Goal: Task Accomplishment & Management: Manage account settings

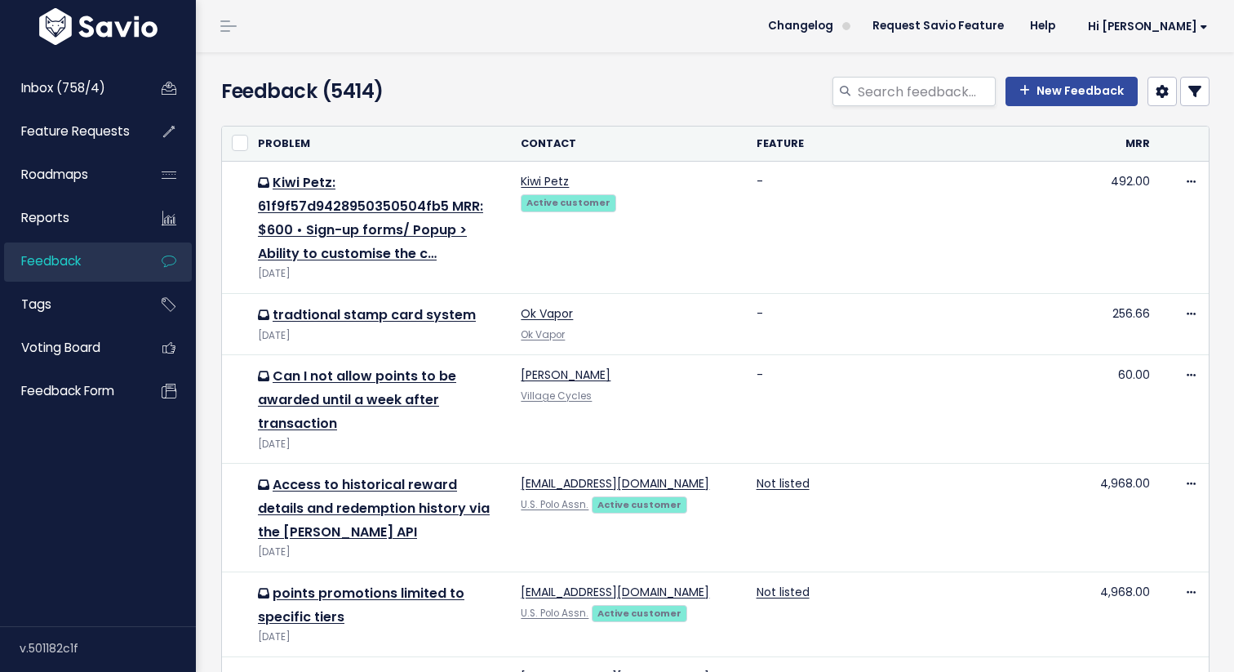
click at [572, 44] on header "Changelog Request Savio Feature Help Hi Kat Vault Settings My Settings Integrat…" at bounding box center [715, 26] width 1038 height 52
drag, startPoint x: 294, startPoint y: 86, endPoint x: 429, endPoint y: 87, distance: 134.7
click at [429, 87] on div "Feedback (5414)" at bounding box center [378, 95] width 338 height 36
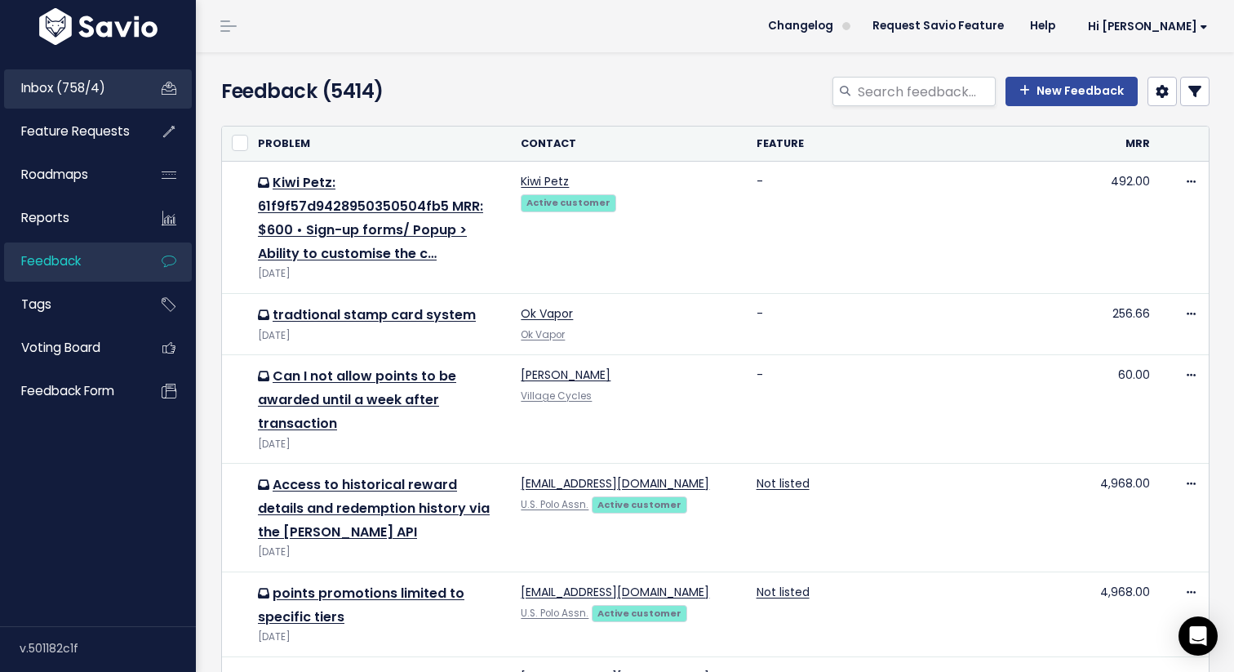
click at [122, 88] on link "Inbox (758/4)" at bounding box center [69, 88] width 131 height 38
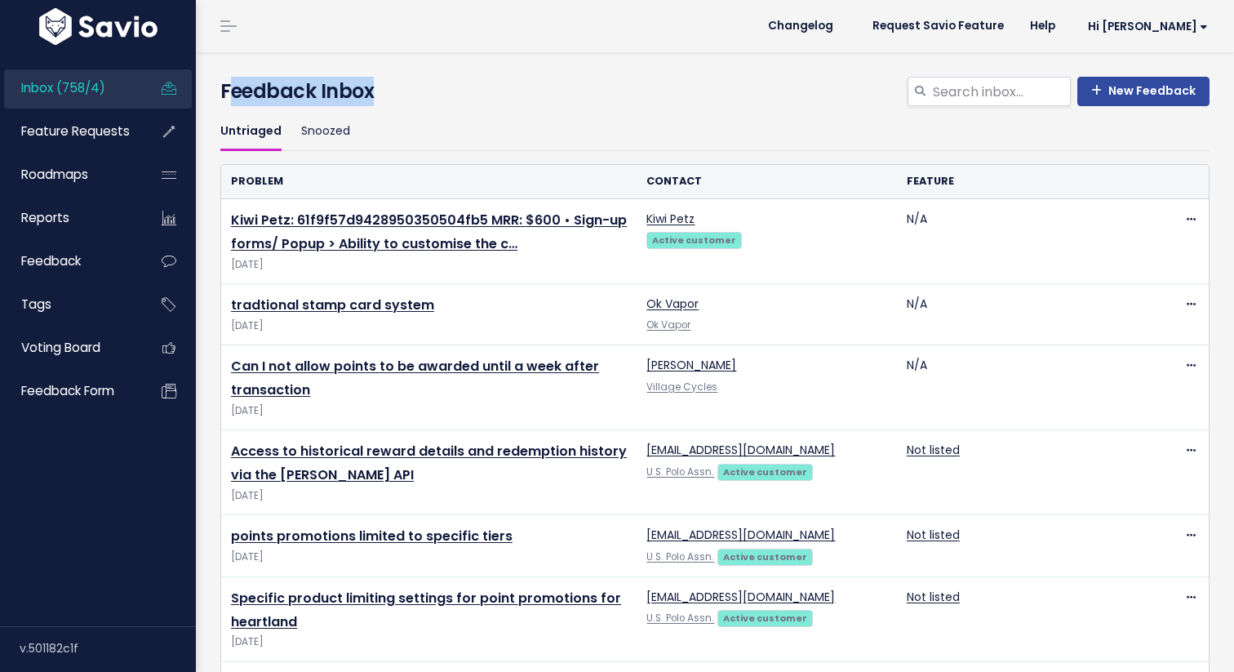
drag, startPoint x: 227, startPoint y: 89, endPoint x: 420, endPoint y: 91, distance: 192.7
click at [420, 91] on h4 "Feedback Inbox" at bounding box center [714, 91] width 989 height 29
click at [412, 90] on h4 "Feedback Inbox" at bounding box center [714, 91] width 989 height 29
click at [664, 74] on div "New Feedback Feedback Inbox" at bounding box center [715, 82] width 1014 height 60
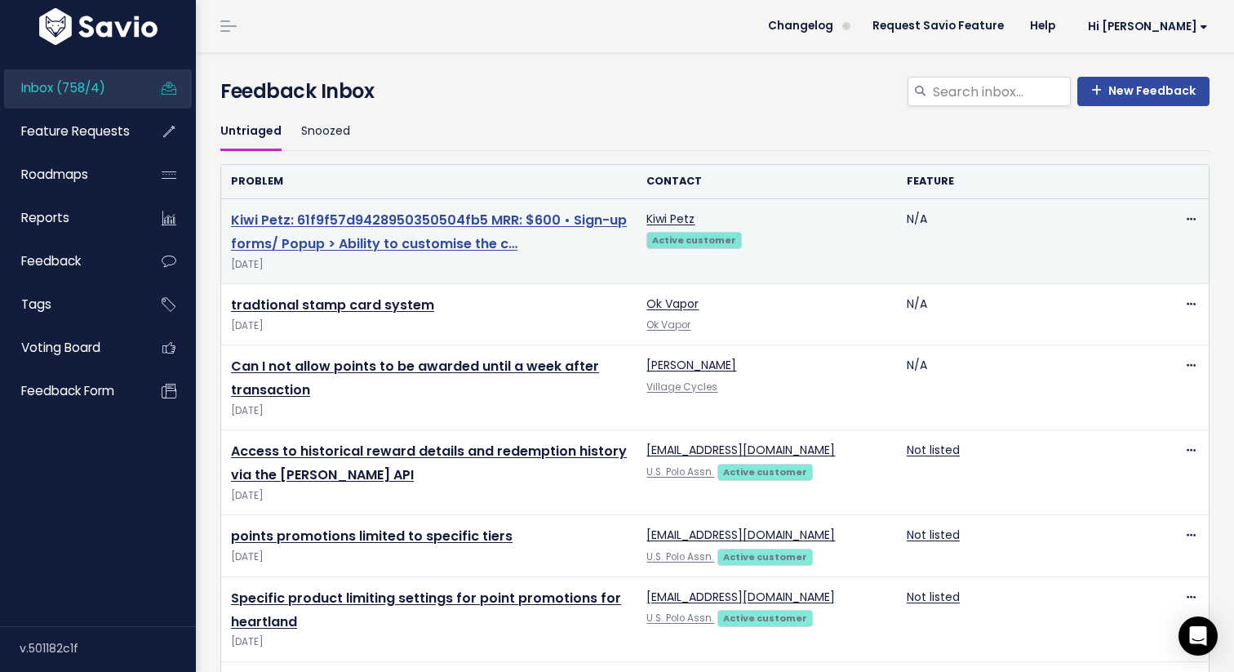
click at [456, 240] on link "Kiwi Petz: 61f9f57d9428950350504fb5 MRR: $600 • Sign-up forms/ Popup > Ability …" at bounding box center [429, 232] width 396 height 42
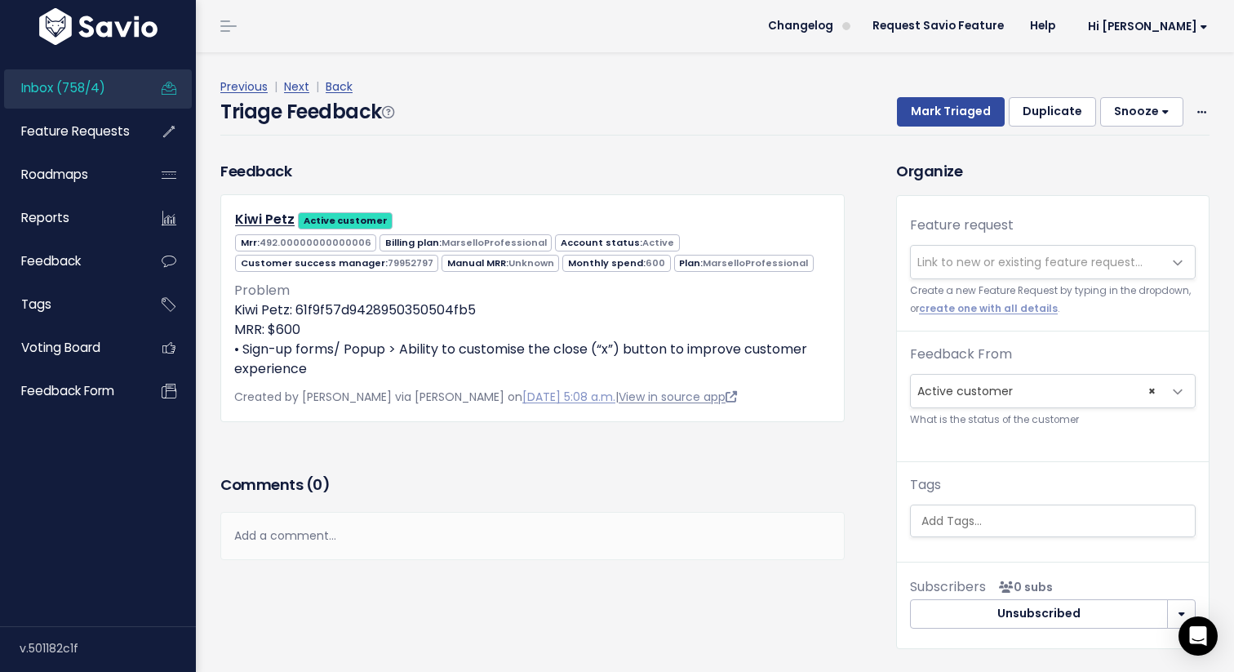
click at [655, 402] on link "View in source app" at bounding box center [678, 397] width 118 height 16
click at [851, 251] on div "Feedback Kiwi Petz Active customer Mrr: 492.00000000000006 MarselloProfessional…" at bounding box center [532, 290] width 649 height 261
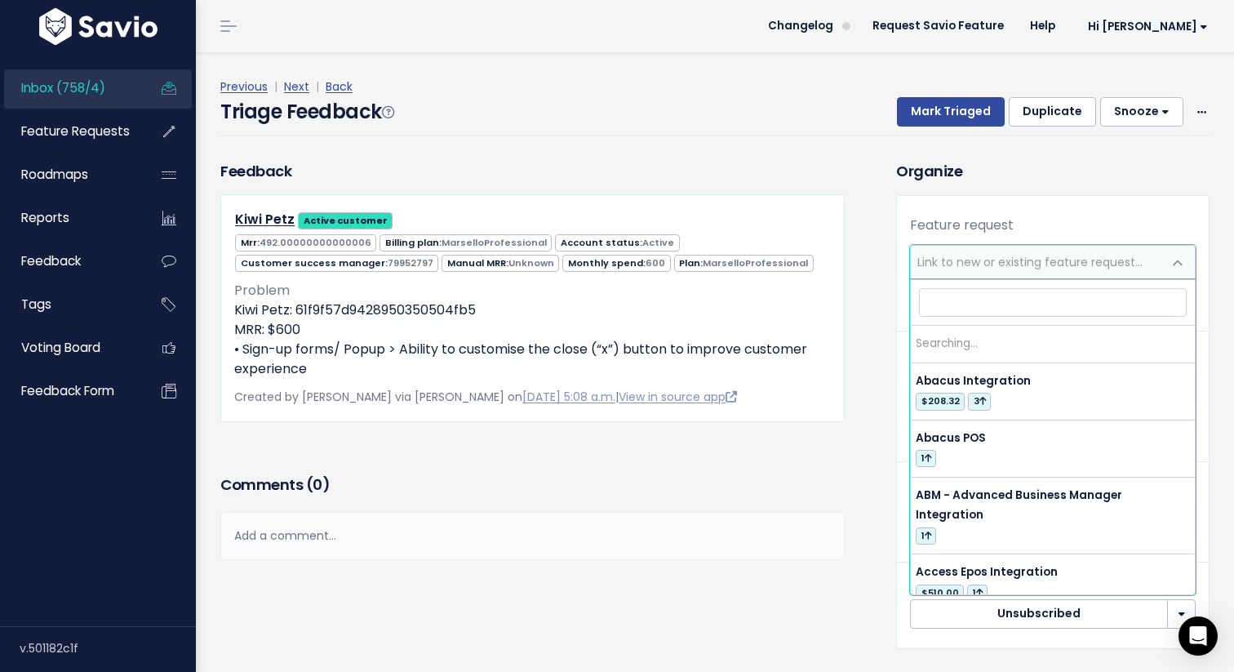
click at [1038, 259] on span "Link to new or existing feature request..." at bounding box center [1030, 262] width 225 height 16
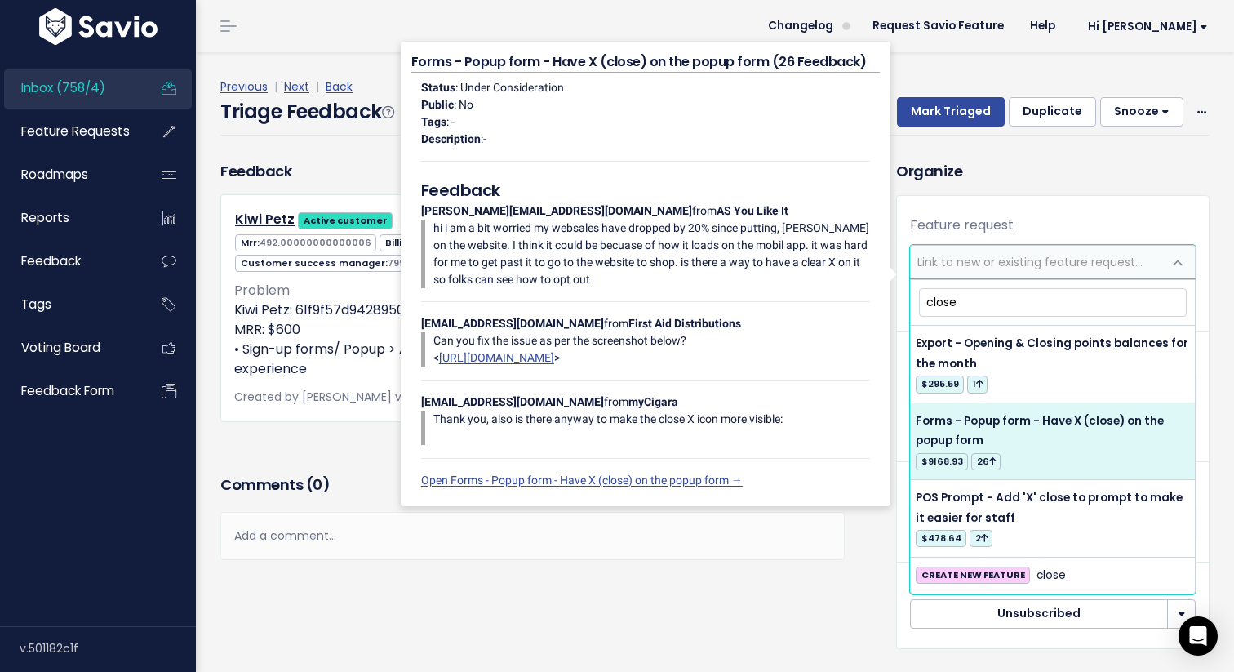
type input "close"
select select "12474"
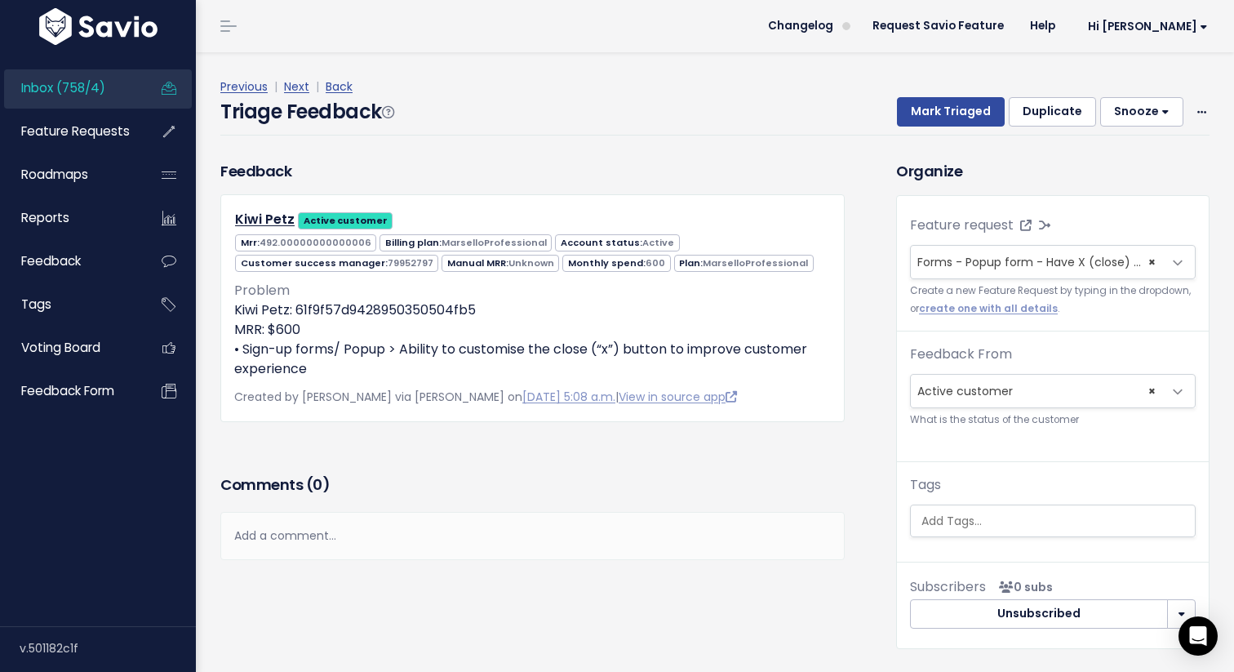
click at [882, 355] on div "Feedback Kiwi Petz Active customer Mrr: 492.00000000000006 MarselloProfessional" at bounding box center [546, 416] width 676 height 513
click at [875, 354] on div "Feedback Kiwi Petz Active customer Mrr: 492.00000000000006 MarselloProfessional" at bounding box center [546, 416] width 676 height 513
click at [955, 110] on button "Mark Triaged" at bounding box center [951, 111] width 108 height 29
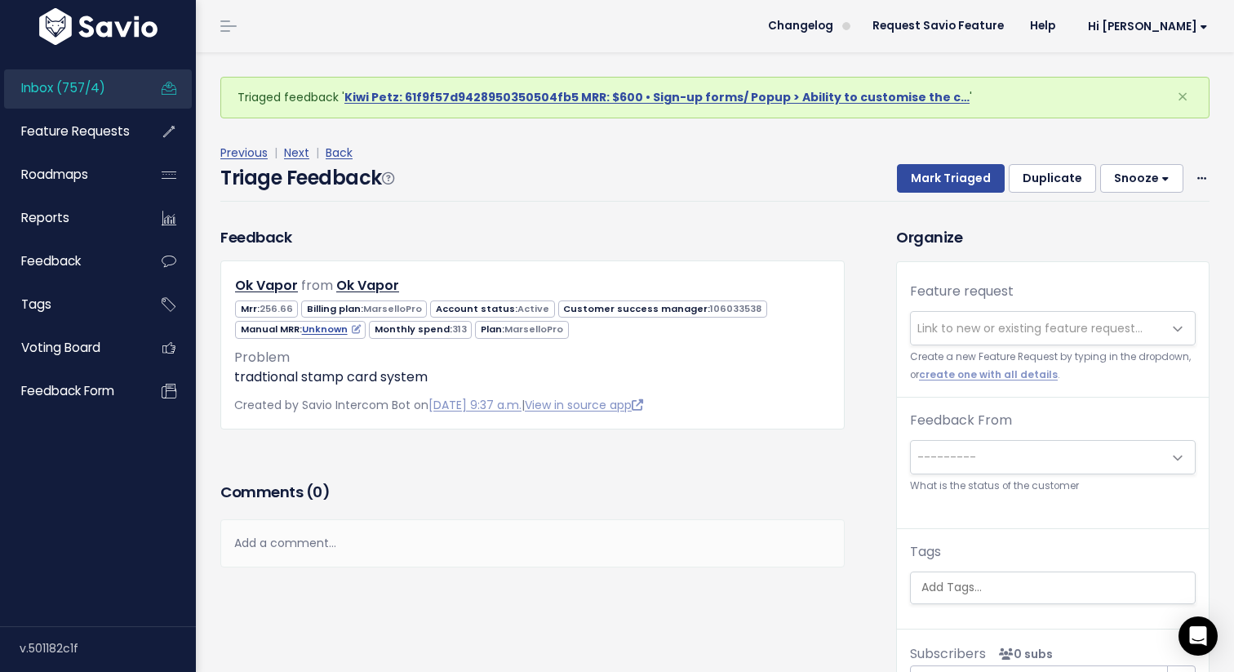
click at [493, 236] on div "Feedback Ok Vapor from Ok Vapor 256.66" at bounding box center [532, 327] width 625 height 202
click at [984, 326] on span "Link to new or existing feature request..." at bounding box center [1030, 328] width 225 height 16
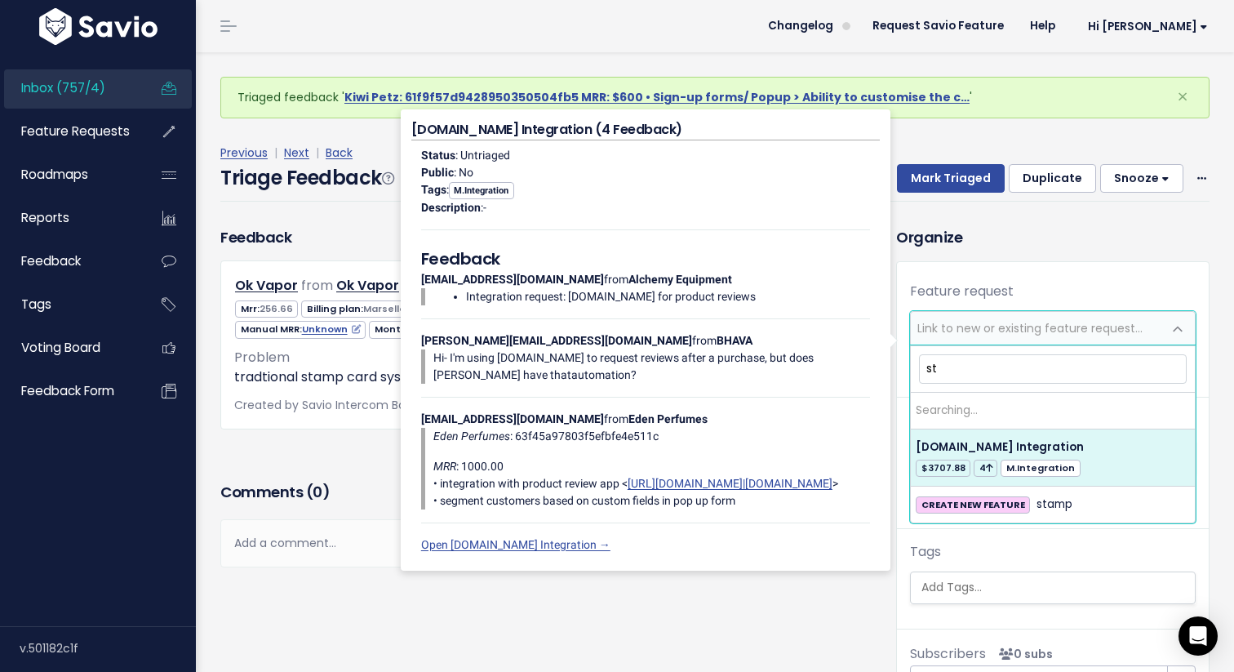
type input "s"
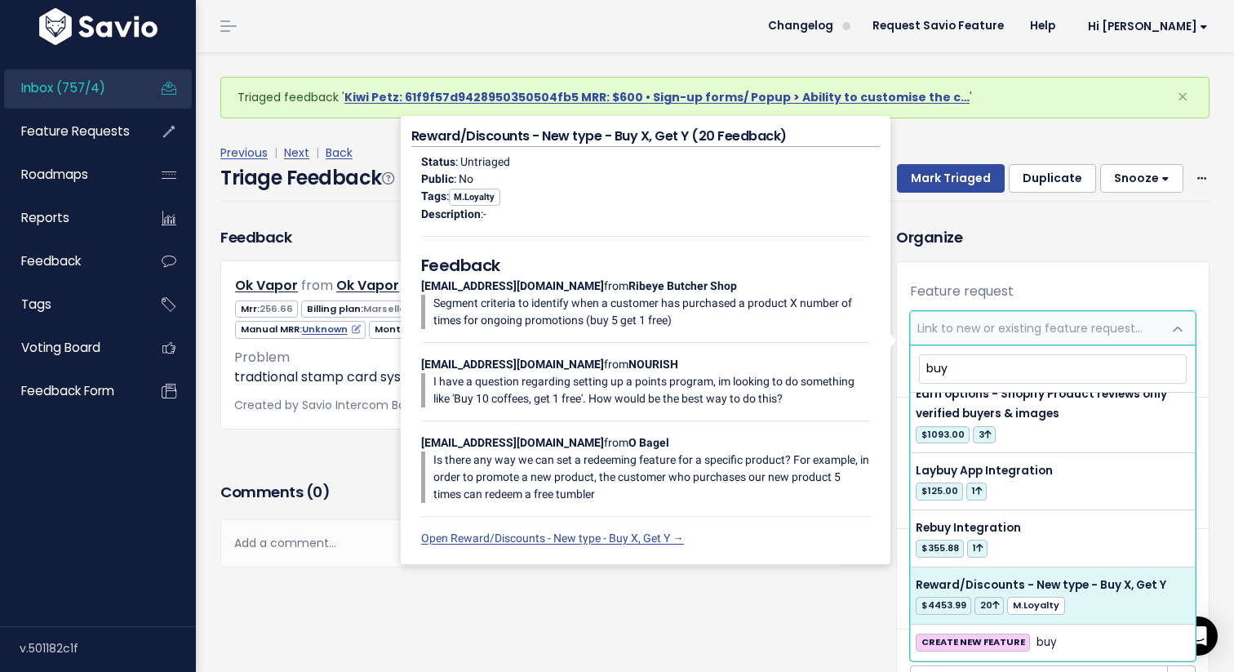
scroll to position [17, 0]
type input "buy"
select select "13281"
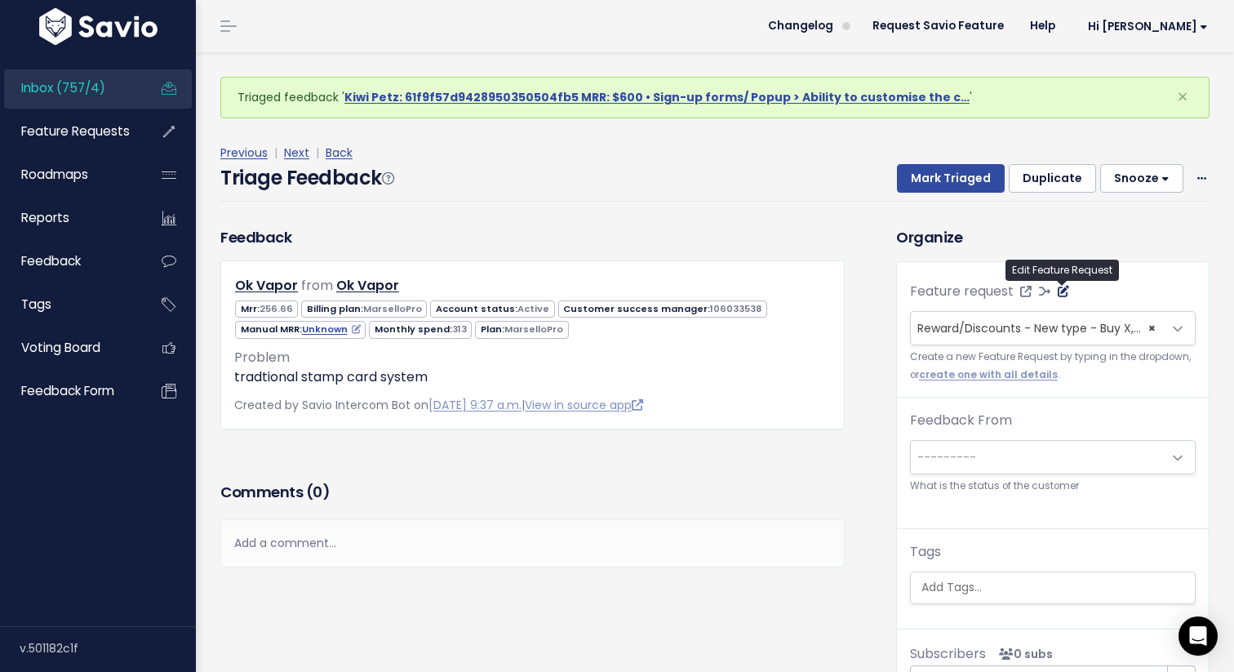
click at [1066, 293] on icon at bounding box center [1063, 291] width 11 height 11
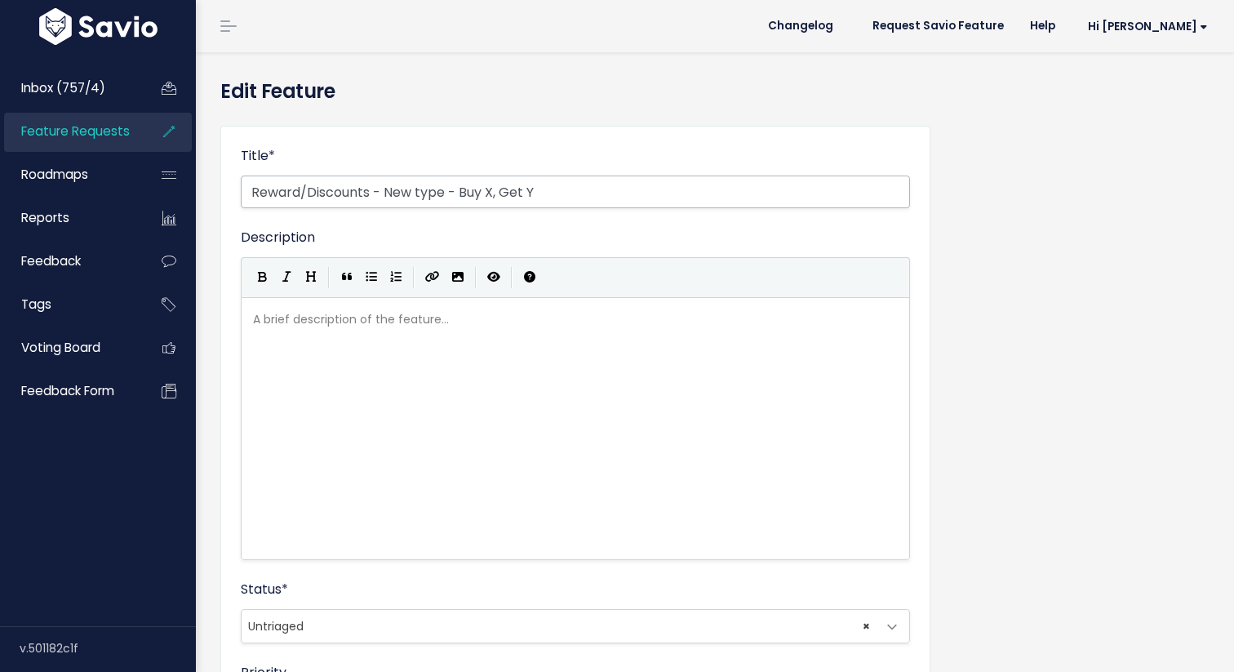
click at [585, 202] on input "Reward/Discounts - New type - Buy X, Get Y" at bounding box center [575, 192] width 669 height 33
type input "Reward/Discounts - New type - Buy X, Get Y (stamp, punch)"
click at [658, 221] on form "Title * Reward/Discounts - New type - Buy X, Get Y (stamp, punch) Description |…" at bounding box center [575, 627] width 669 height 963
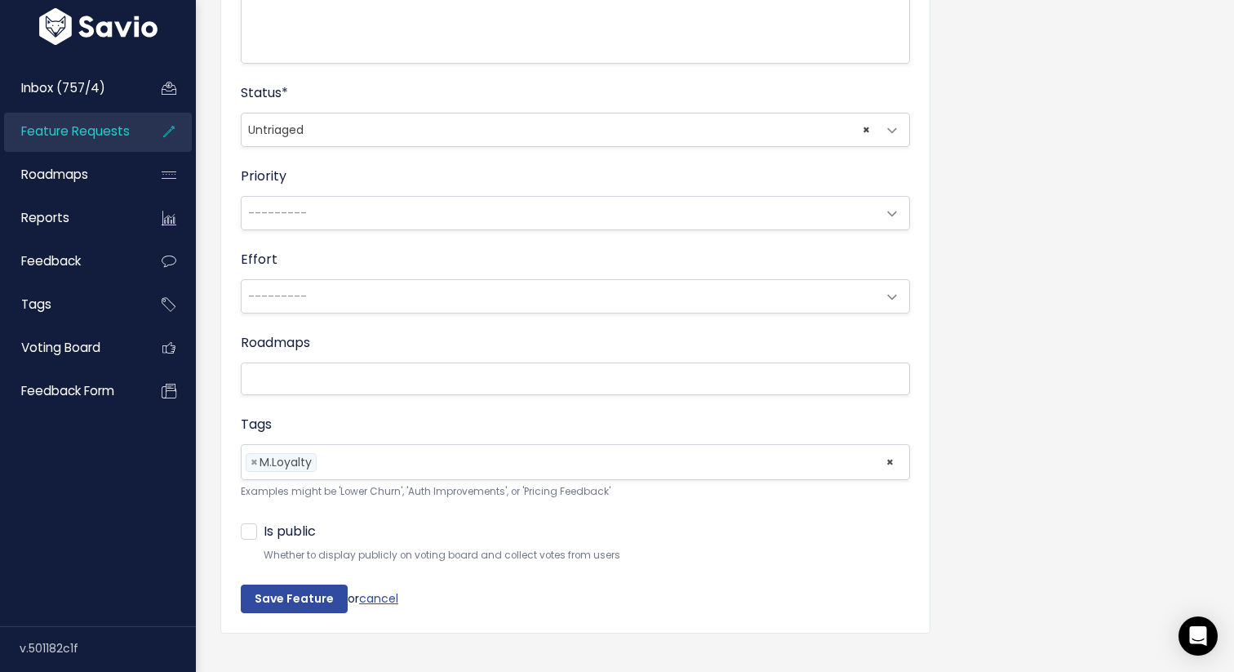
scroll to position [522, 0]
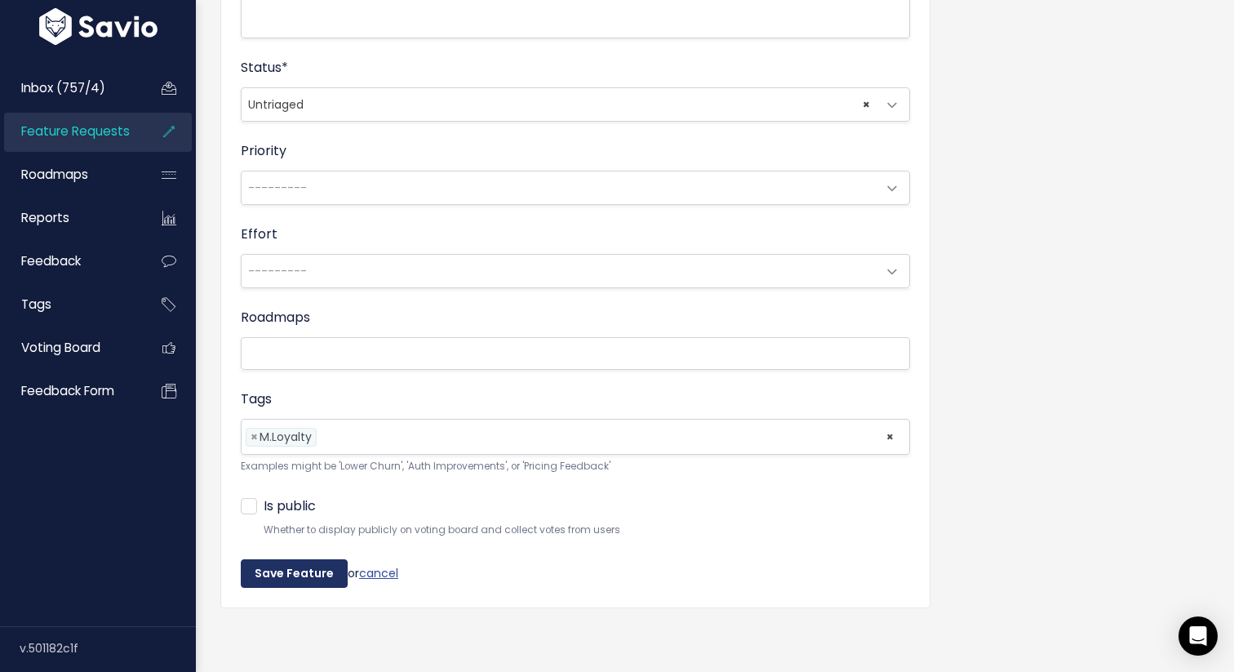
click at [297, 569] on input "Save Feature" at bounding box center [294, 573] width 107 height 29
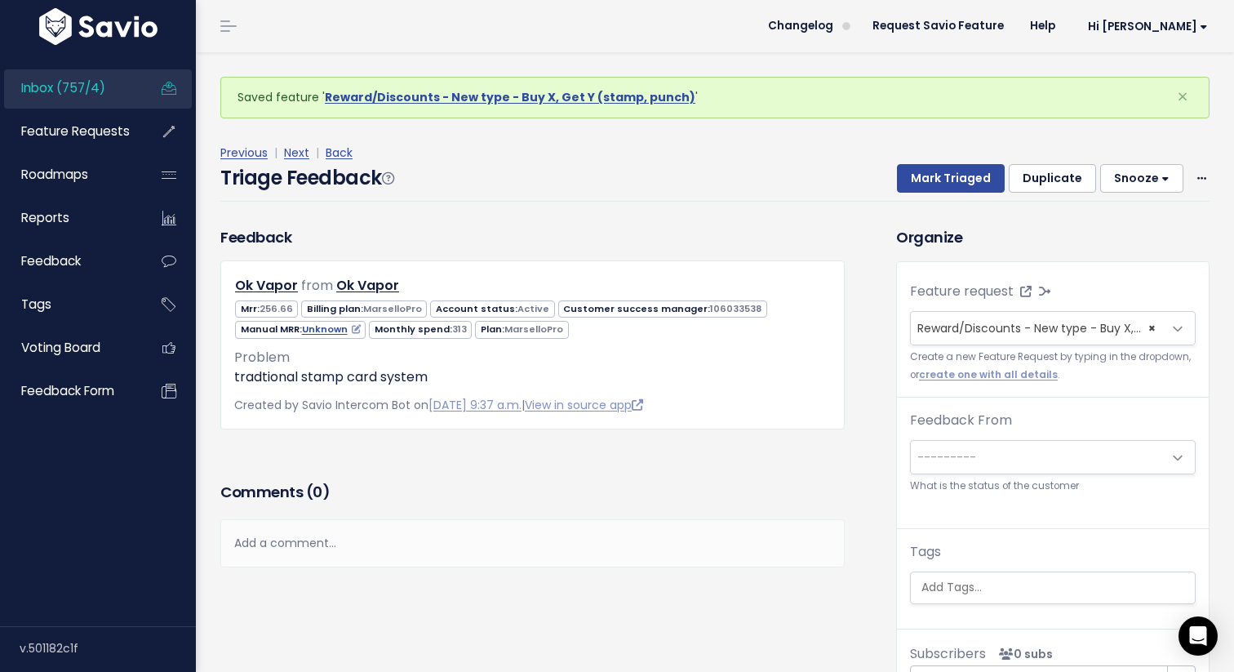
click at [867, 383] on div "Feedback Ok Vapor from Ok Vapor" at bounding box center [546, 482] width 676 height 513
click at [960, 181] on button "Mark Triaged" at bounding box center [951, 178] width 108 height 29
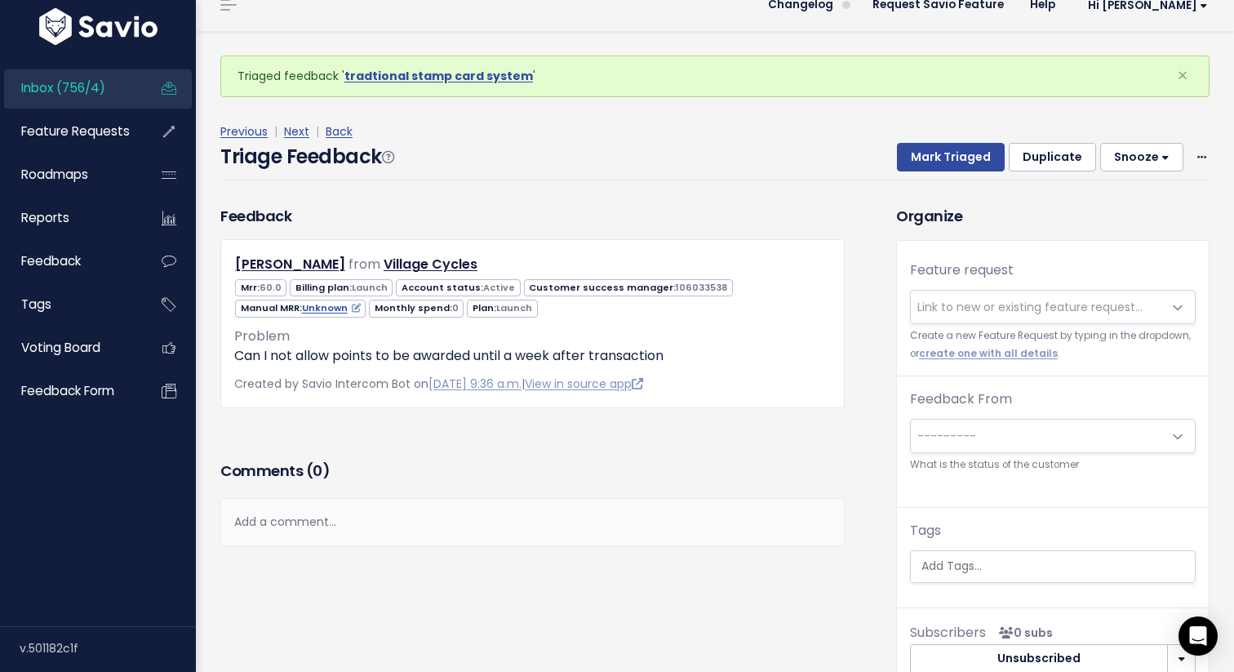
scroll to position [22, 0]
click at [963, 313] on span "Link to new or existing feature request..." at bounding box center [1030, 306] width 225 height 16
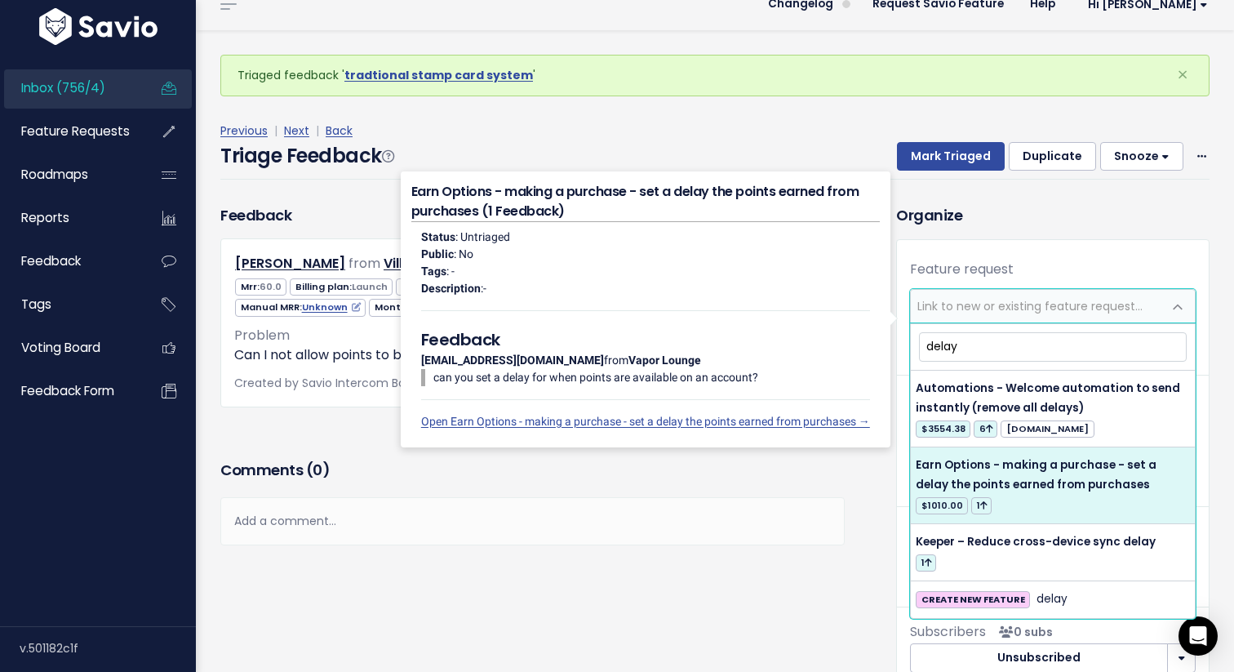
type input "delay"
select select "62289"
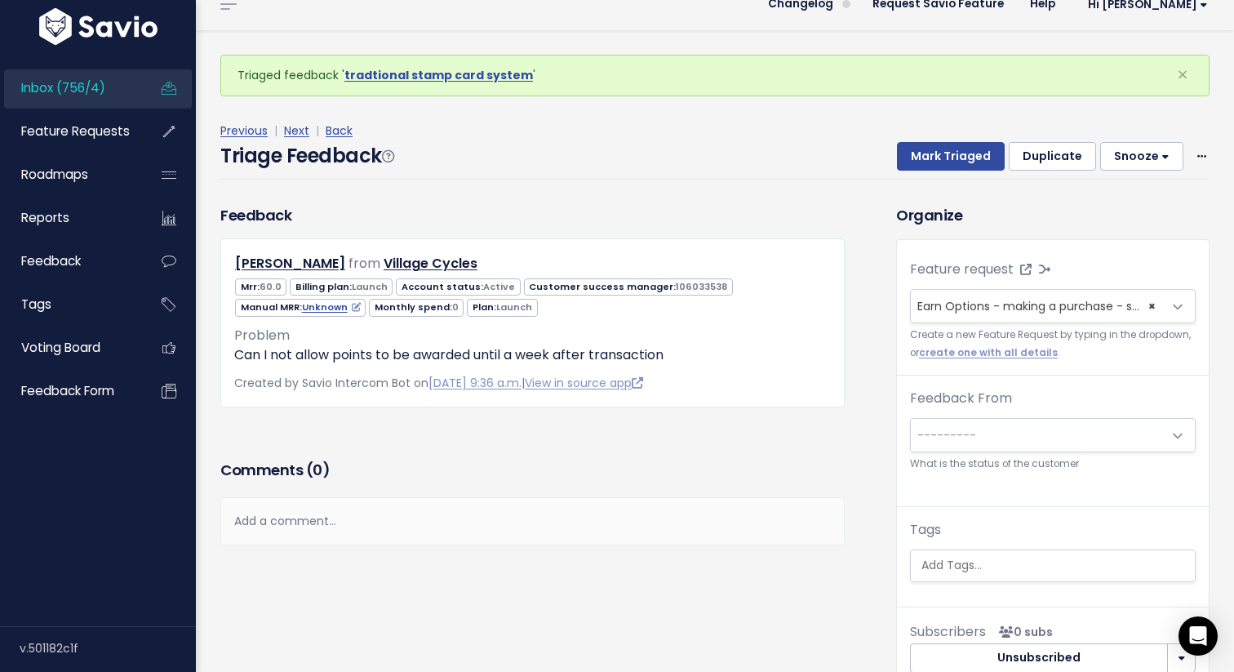
click at [861, 398] on div "Feedback Windy Hall from Village Cycles 0" at bounding box center [546, 460] width 676 height 513
click at [969, 152] on button "Mark Triaged" at bounding box center [951, 156] width 108 height 29
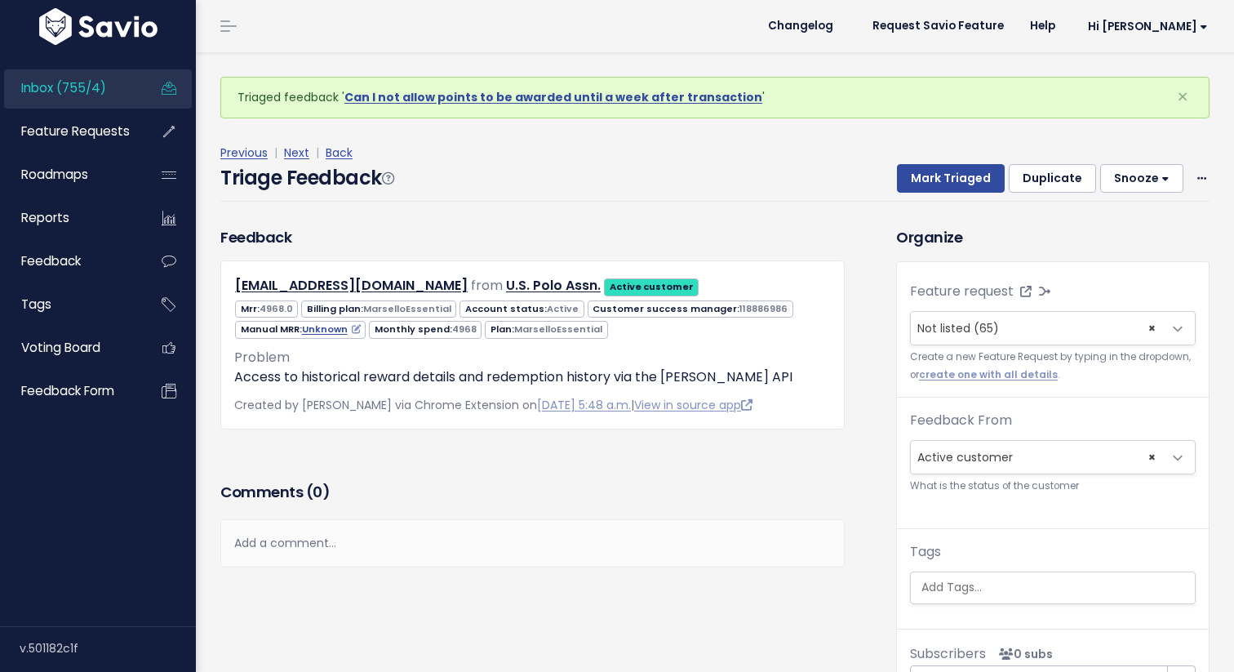
click at [871, 376] on div "Feedback djacobs@usretailstores.com from U.S. Polo Assn." at bounding box center [546, 482] width 676 height 513
click at [106, 79] on link "Inbox (755/4)" at bounding box center [69, 88] width 131 height 38
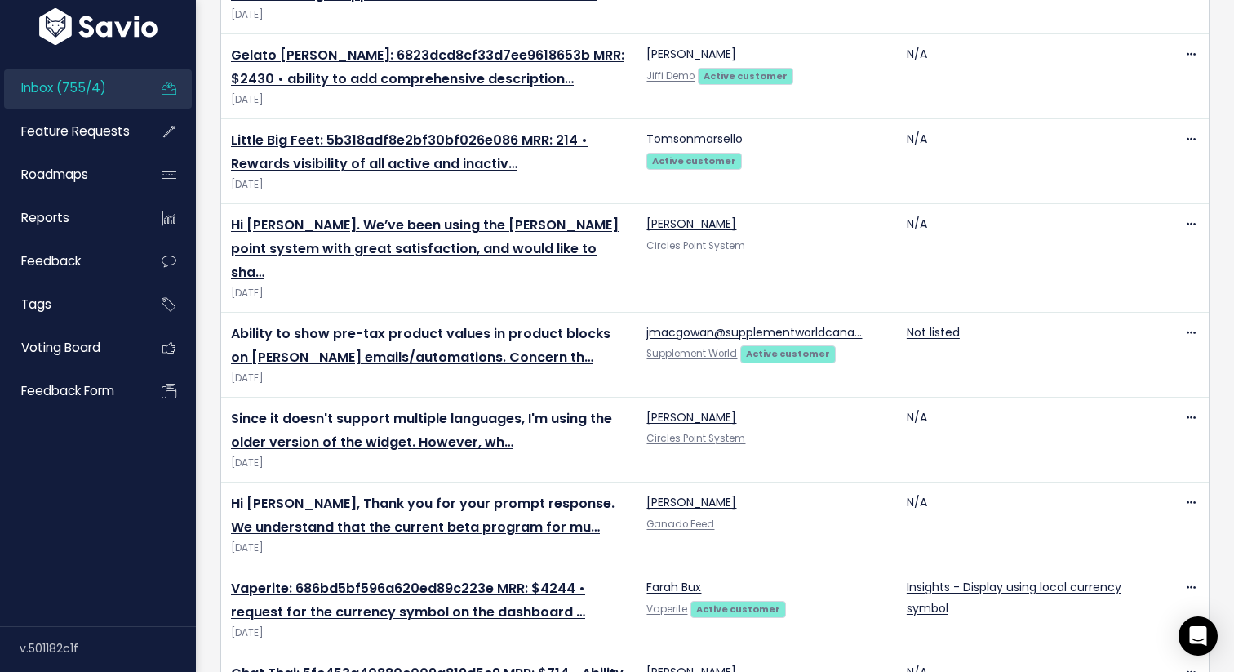
scroll to position [3738, 0]
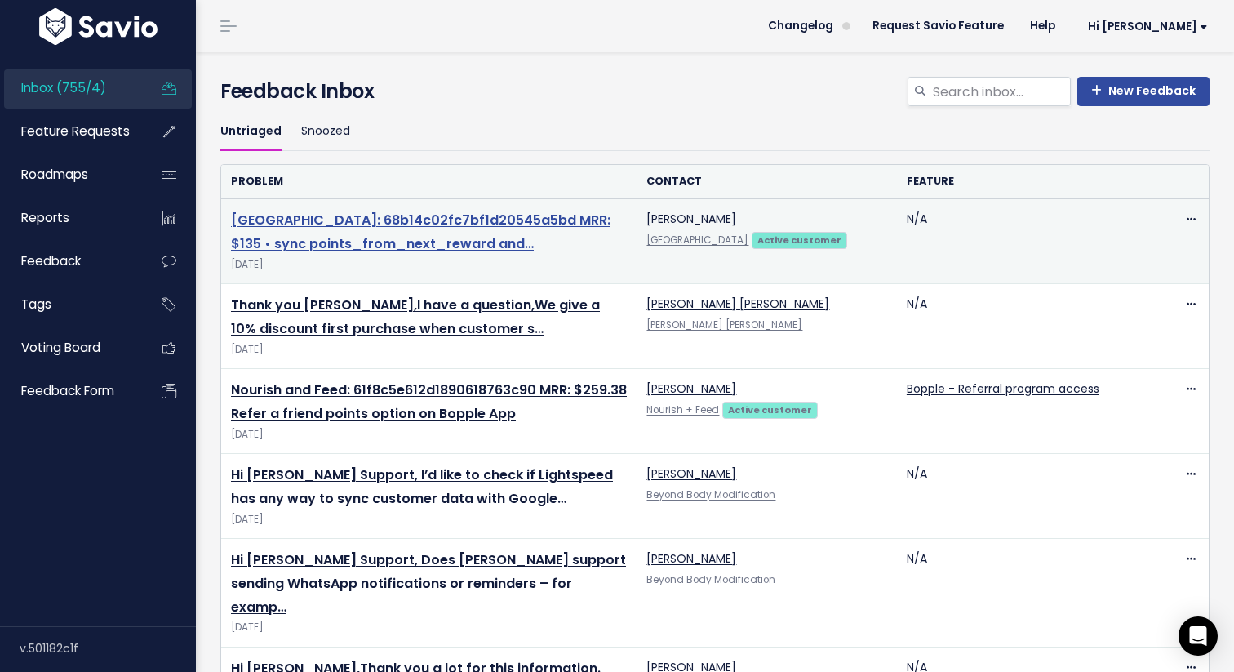
click at [514, 218] on link "Clare Valley Distillery: 68b14c02fc7bf1d20545a5bd MRR: $135 • sync points_from_…" at bounding box center [421, 232] width 380 height 42
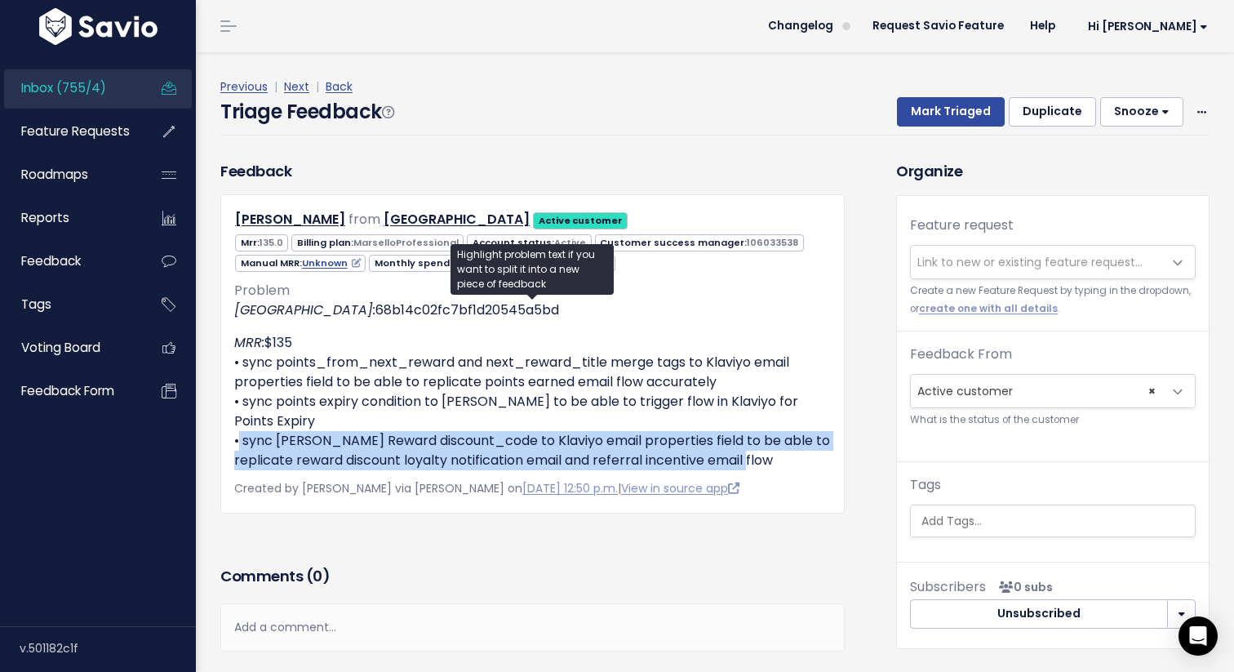
drag, startPoint x: 784, startPoint y: 442, endPoint x: 222, endPoint y: 425, distance: 561.9
click at [223, 425] on div "Josh Jarvis from Clare Valley Distillery Active customer 135.0" at bounding box center [532, 353] width 625 height 318
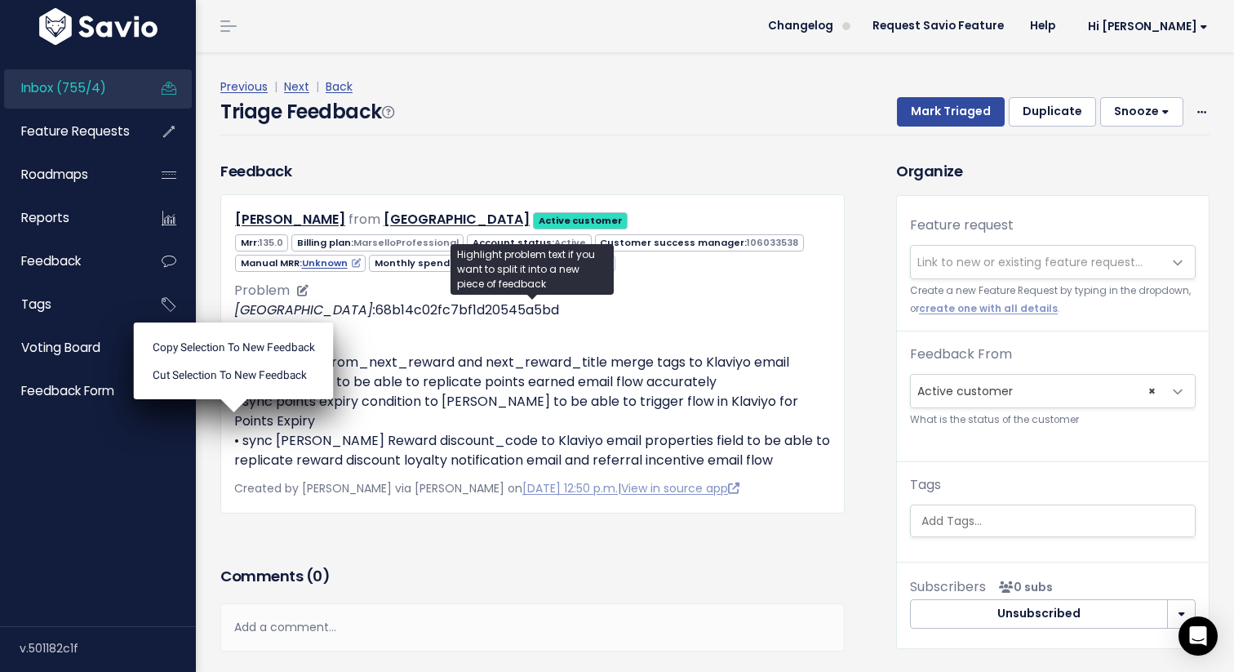
click at [812, 431] on p "MRR: $135 • sync points_from_next_reward and next_reward_title merge tags to Kl…" at bounding box center [532, 401] width 597 height 137
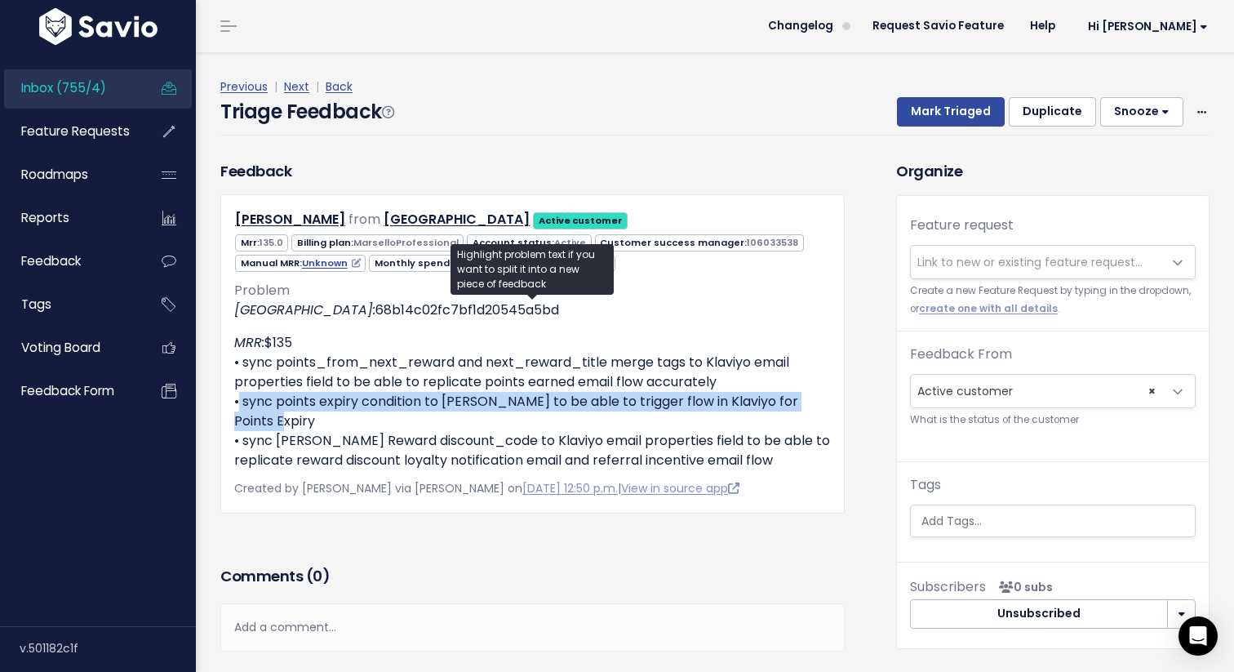
drag, startPoint x: 829, startPoint y: 402, endPoint x: 231, endPoint y: 402, distance: 597.6
click at [230, 402] on div "Josh Jarvis from Clare Valley Distillery Active customer 135.0" at bounding box center [532, 353] width 625 height 318
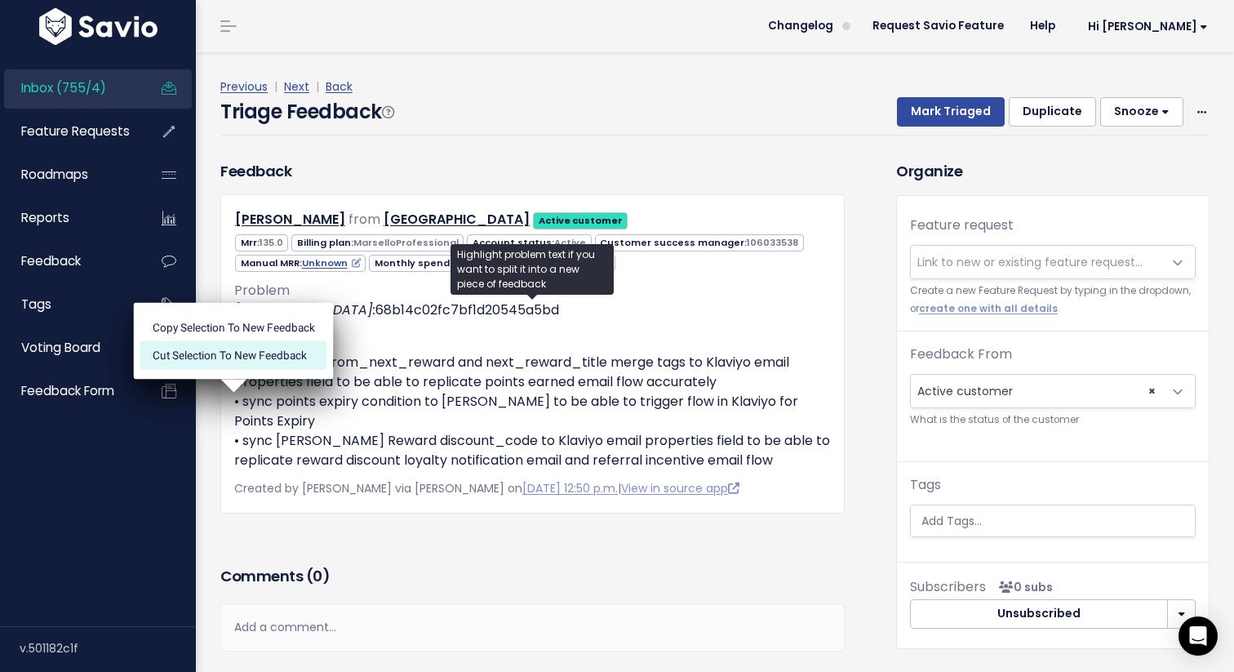
click at [268, 358] on li "Cut selection to new Feedback" at bounding box center [233, 355] width 187 height 28
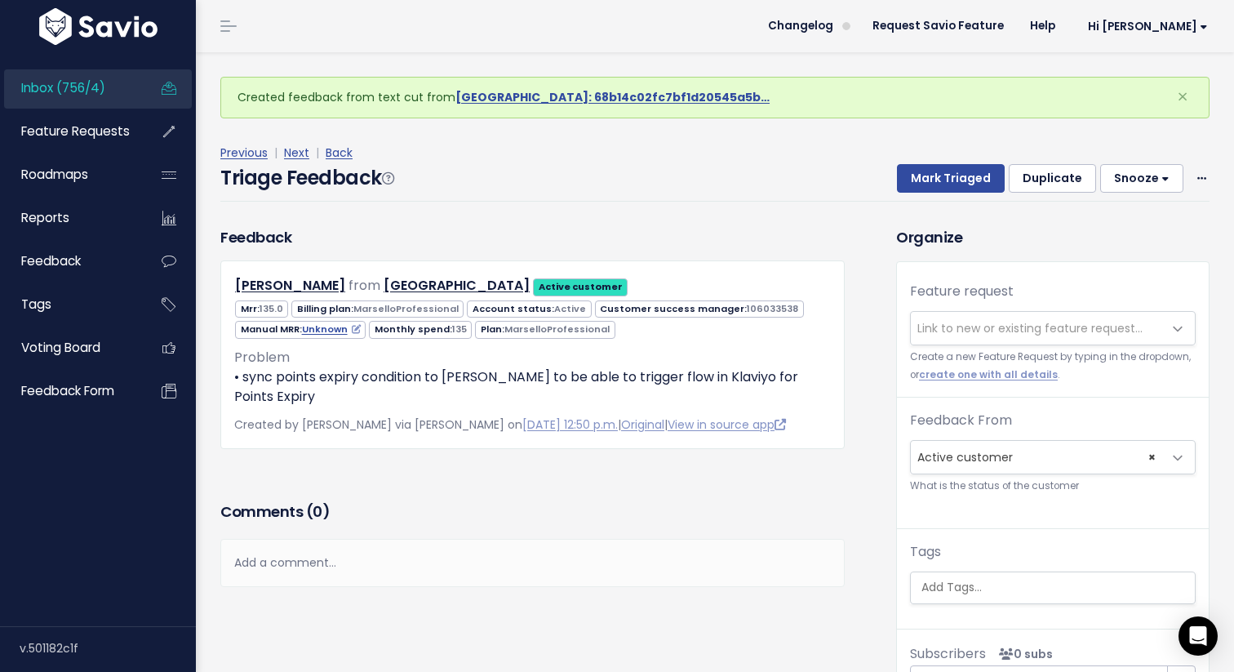
click at [349, 539] on div "Add a comment..." at bounding box center [532, 563] width 625 height 48
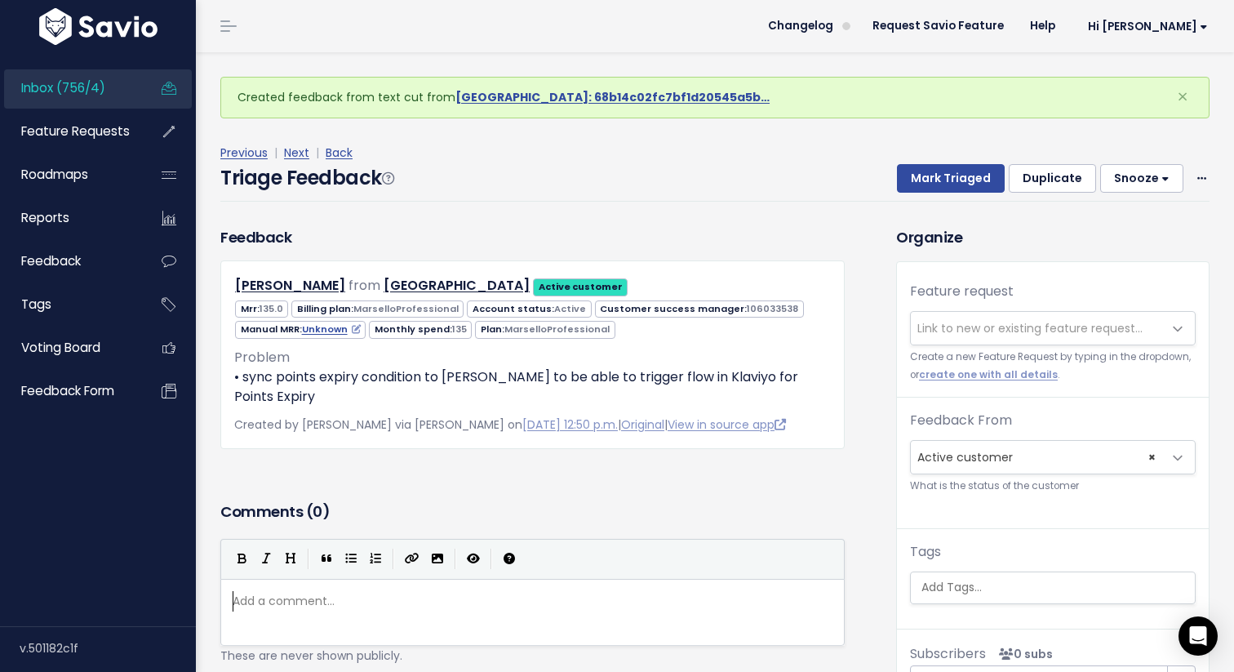
scroll to position [6, 0]
click at [549, 500] on h3 "Comments ( 0 )" at bounding box center [532, 511] width 625 height 23
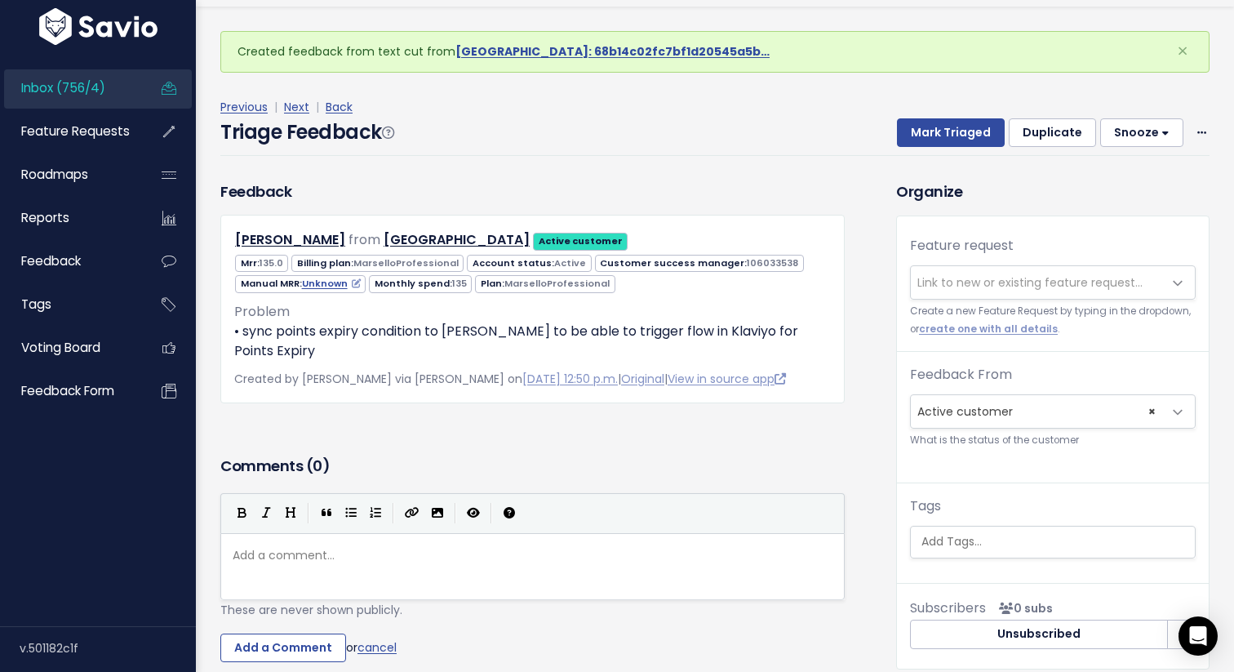
scroll to position [50, 0]
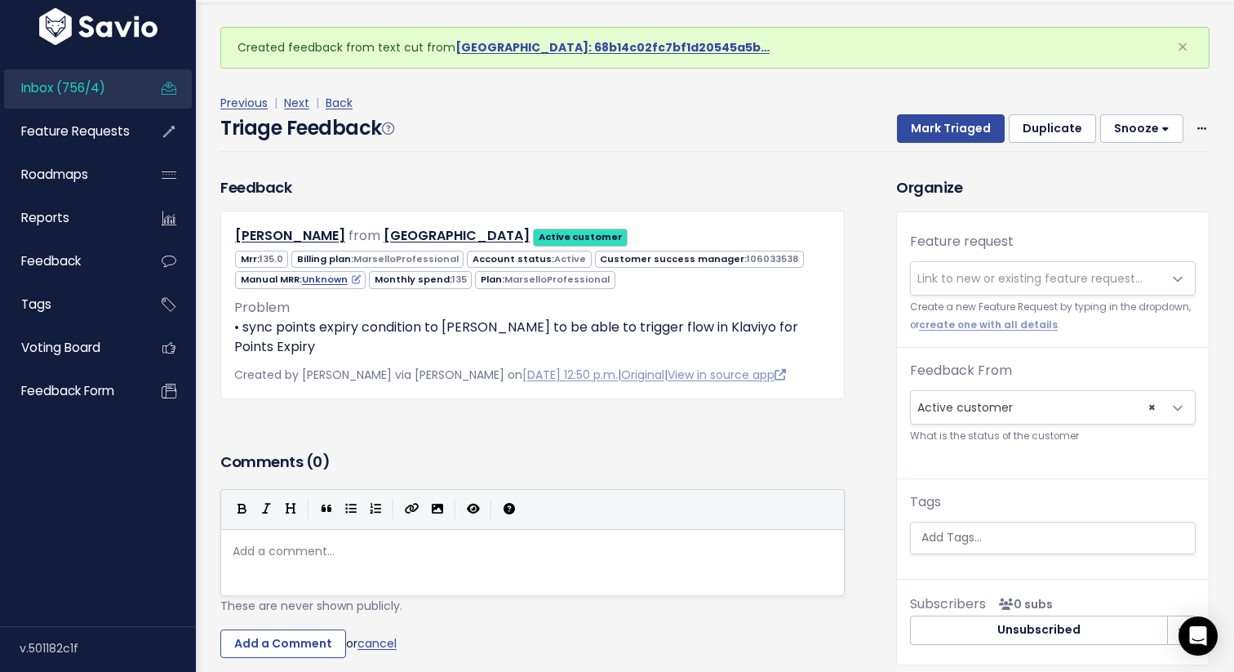
click at [1170, 131] on button "Snooze" at bounding box center [1141, 128] width 83 height 29
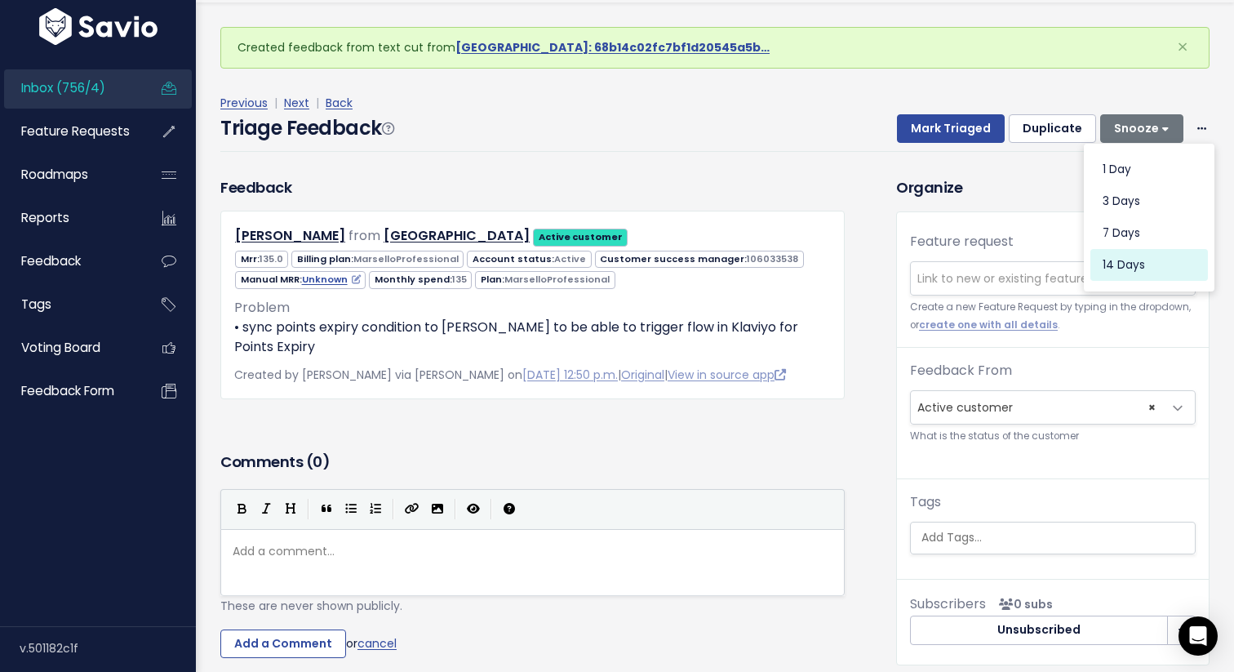
click at [1149, 265] on button "14 days" at bounding box center [1150, 265] width 118 height 32
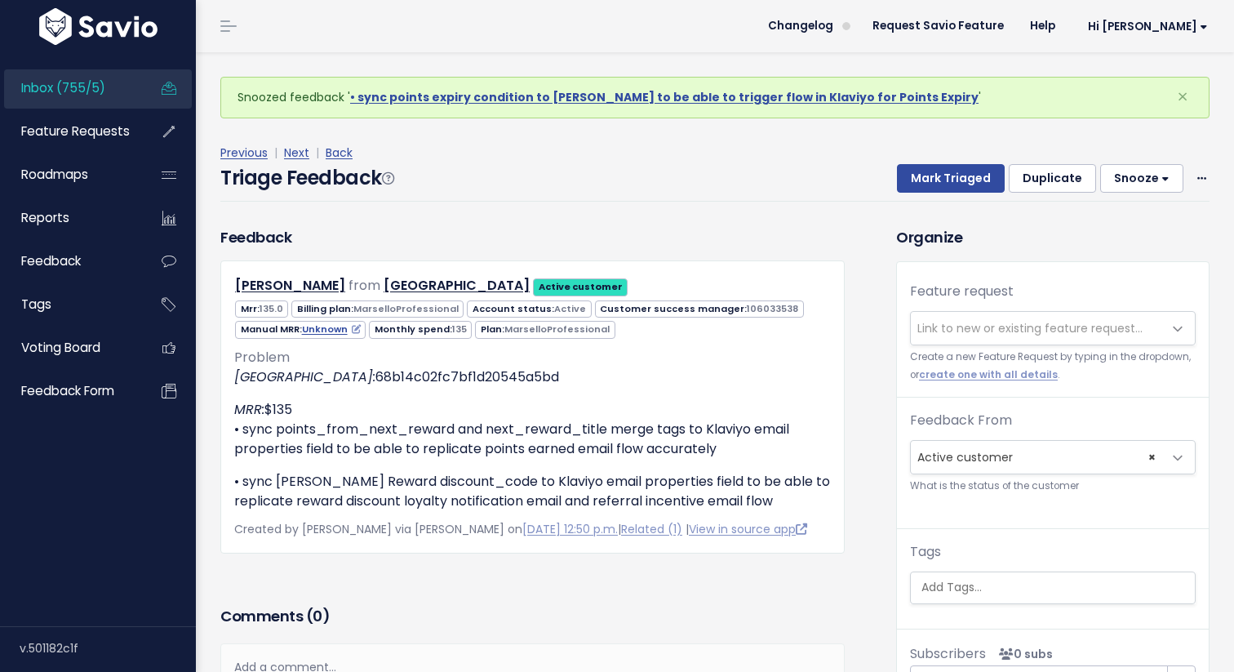
click at [91, 85] on span "Inbox (755/5)" at bounding box center [63, 87] width 84 height 17
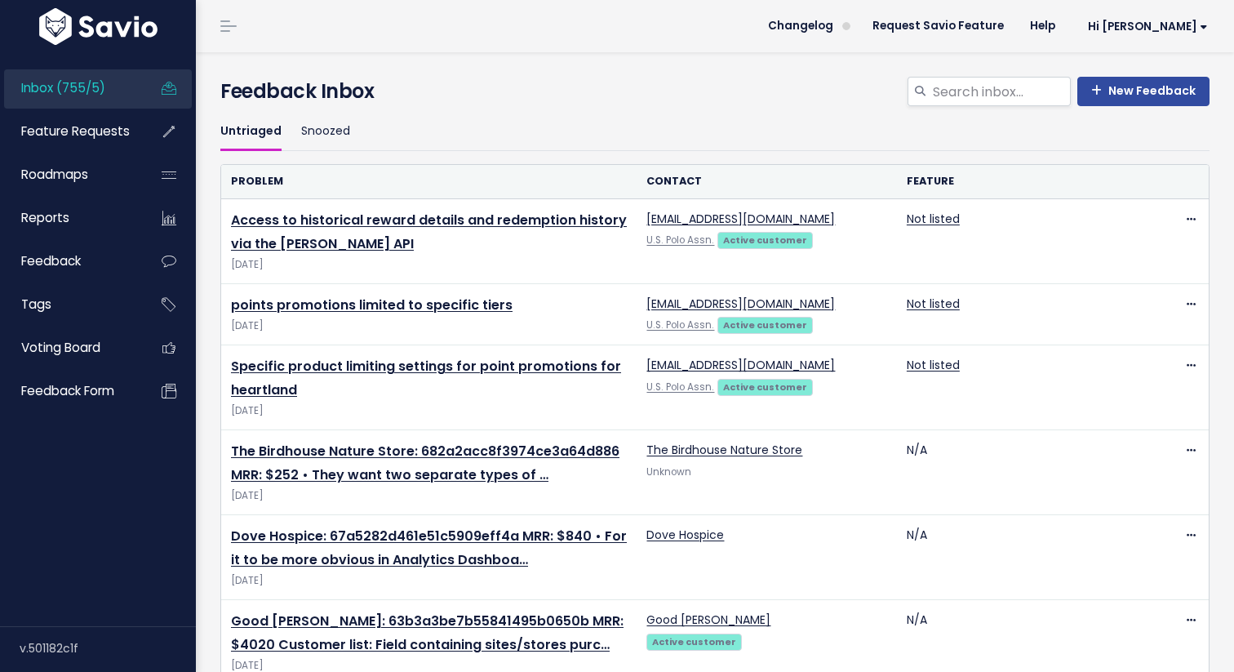
click at [353, 125] on ul "Untriaged Snoozed" at bounding box center [714, 132] width 989 height 38
click at [328, 131] on link "Snoozed" at bounding box center [325, 132] width 49 height 38
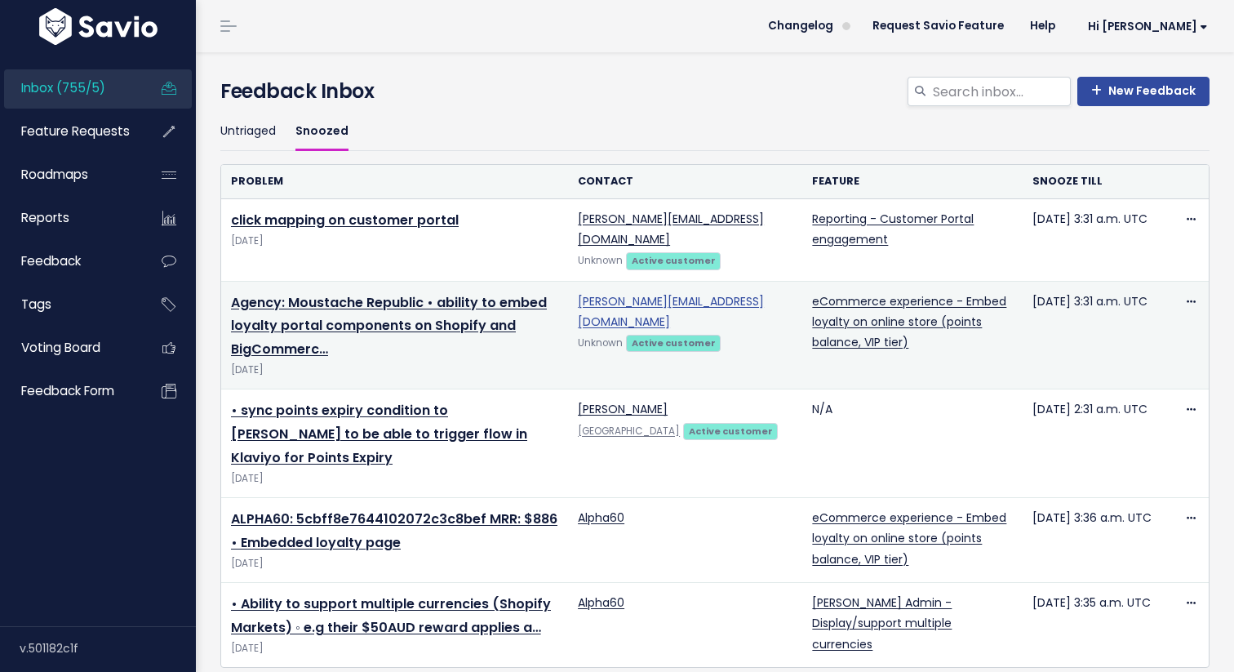
click at [603, 293] on link "[PERSON_NAME][EMAIL_ADDRESS][DOMAIN_NAME]" at bounding box center [671, 311] width 186 height 37
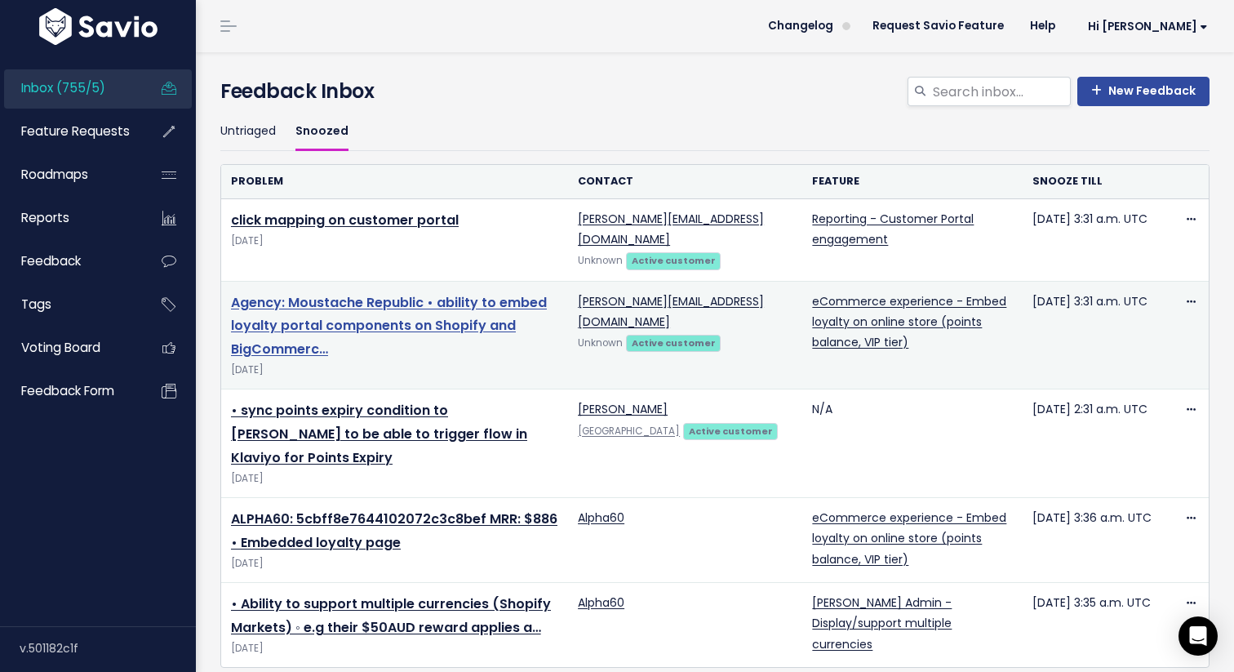
click at [389, 293] on link "Agency: Moustache Republic • ability to embed loyalty portal components on Shop…" at bounding box center [389, 326] width 316 height 66
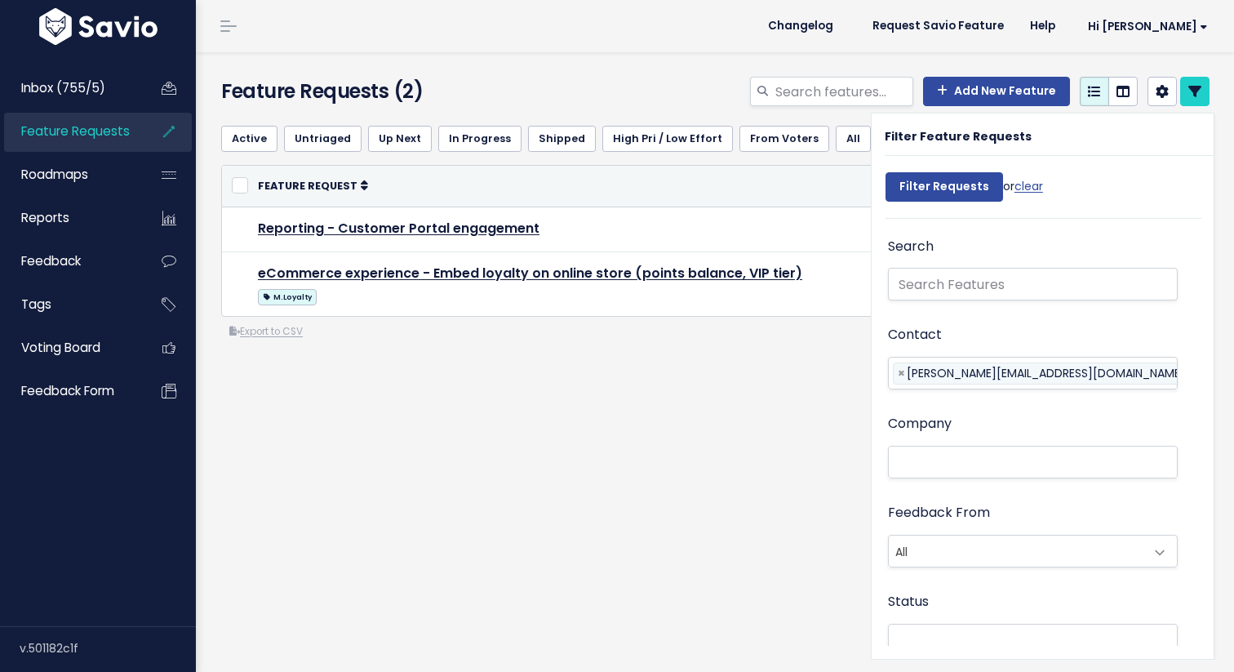
select select
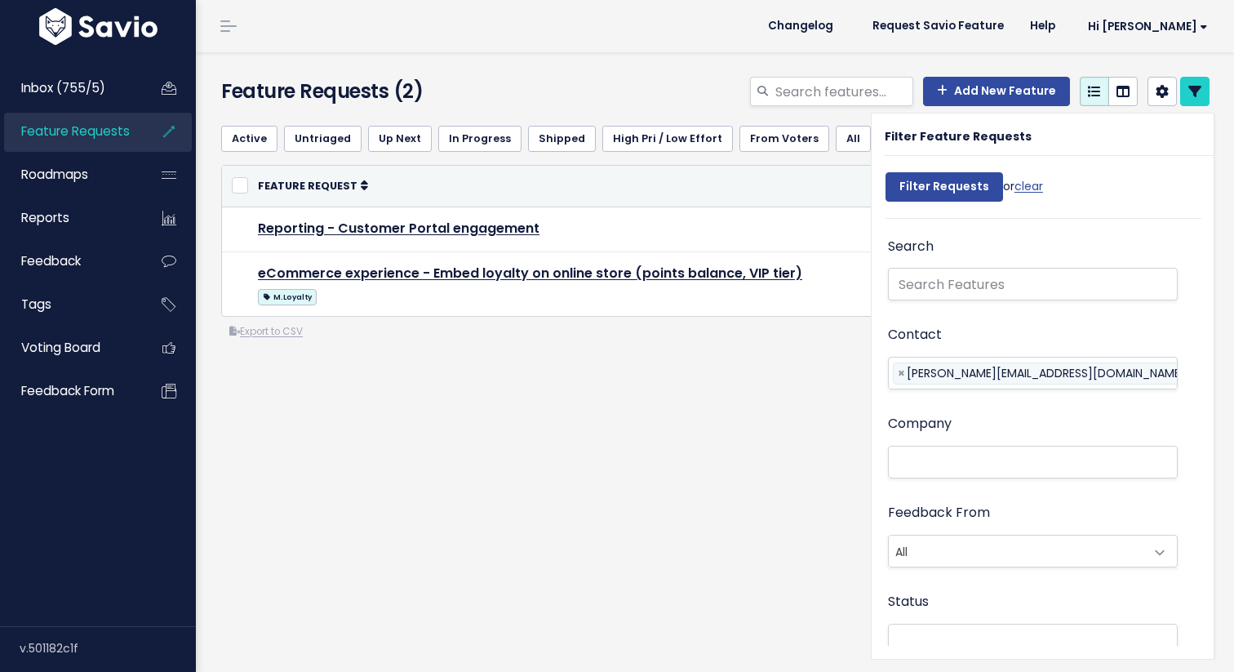
select select
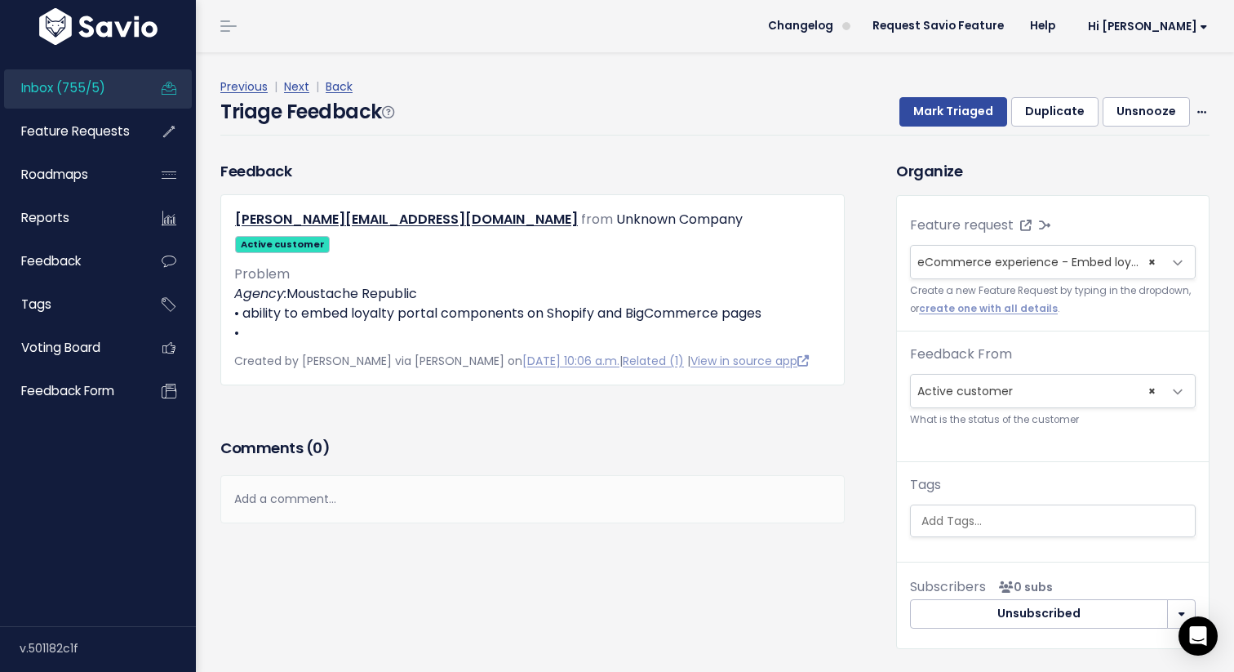
click at [441, 145] on div "Previous | Next | Back Triage Feedback Mark Triaged Duplicate Unsnooze Edit Del…" at bounding box center [721, 106] width 1002 height 108
click at [118, 86] on link "Inbox (755/5)" at bounding box center [69, 88] width 131 height 38
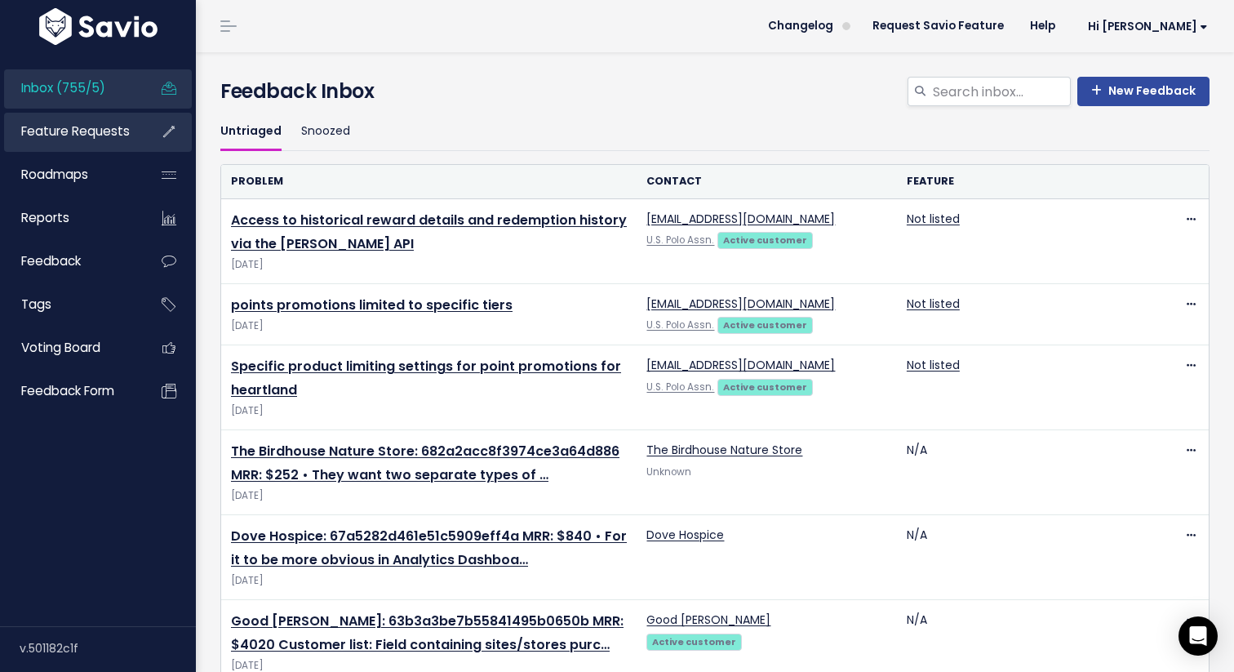
click at [109, 134] on span "Feature Requests" at bounding box center [75, 130] width 109 height 17
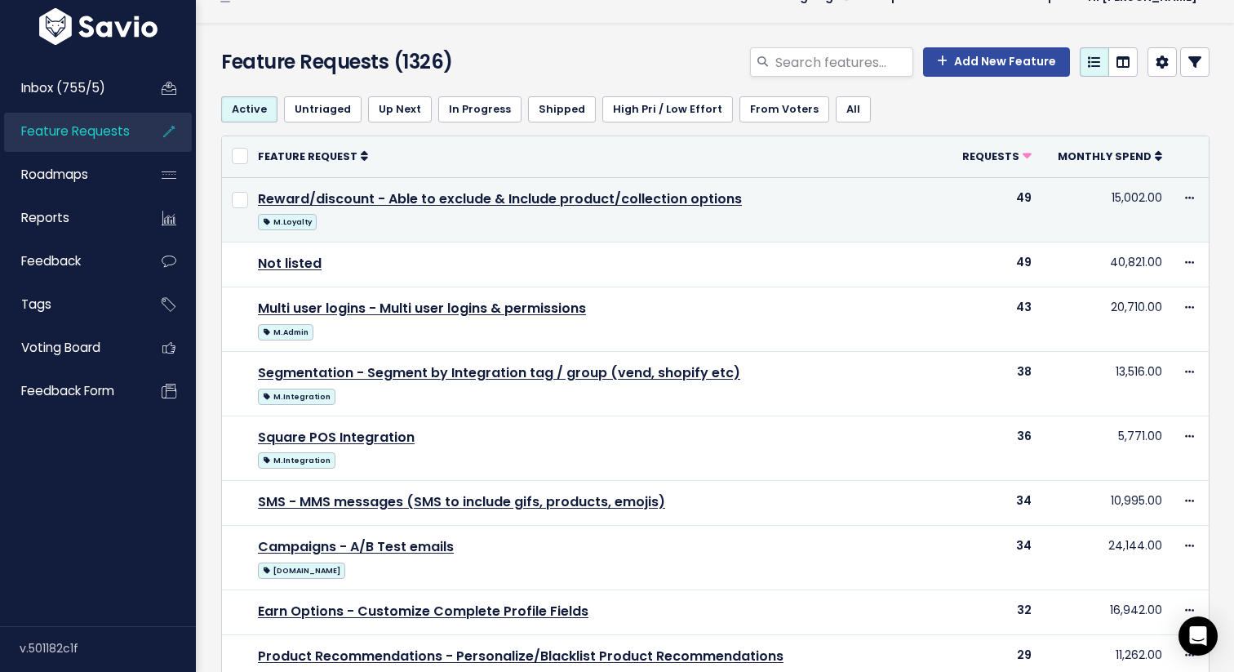
scroll to position [33, 0]
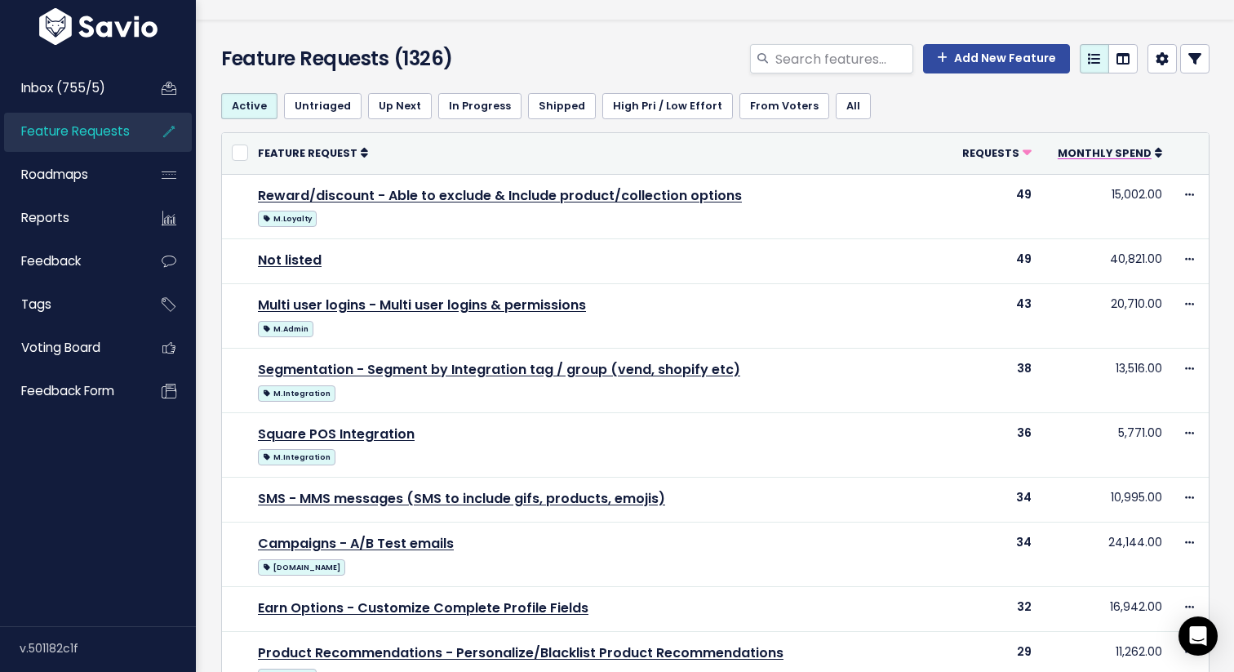
click at [1158, 158] on link "Monthly spend" at bounding box center [1110, 152] width 104 height 16
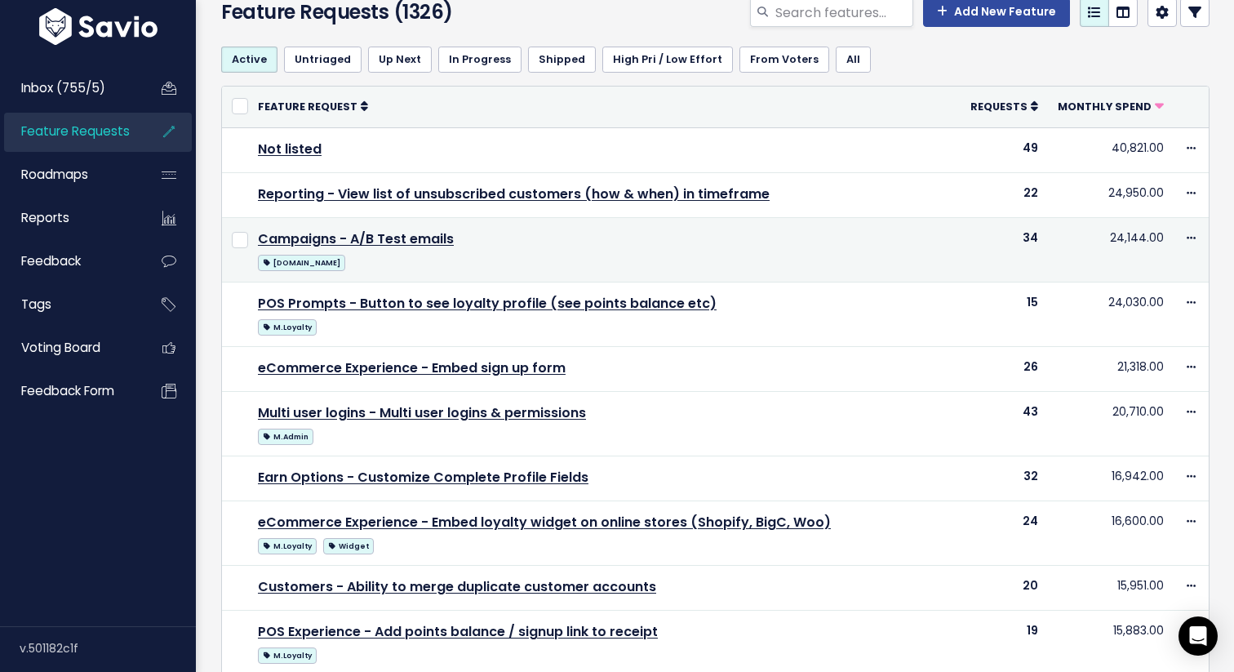
scroll to position [97, 0]
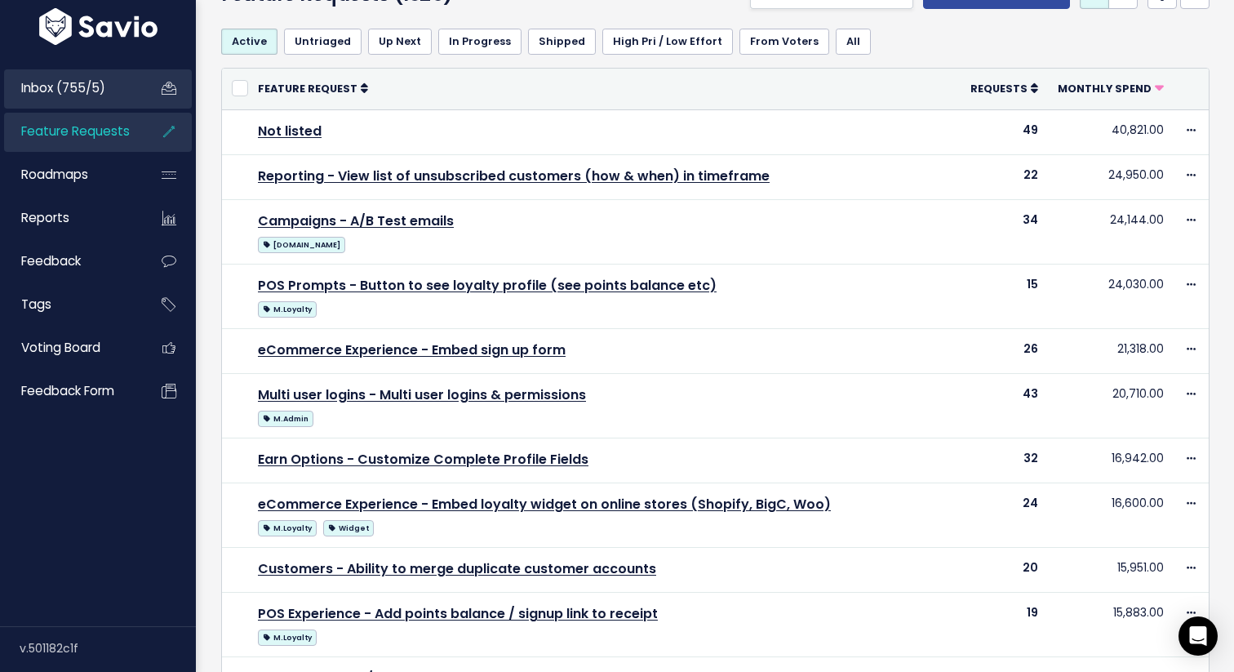
click at [82, 75] on link "Inbox (755/5)" at bounding box center [69, 88] width 131 height 38
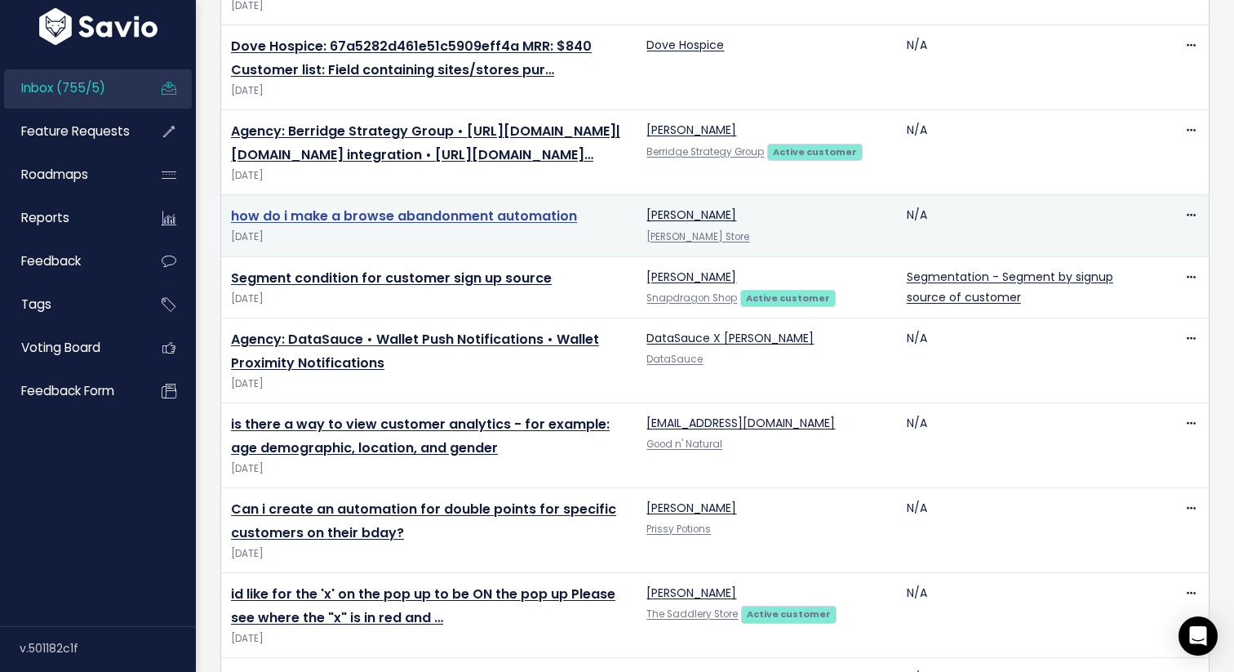
scroll to position [660, 0]
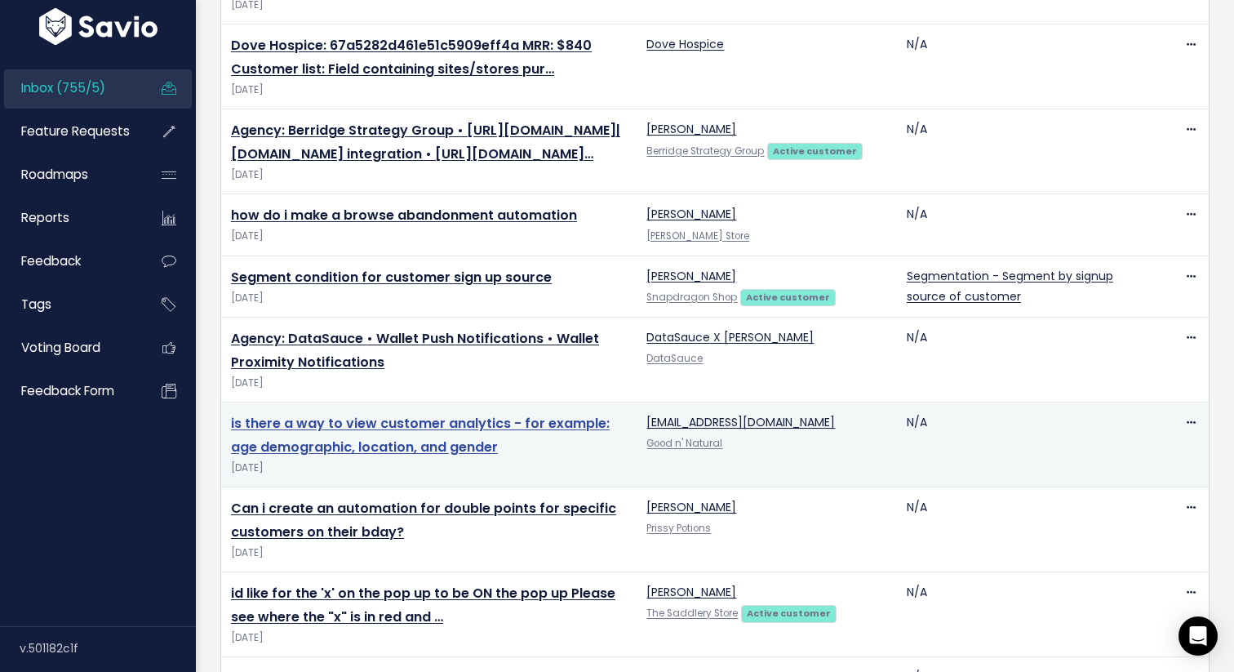
click at [376, 456] on link "is there a way to view customer analytics - for example: age demographic, locat…" at bounding box center [420, 435] width 379 height 42
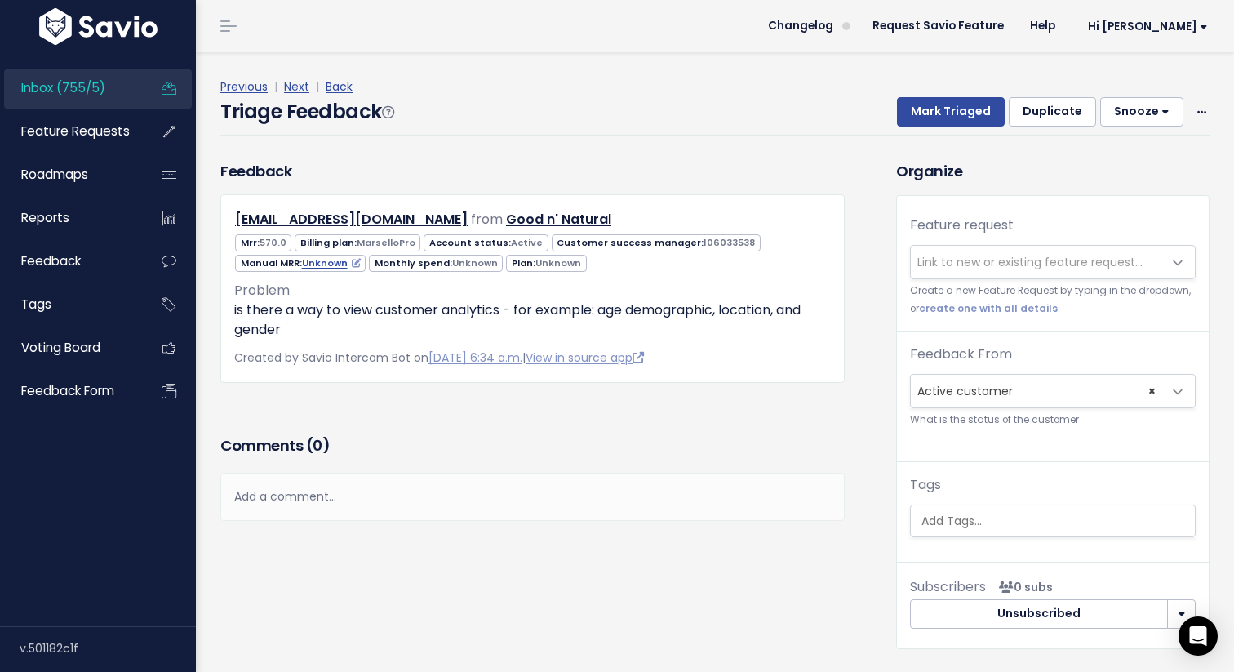
click at [590, 148] on div "Previous | Next | Back Triage Feedback Mark Triaged Duplicate Snooze 1 day 3 da…" at bounding box center [721, 106] width 1002 height 108
click at [830, 192] on div "Feedback billing@goodnnatural.ca from Good n' Natural" at bounding box center [532, 271] width 625 height 222
click at [644, 362] on link "View in source app" at bounding box center [585, 357] width 118 height 16
click at [852, 336] on div "Feedback billing@goodnnatural.ca from Good n' Natural" at bounding box center [532, 271] width 649 height 222
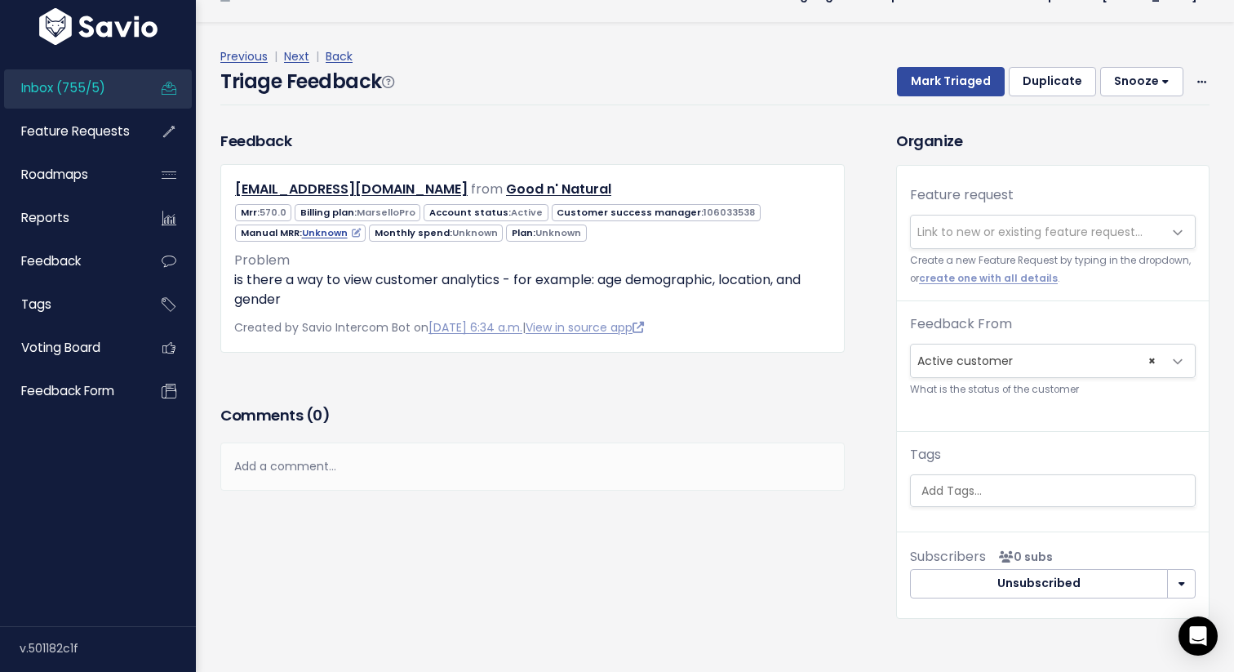
scroll to position [33, 0]
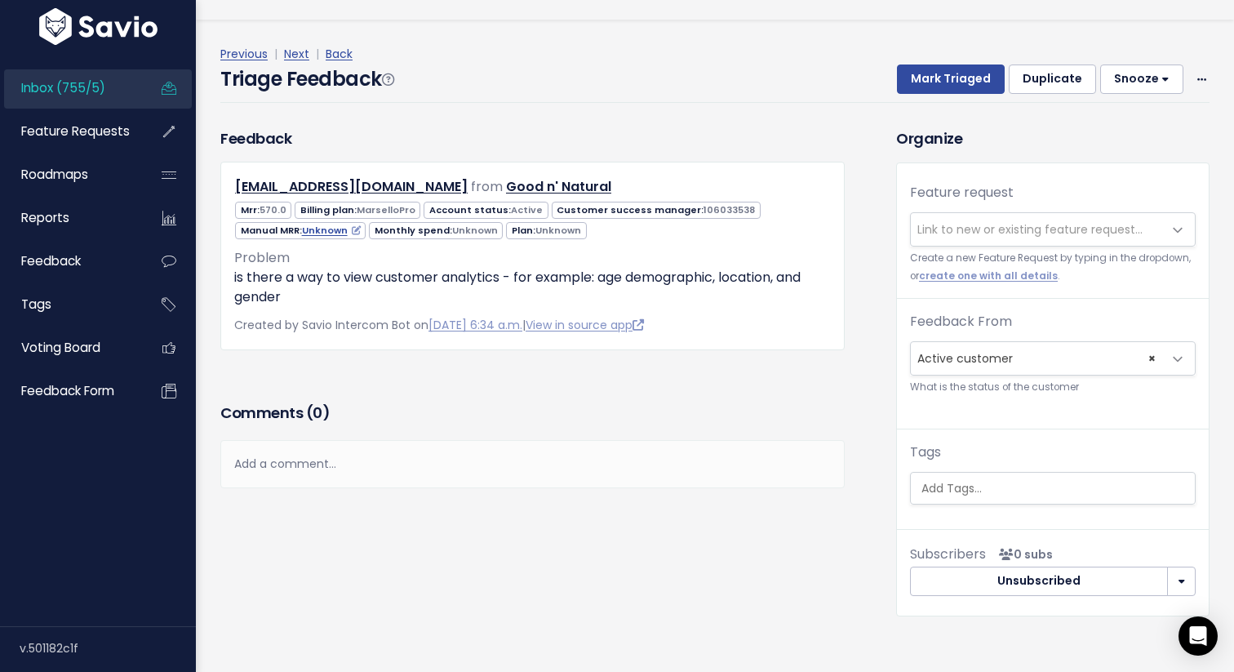
click at [376, 451] on div "Add a comment..." at bounding box center [532, 464] width 625 height 48
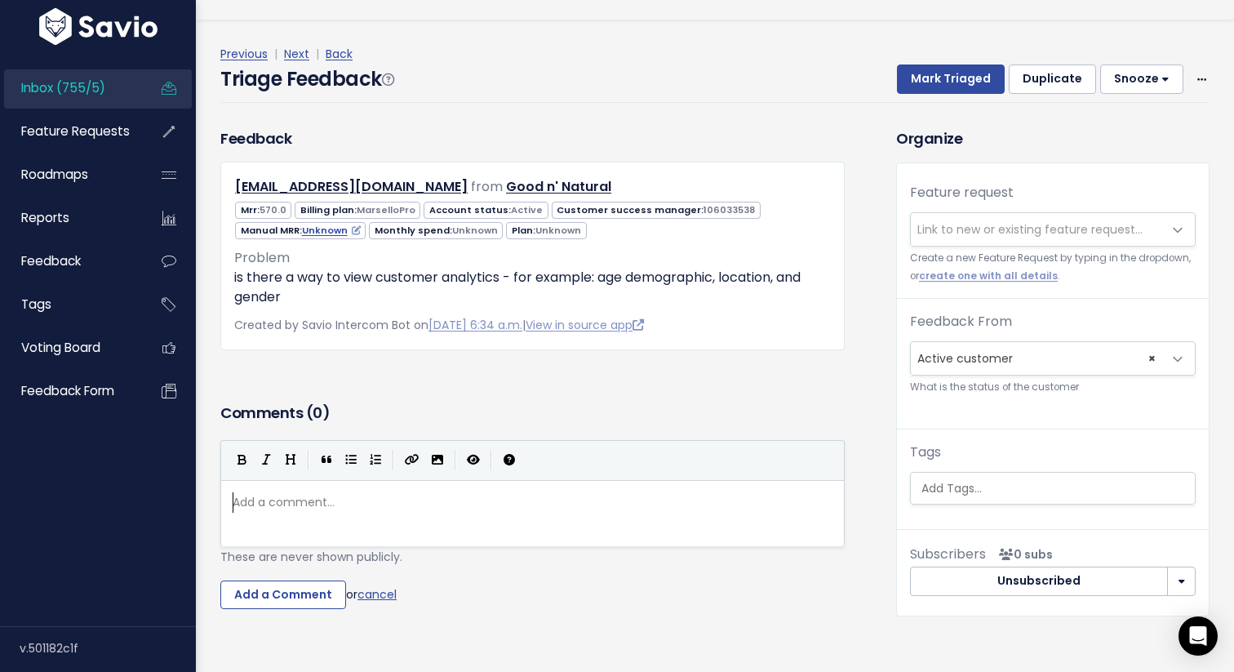
scroll to position [6, 0]
click at [1035, 146] on h3 "Organize" at bounding box center [1052, 138] width 313 height 22
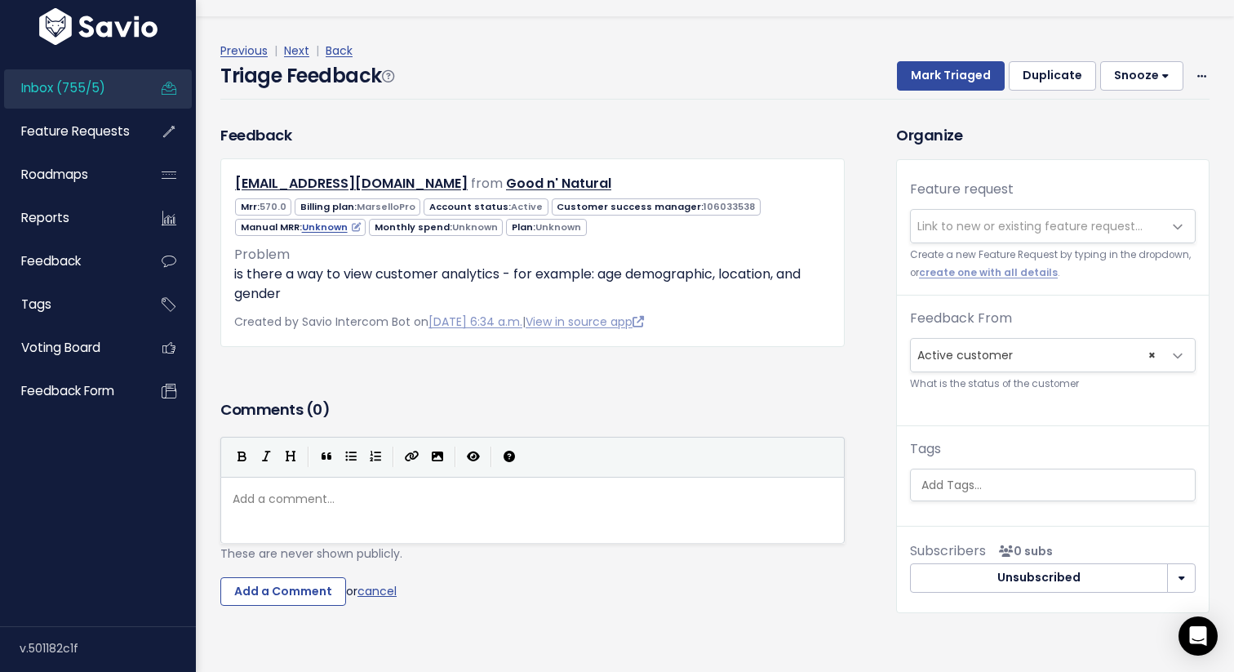
scroll to position [33, 0]
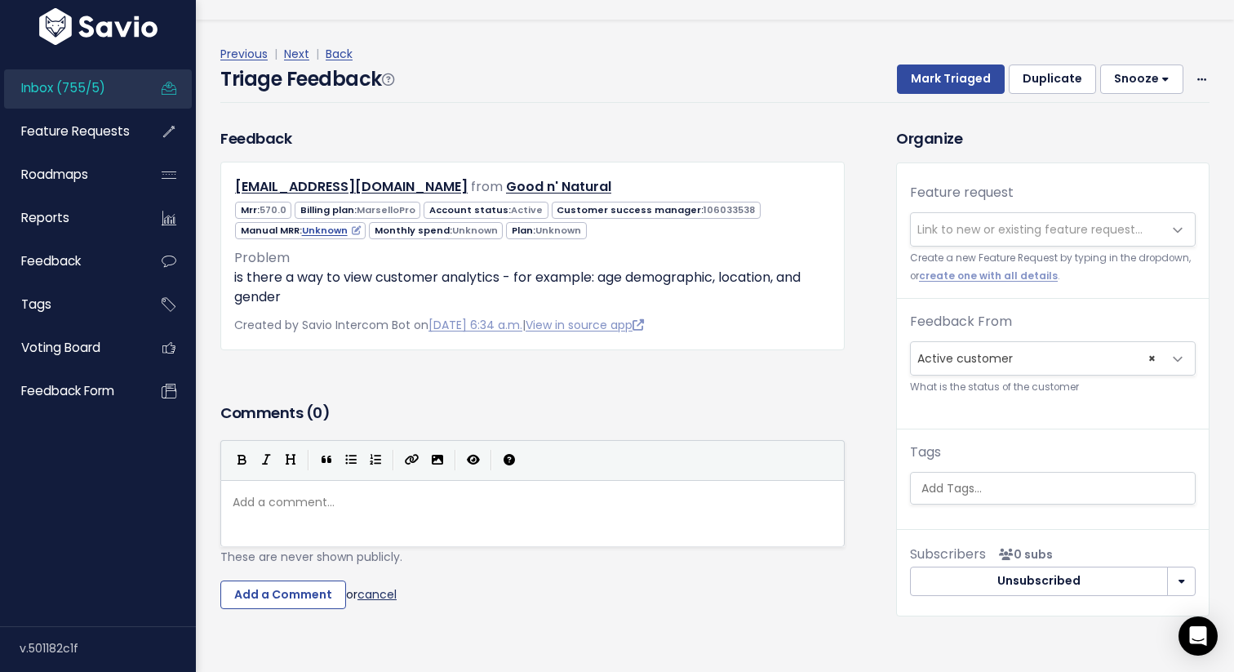
click at [390, 591] on link "cancel" at bounding box center [377, 593] width 39 height 16
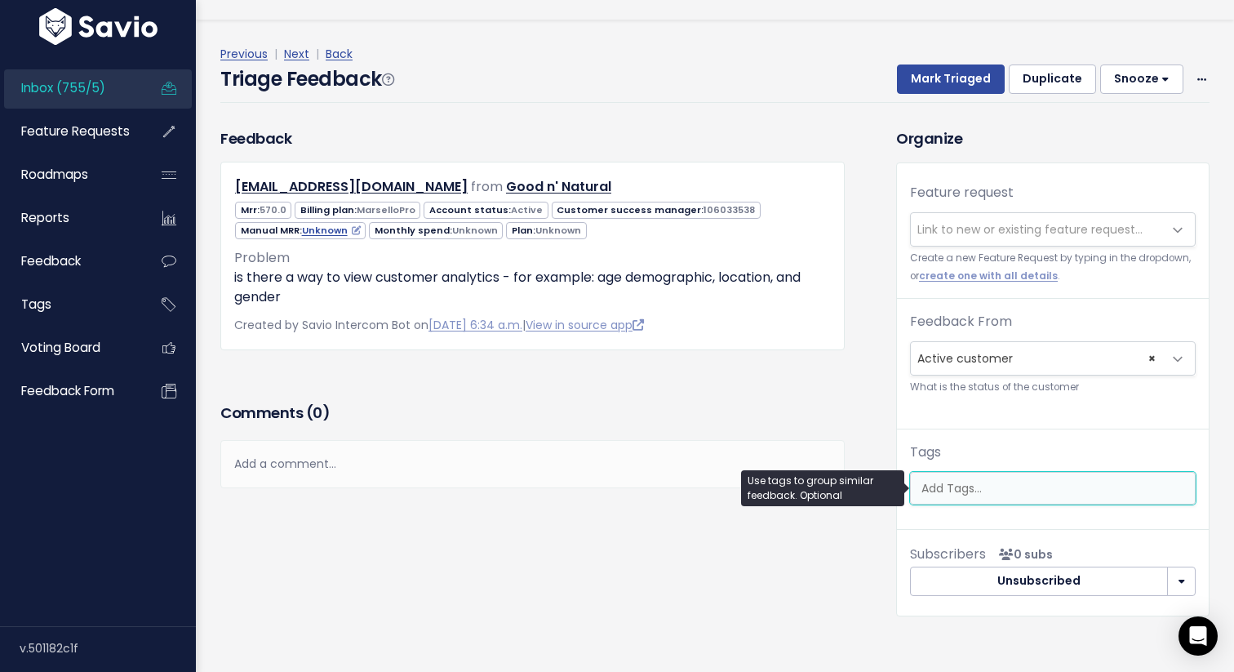
click at [987, 487] on input "search" at bounding box center [1057, 488] width 284 height 17
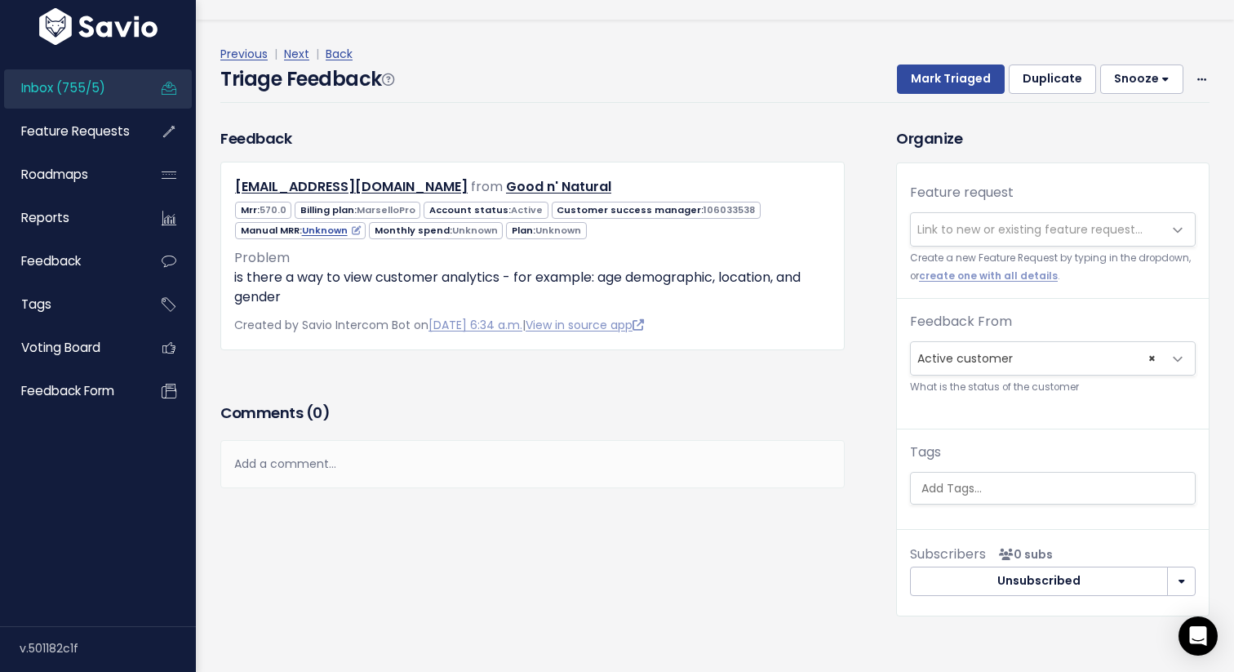
scroll to position [0, 4]
click at [879, 317] on div "Feedback billing@goodnnatural.ca from Good n' Natural" at bounding box center [546, 383] width 676 height 513
click at [104, 136] on span "Feature Requests" at bounding box center [75, 130] width 109 height 17
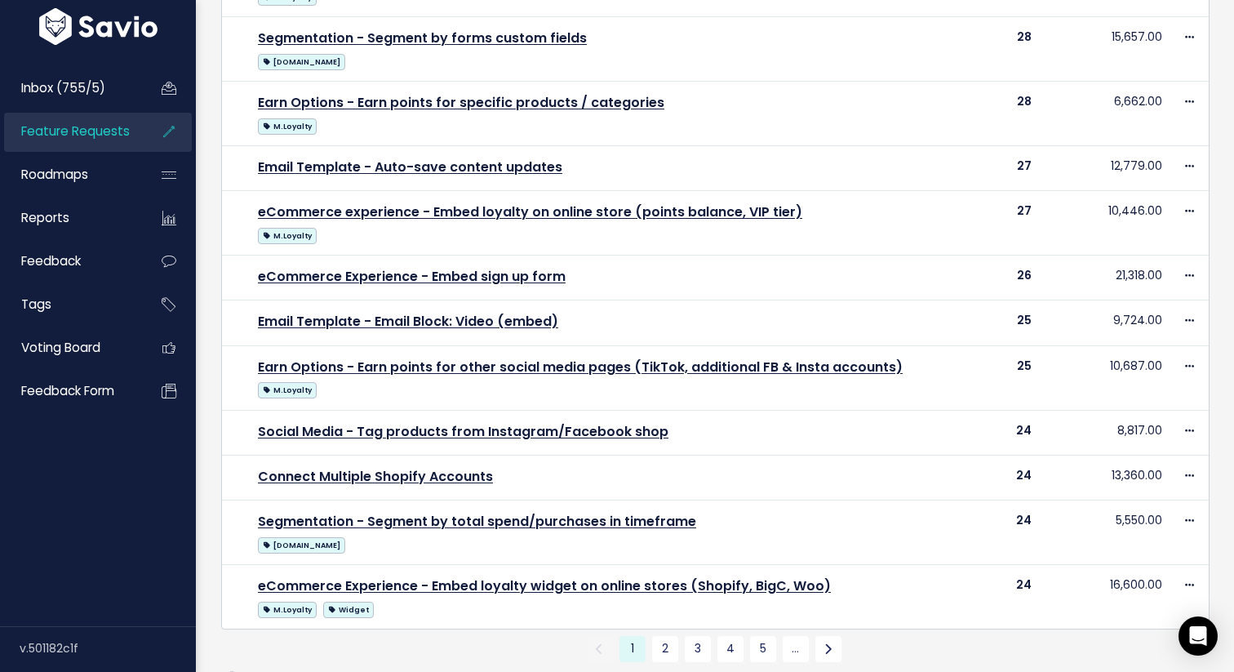
scroll to position [711, 0]
click at [110, 92] on link "Inbox (755/5)" at bounding box center [69, 88] width 131 height 38
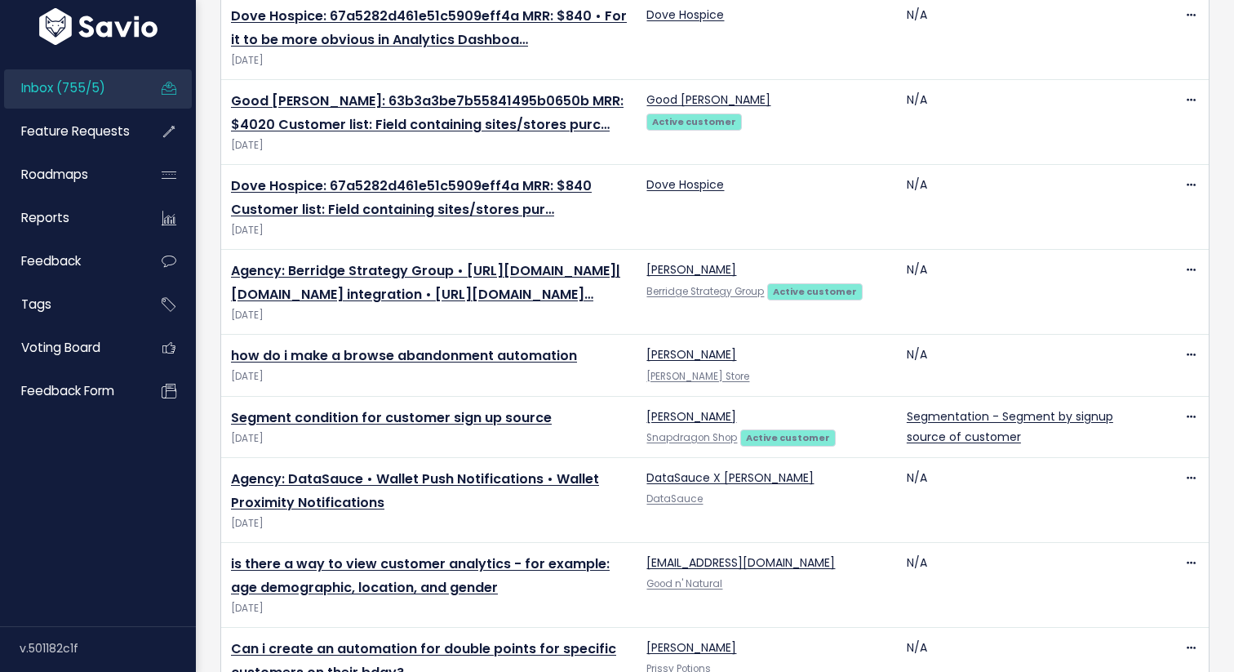
scroll to position [580, 0]
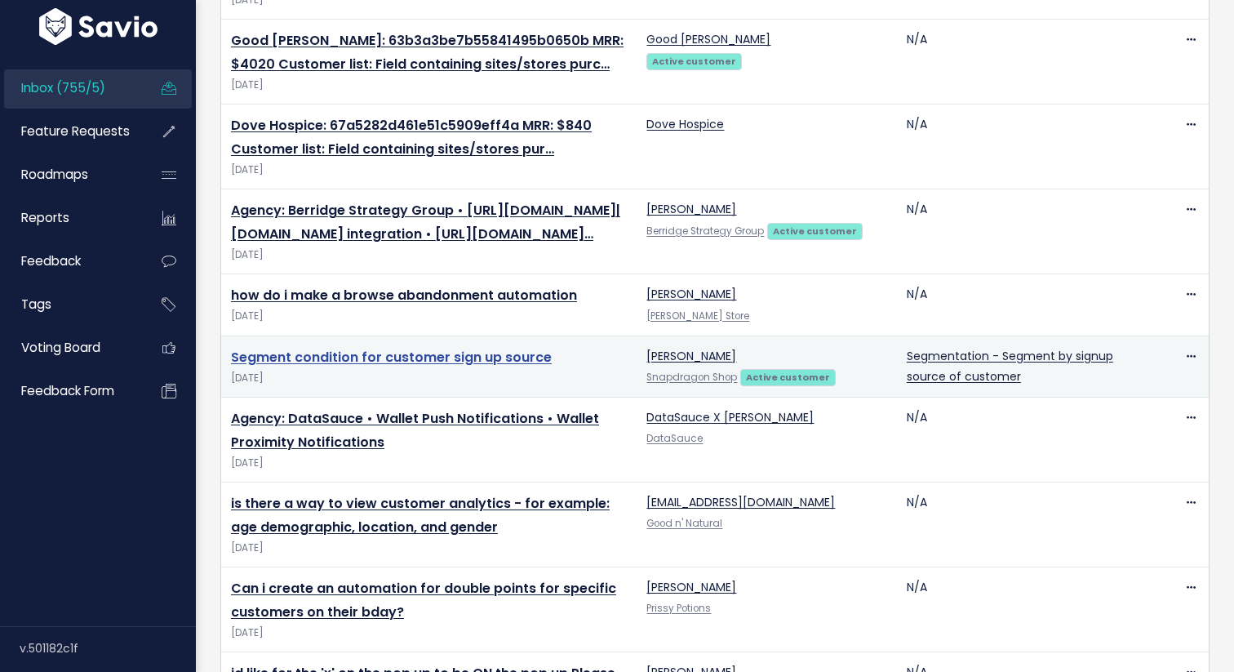
click at [460, 367] on link "Segment condition for customer sign up source" at bounding box center [391, 357] width 321 height 19
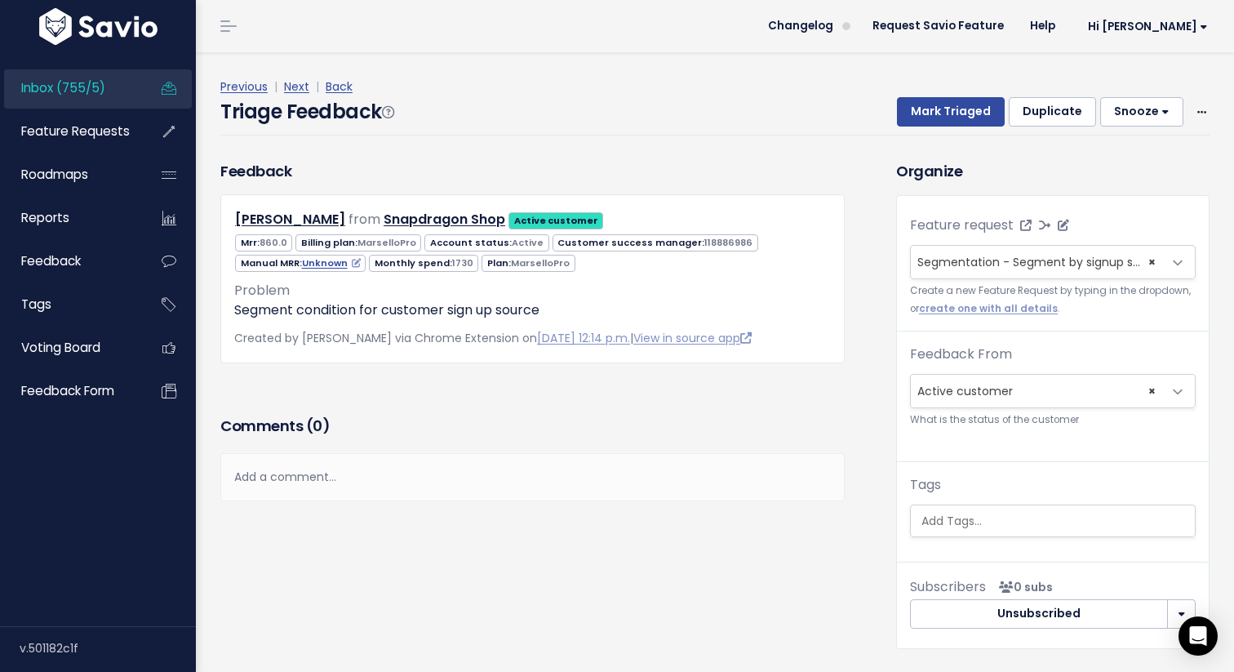
select select
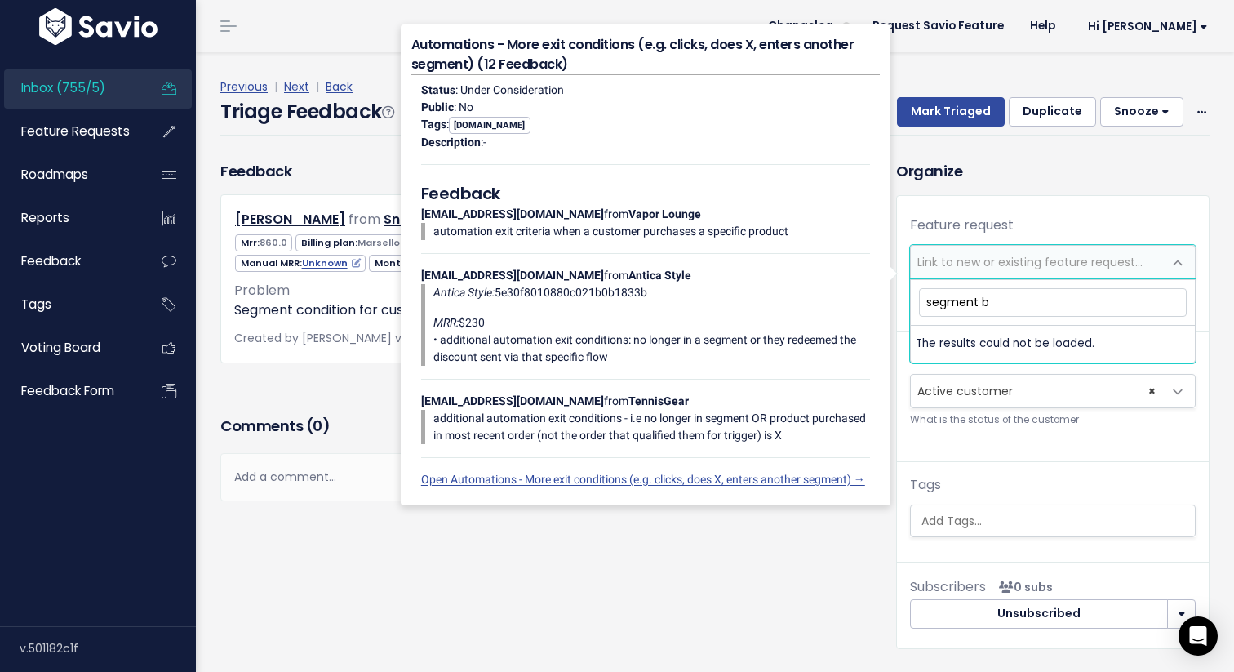
type input "segment by"
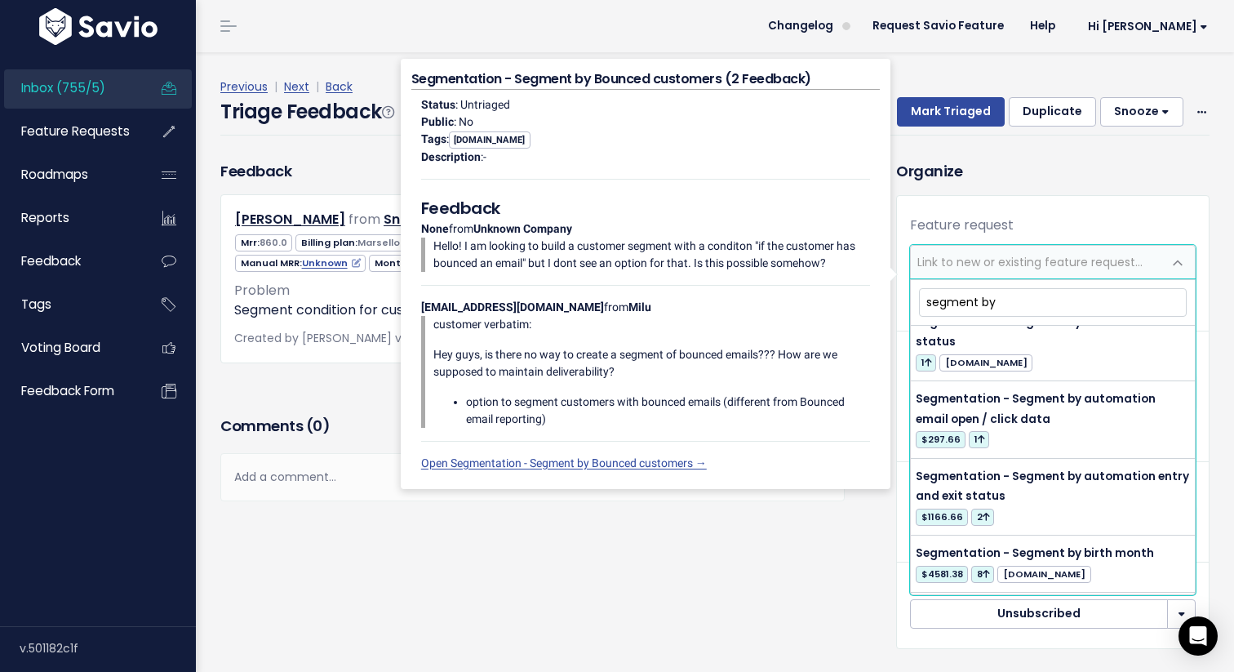
scroll to position [2407, 0]
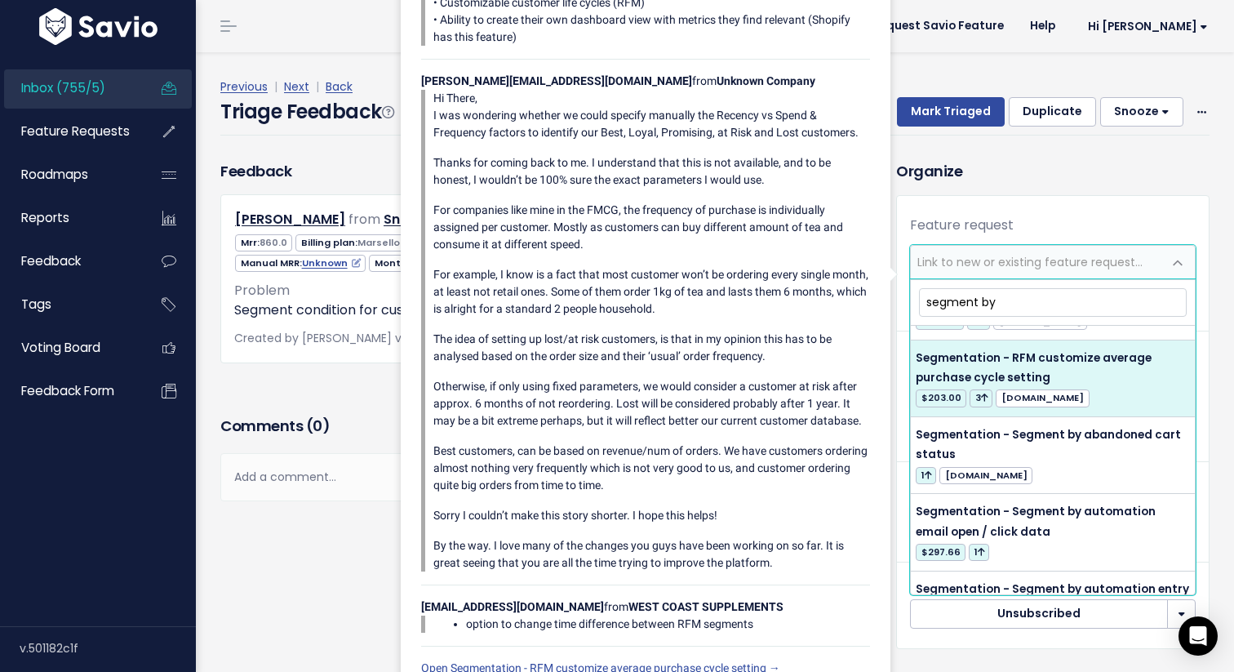
drag, startPoint x: 1013, startPoint y: 300, endPoint x: 918, endPoint y: 300, distance: 94.7
click at [919, 300] on input "segment by" at bounding box center [1053, 302] width 268 height 29
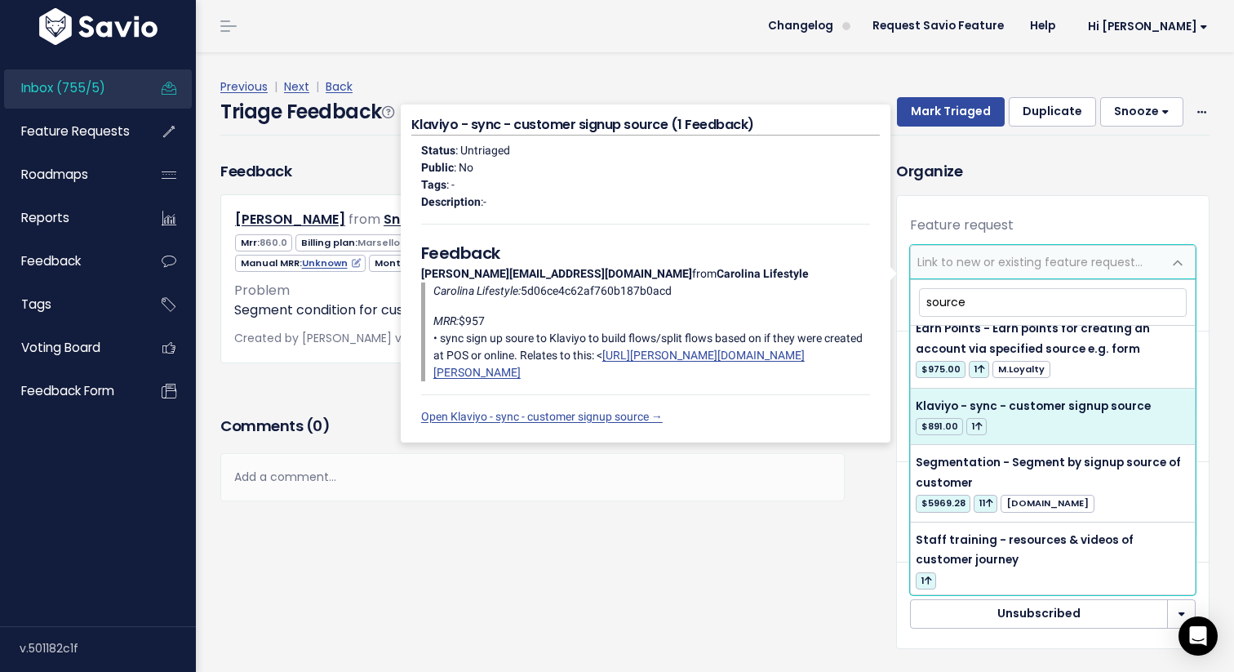
scroll to position [234, 0]
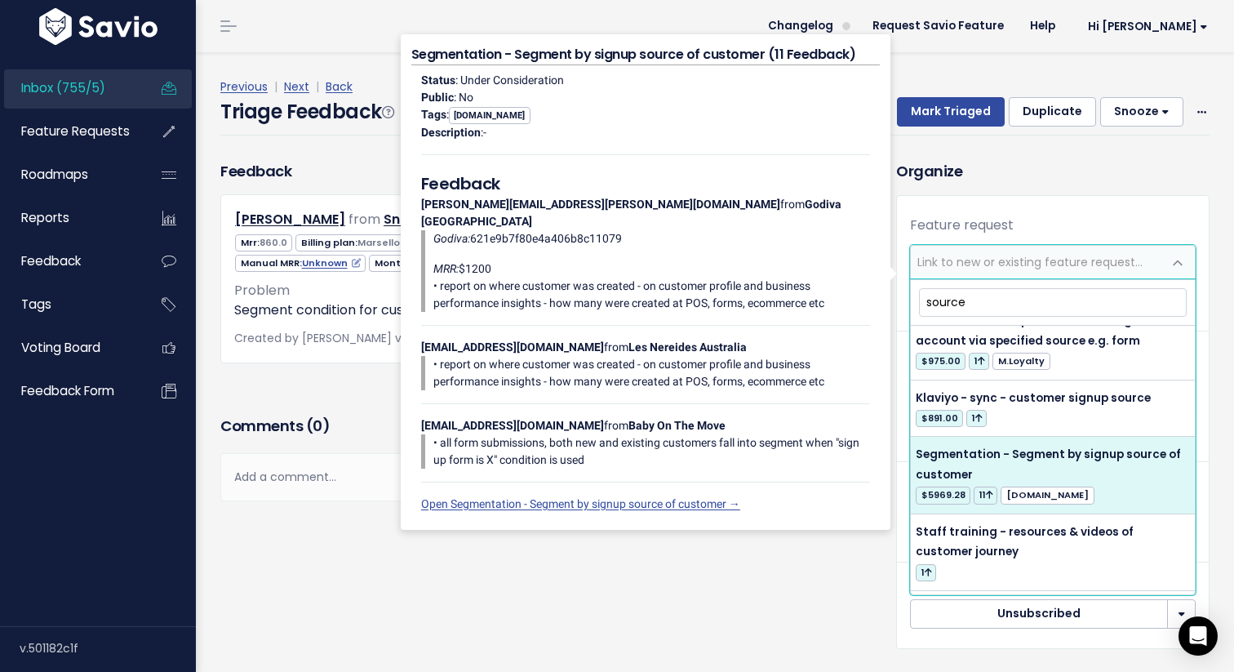
type input "source"
select select "12570"
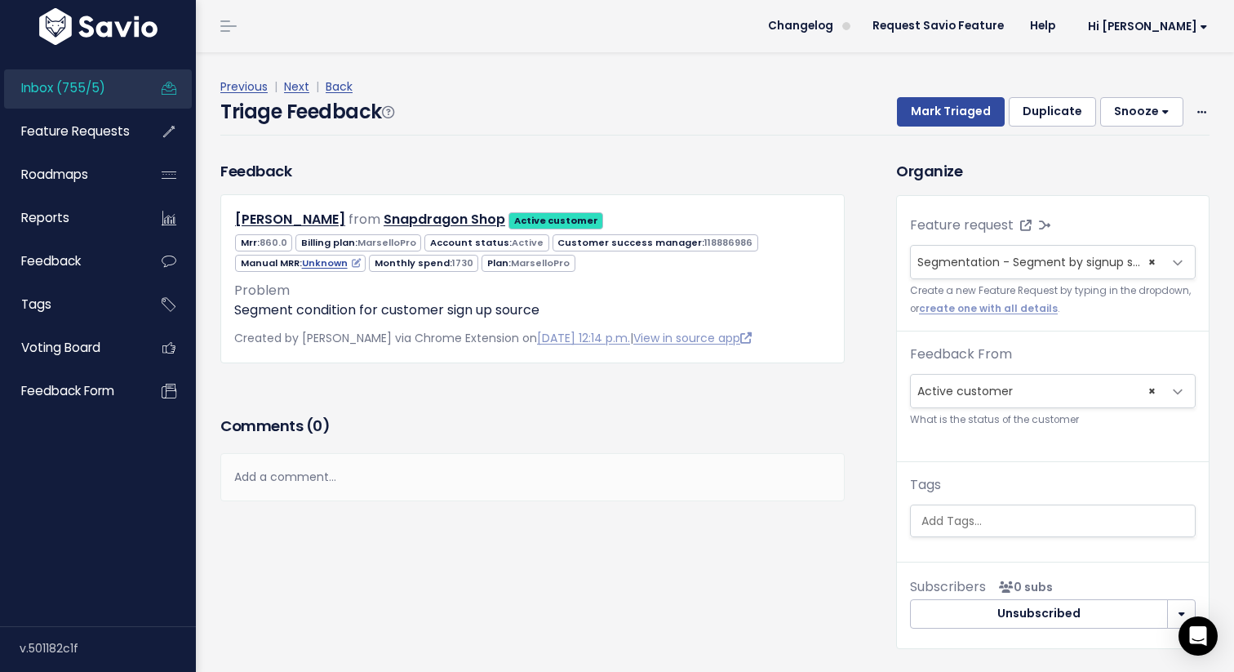
click at [854, 336] on div "Feedback Robert Scott from Snapdragon Shop Active customer" at bounding box center [532, 261] width 649 height 202
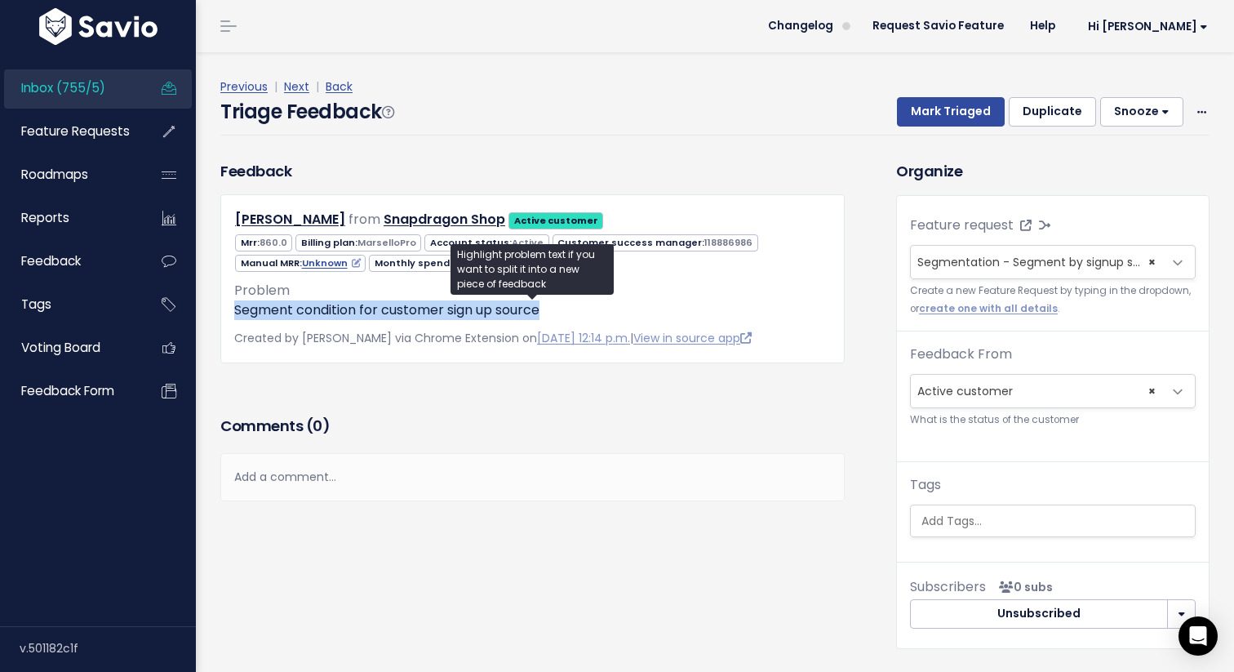
drag, startPoint x: 549, startPoint y: 316, endPoint x: 231, endPoint y: 316, distance: 317.6
click at [231, 316] on div "Robert Scott from Snapdragon Shop Active customer 860.0 MarselloPro" at bounding box center [532, 278] width 625 height 168
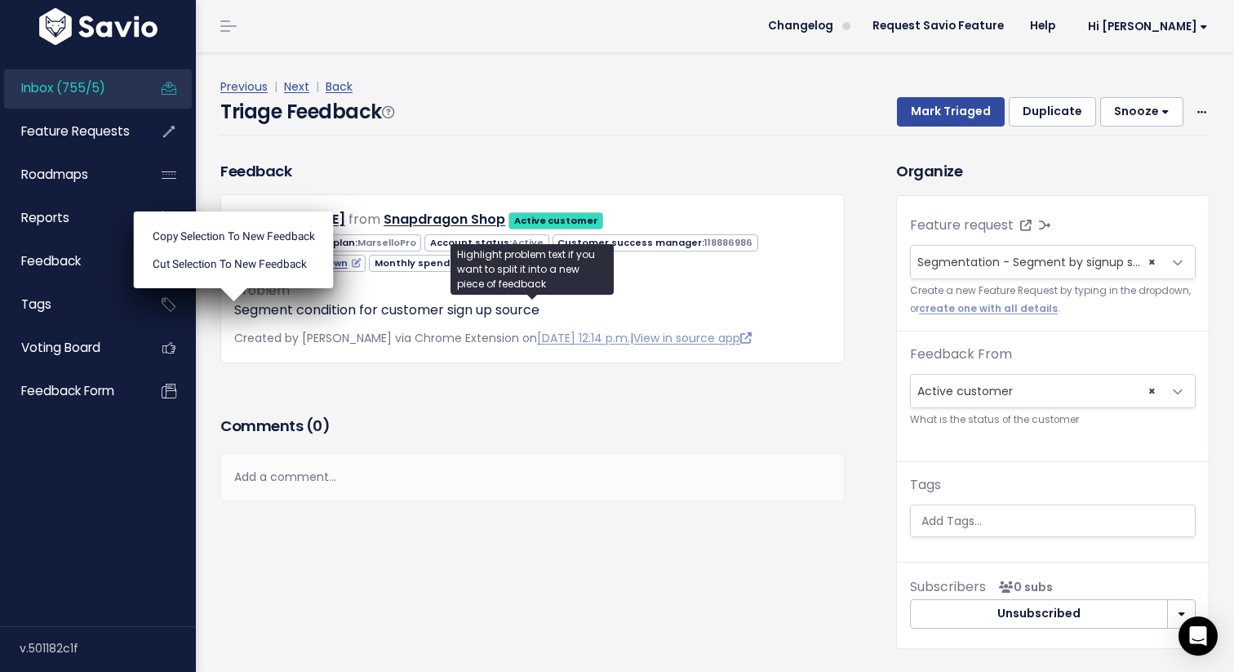
click at [428, 400] on div "Feedback Robert Scott from Snapdragon Shop Active customer 860.0" at bounding box center [532, 285] width 649 height 251
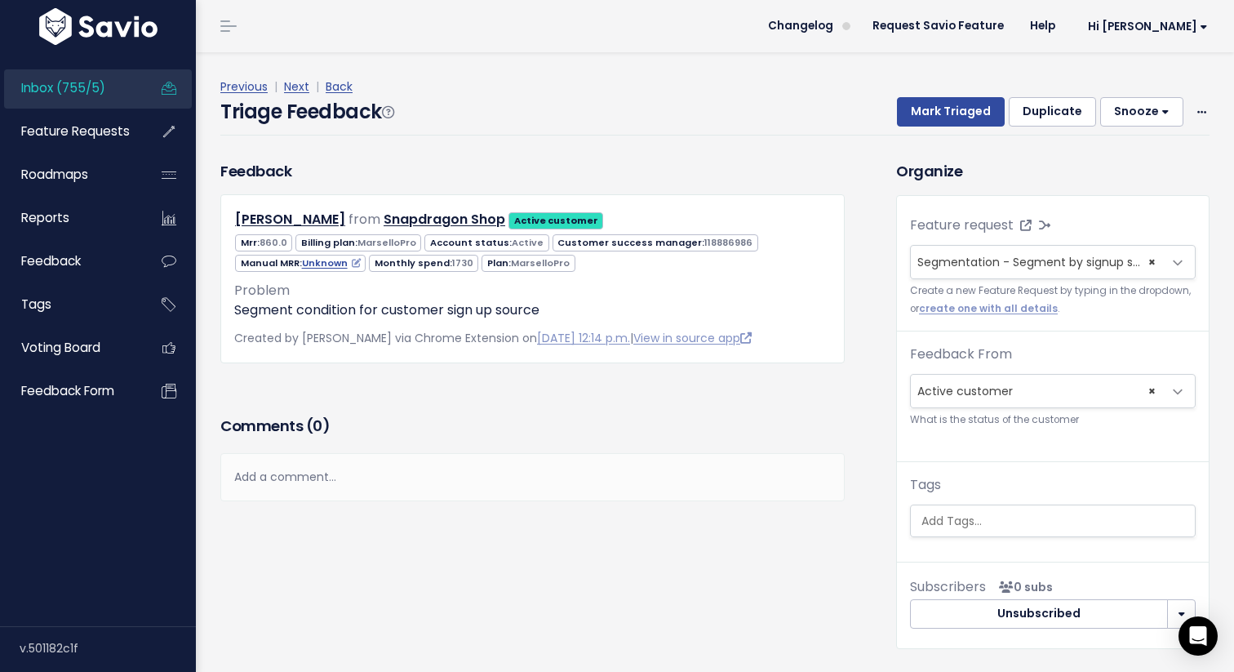
click at [852, 290] on div "Feedback Robert Scott from Snapdragon Shop Active customer" at bounding box center [532, 261] width 649 height 202
click at [967, 113] on button "Mark Triaged" at bounding box center [951, 111] width 108 height 29
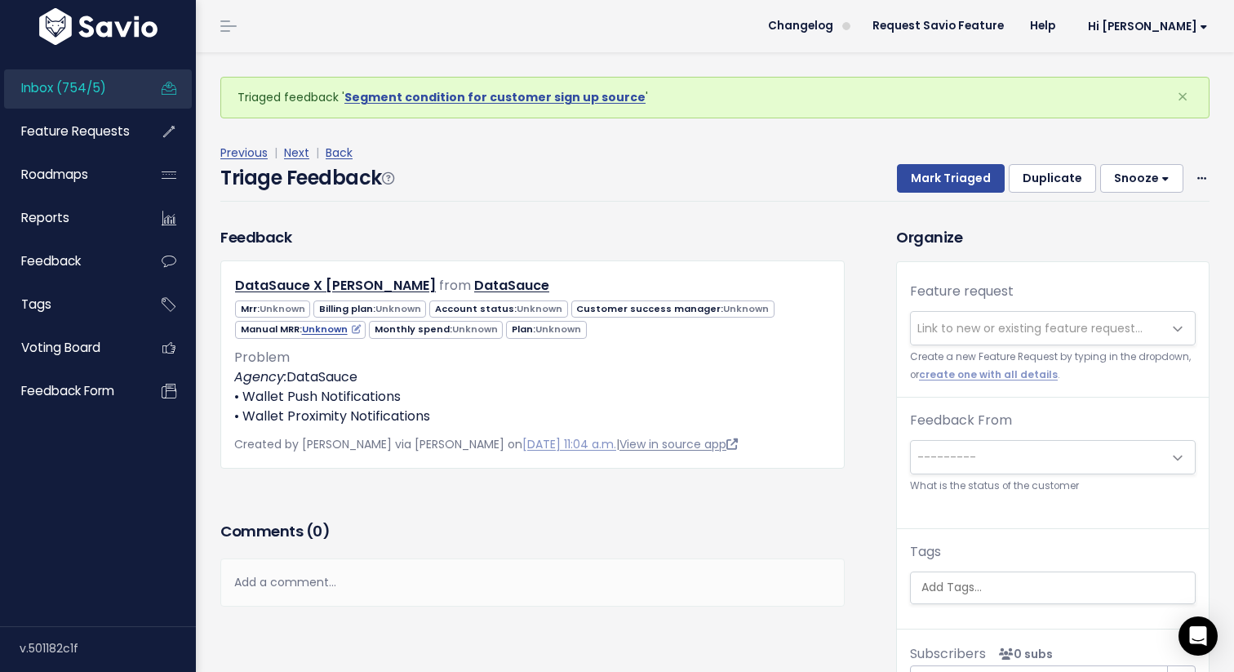
click at [690, 447] on link "View in source app" at bounding box center [679, 444] width 118 height 16
click at [328, 589] on div "Add a comment..." at bounding box center [532, 582] width 625 height 48
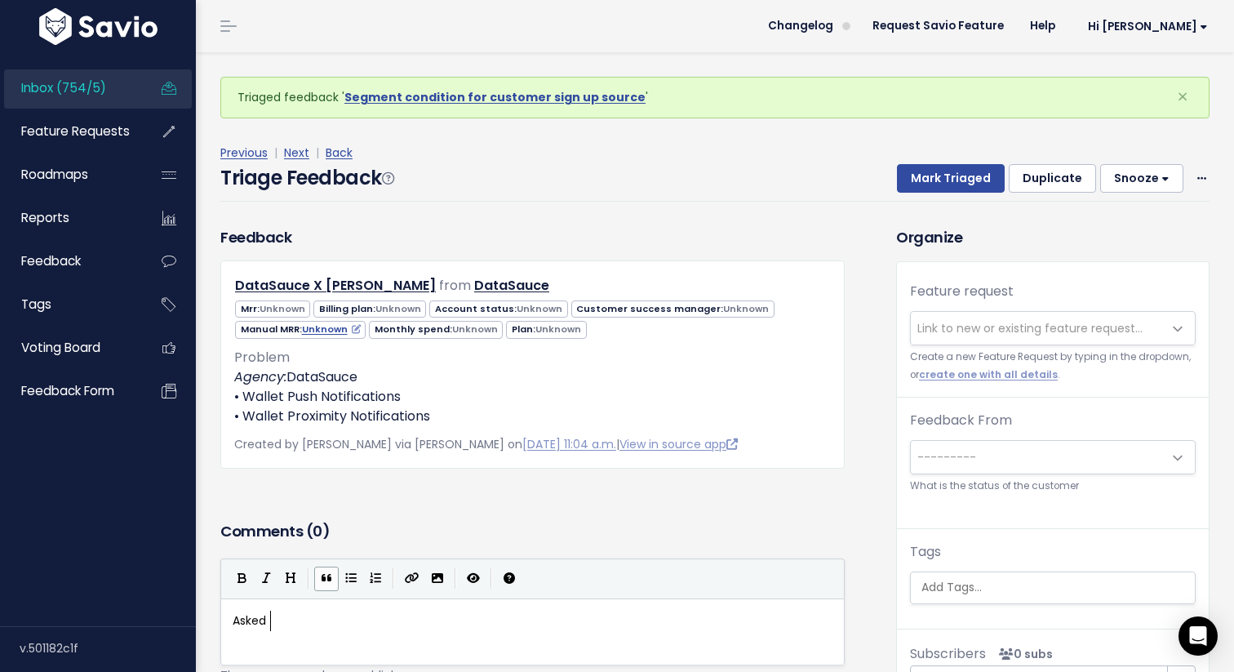
type textarea "Asked f"
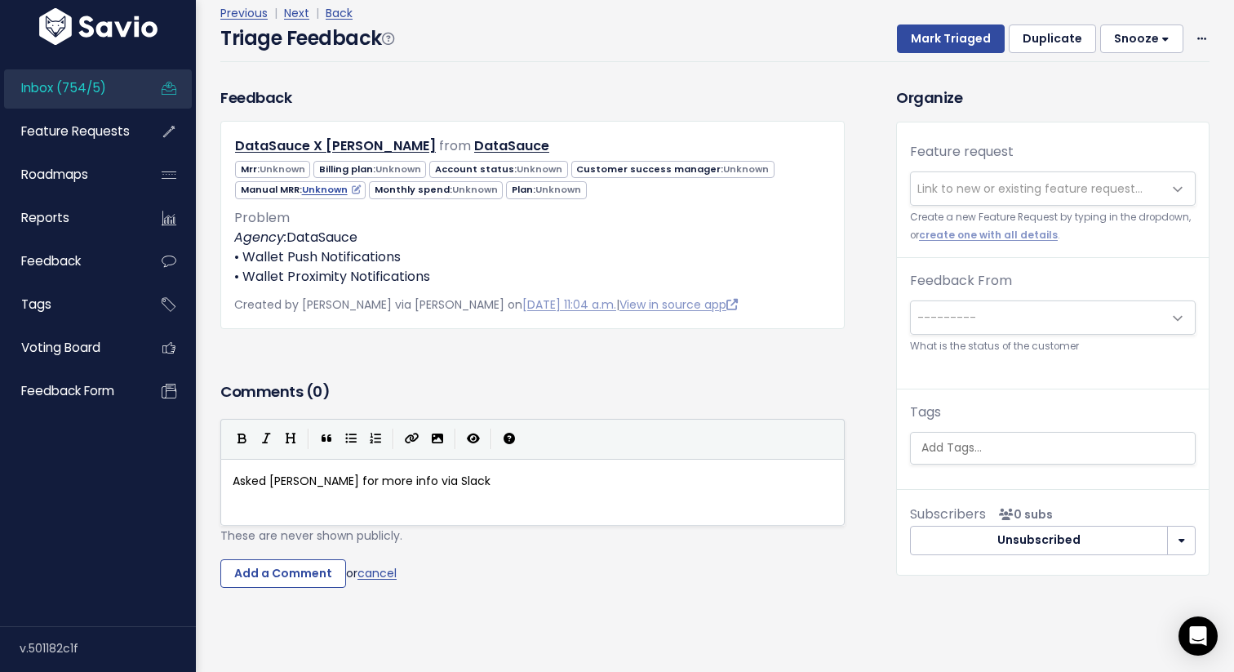
scroll to position [139, 0]
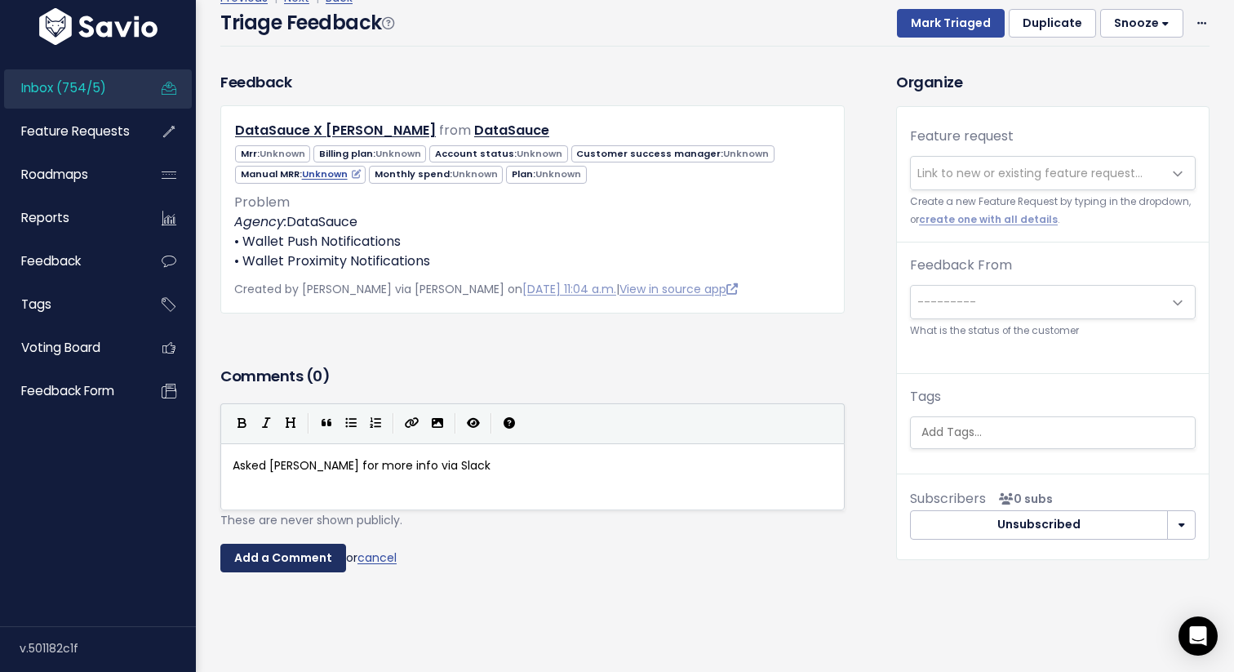
type textarea "[PERSON_NAME] for more info via Slack"
click at [289, 555] on input "Add a Comment" at bounding box center [283, 558] width 126 height 29
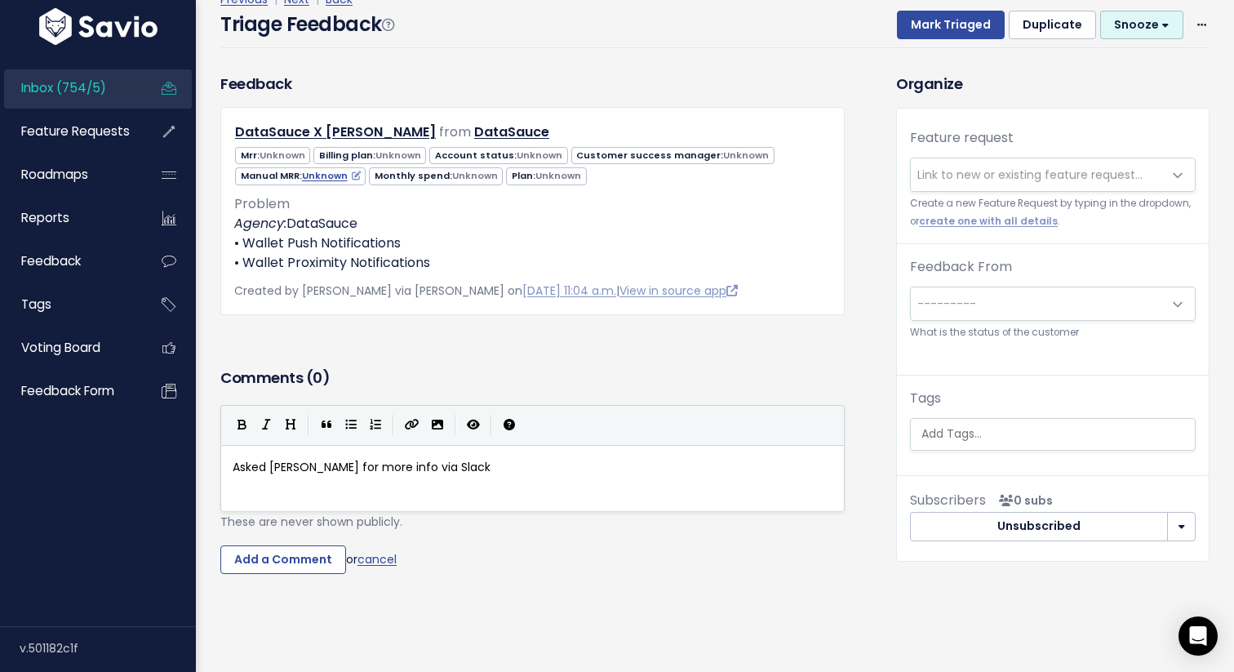
scroll to position [0, 0]
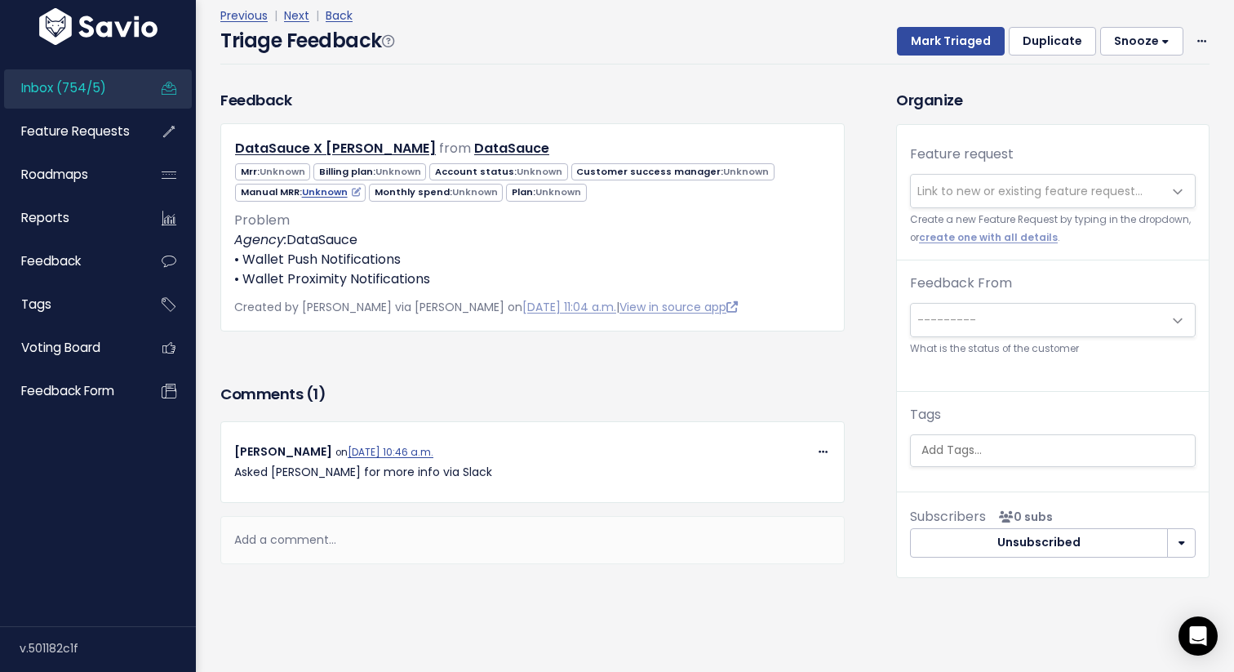
click at [1153, 45] on button "Snooze" at bounding box center [1141, 41] width 83 height 29
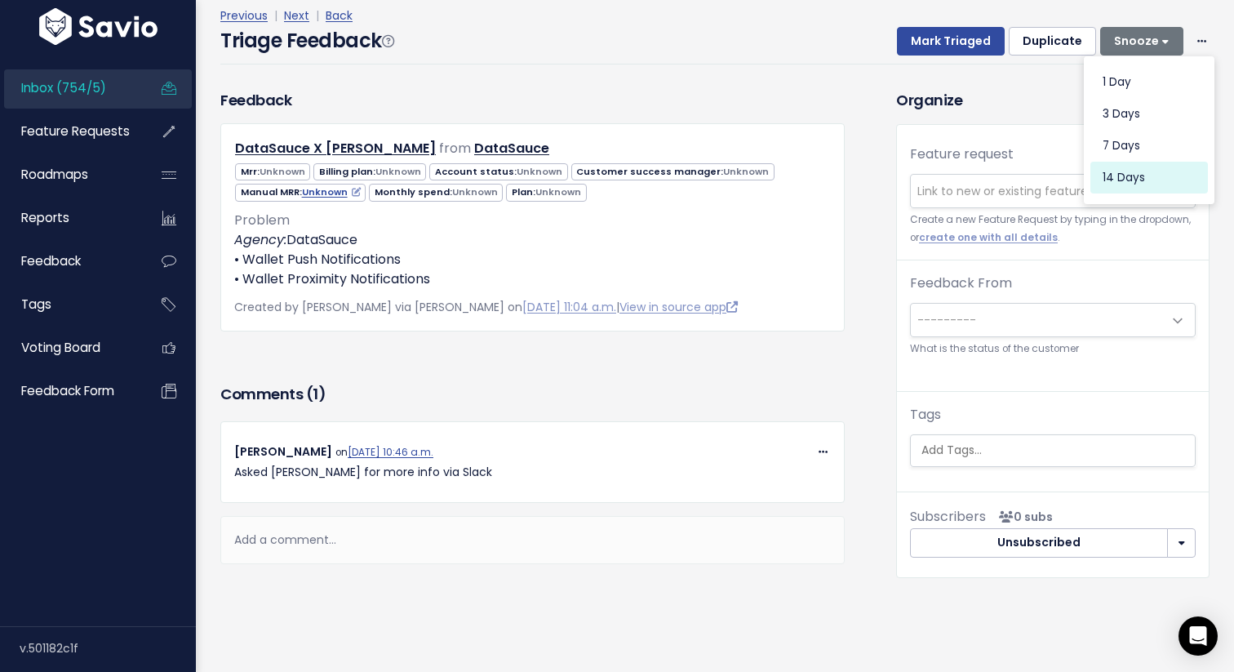
click at [1144, 171] on button "14 days" at bounding box center [1150, 178] width 118 height 32
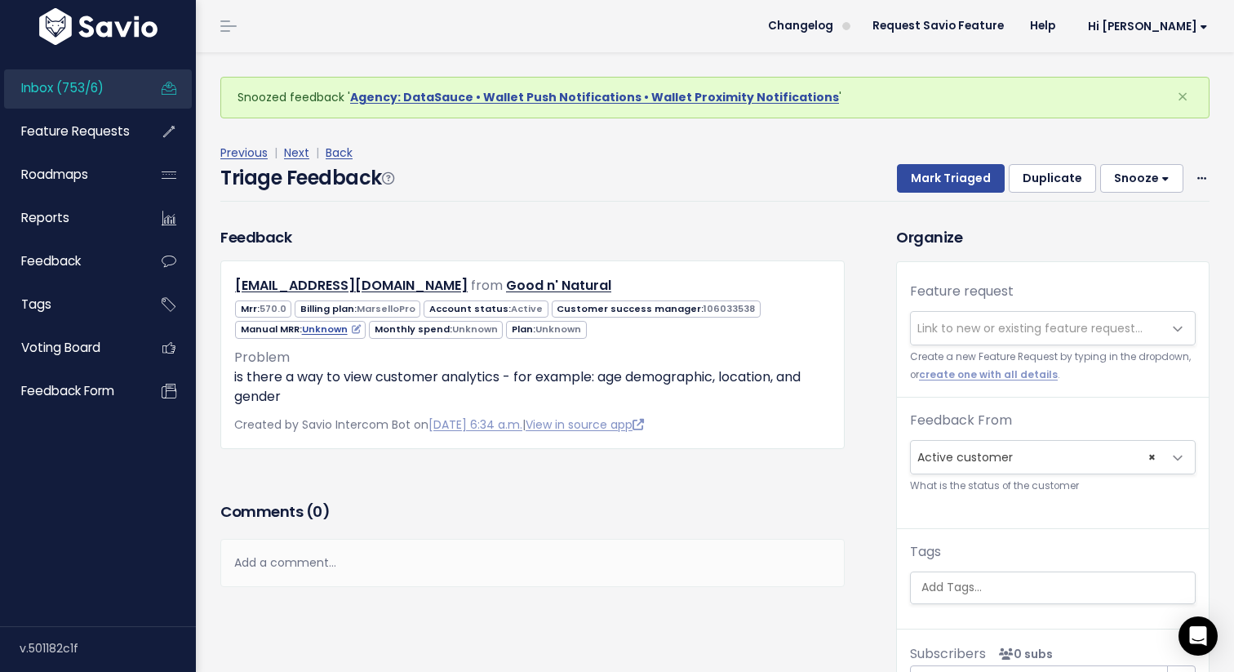
click at [1137, 232] on h3 "Organize" at bounding box center [1052, 237] width 313 height 22
click at [203, 131] on div "Snoozed feedback ' Agency: DataSauce • Wallet Push Notifications • Wallet Proxi…" at bounding box center [715, 425] width 1038 height 746
click at [837, 223] on div "Previous | Next | Back Triage Feedback Mark Triaged Duplicate Snooze 1 day 3 da…" at bounding box center [721, 172] width 1002 height 108
click at [99, 98] on link "Inbox (753/6)" at bounding box center [69, 88] width 131 height 38
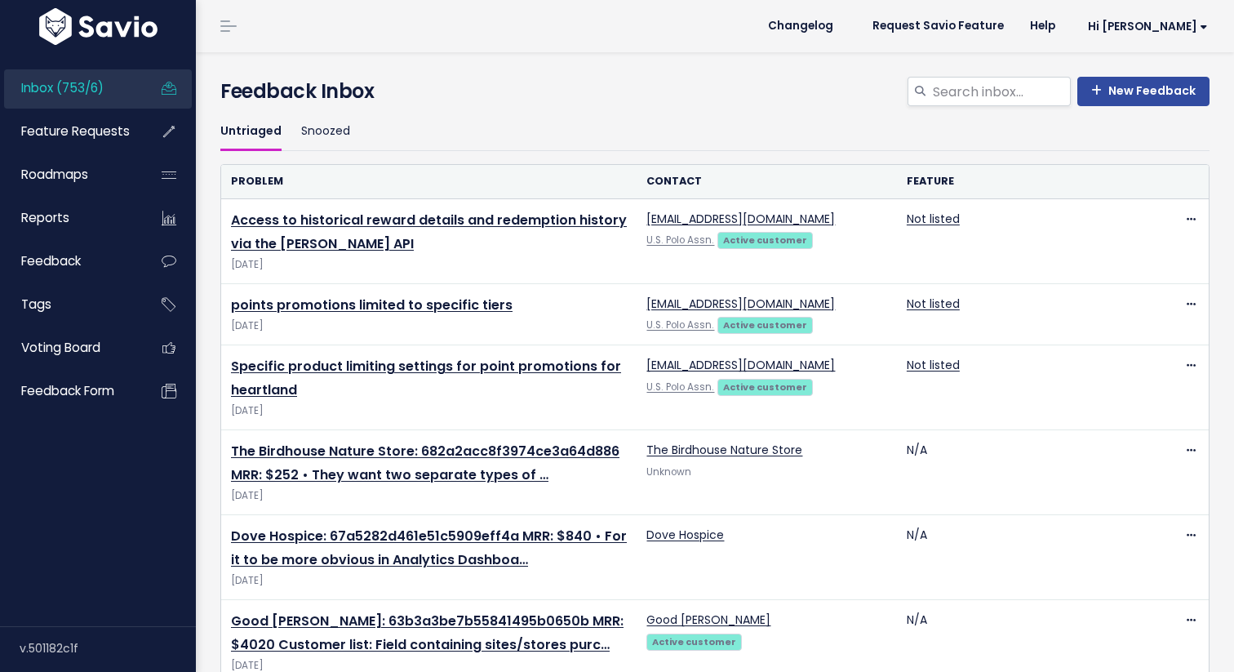
click at [1149, 133] on ul "Untriaged Snoozed" at bounding box center [714, 132] width 989 height 38
click at [722, 112] on div "New Feedback Feedback Inbox" at bounding box center [715, 95] width 1014 height 36
click at [104, 123] on span "Feature Requests" at bounding box center [75, 130] width 109 height 17
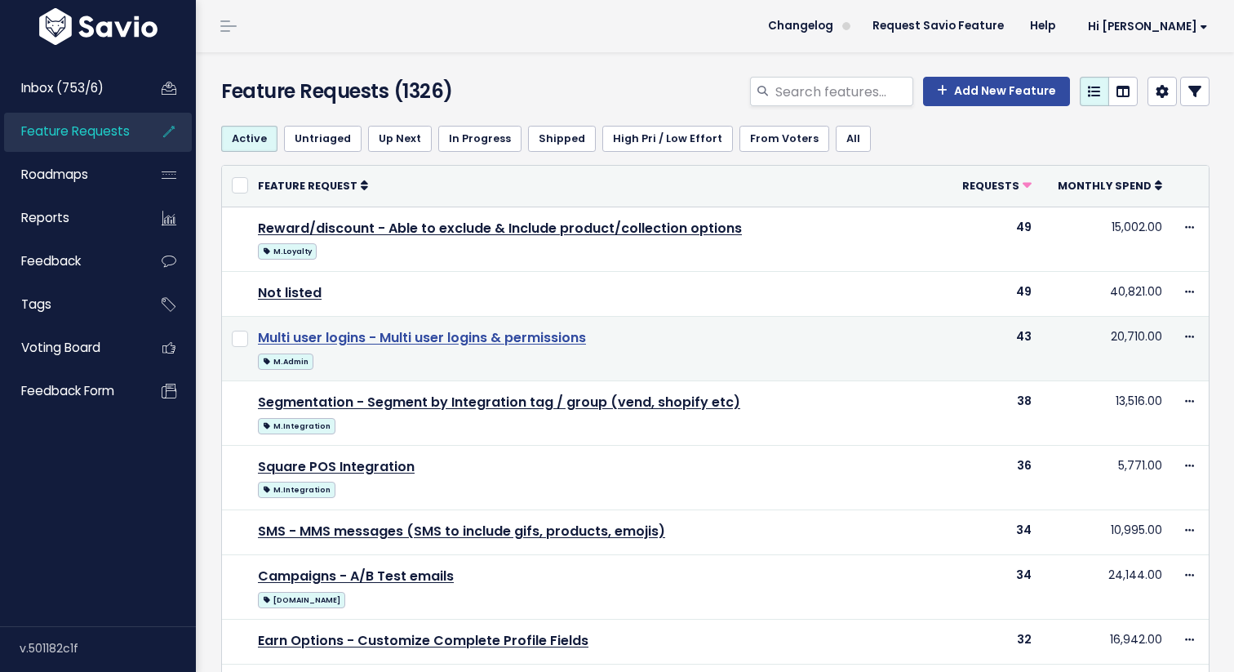
click at [446, 340] on link "Multi user logins - Multi user logins & permissions" at bounding box center [422, 337] width 328 height 19
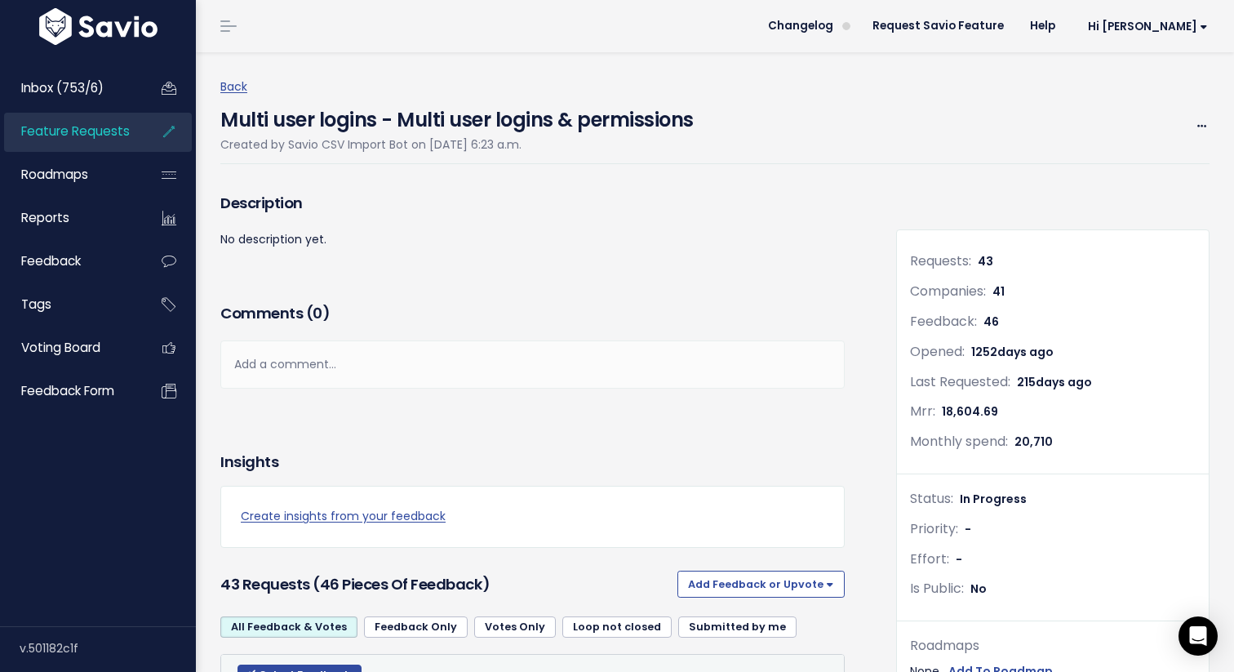
click at [121, 135] on span "Feature Requests" at bounding box center [75, 130] width 109 height 17
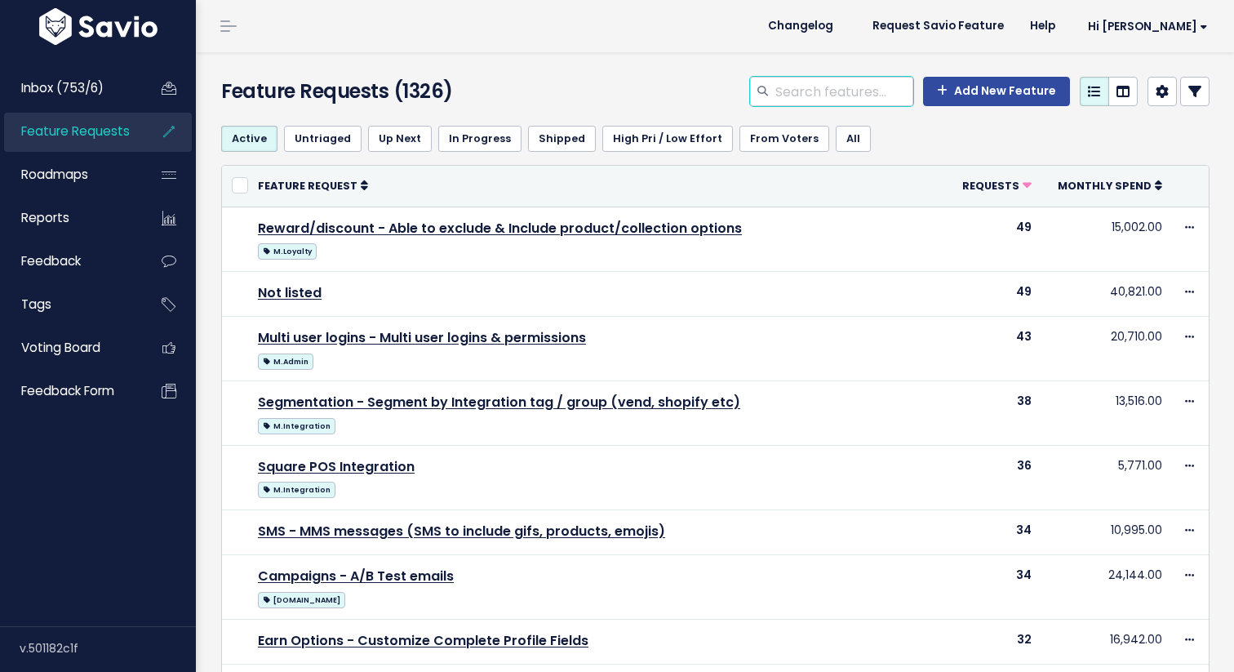
click at [833, 83] on input "search" at bounding box center [844, 91] width 140 height 29
type input "lsr"
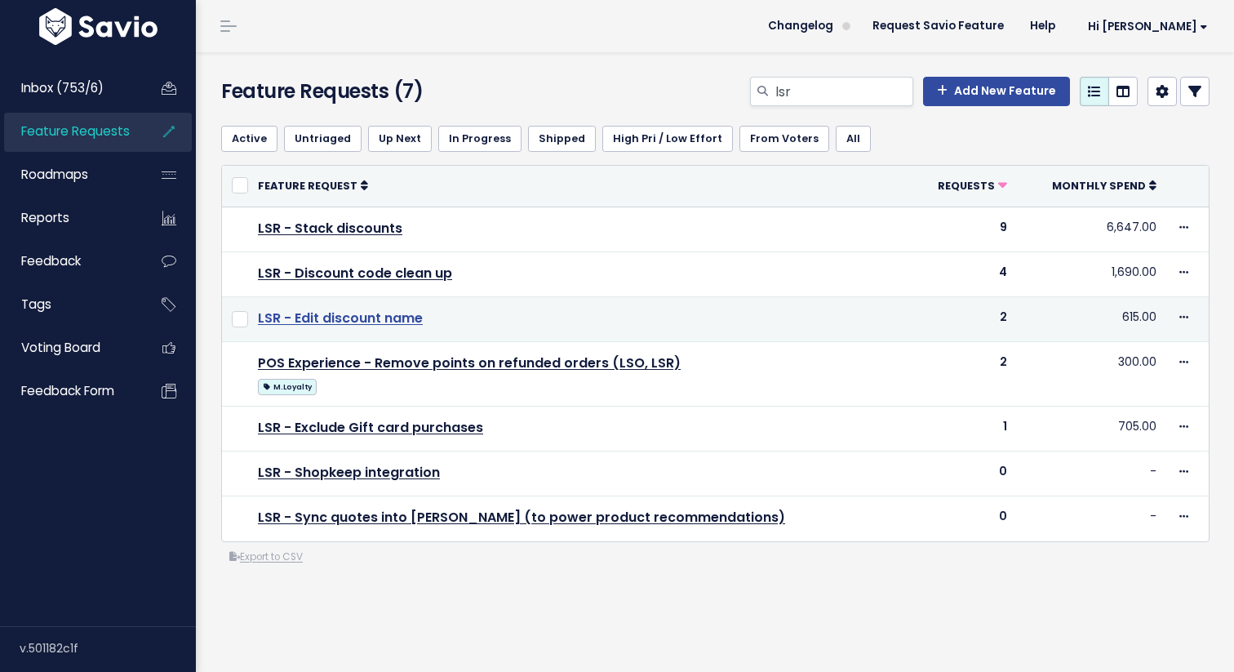
click at [372, 319] on link "LSR - Edit discount name" at bounding box center [340, 318] width 165 height 19
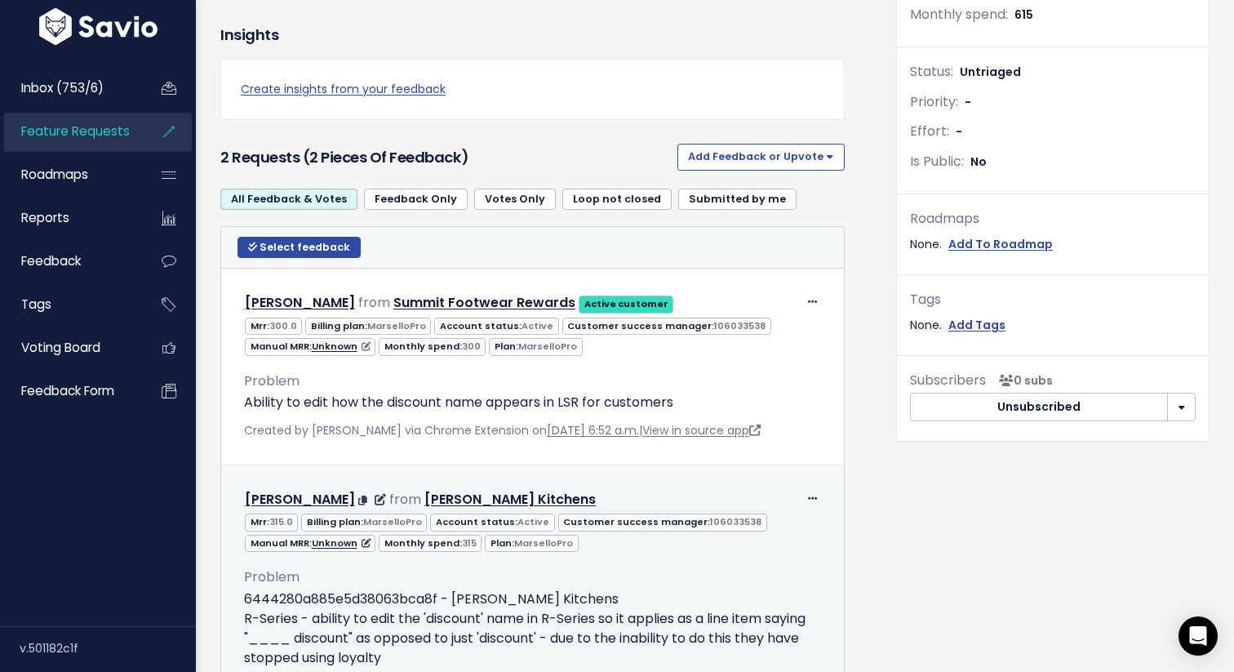
scroll to position [403, 0]
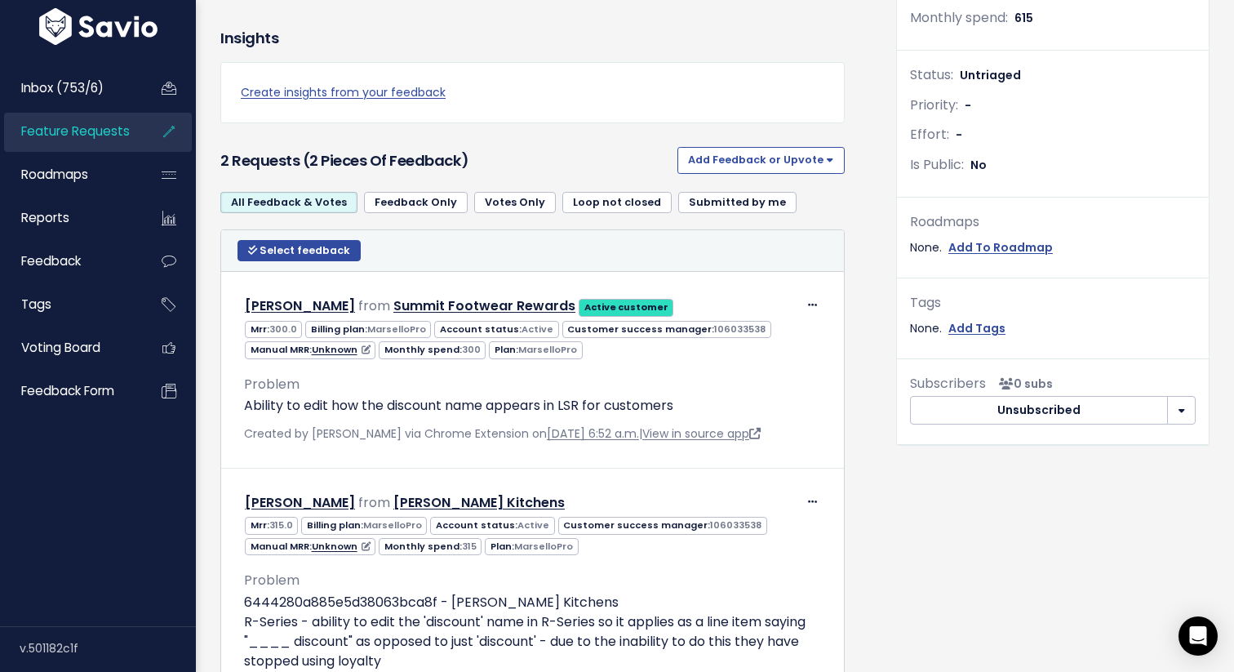
click at [875, 352] on div "Description No description yet. Comments ( 0 ) Add a comment... | | | | Add a c…" at bounding box center [546, 266] width 676 height 1003
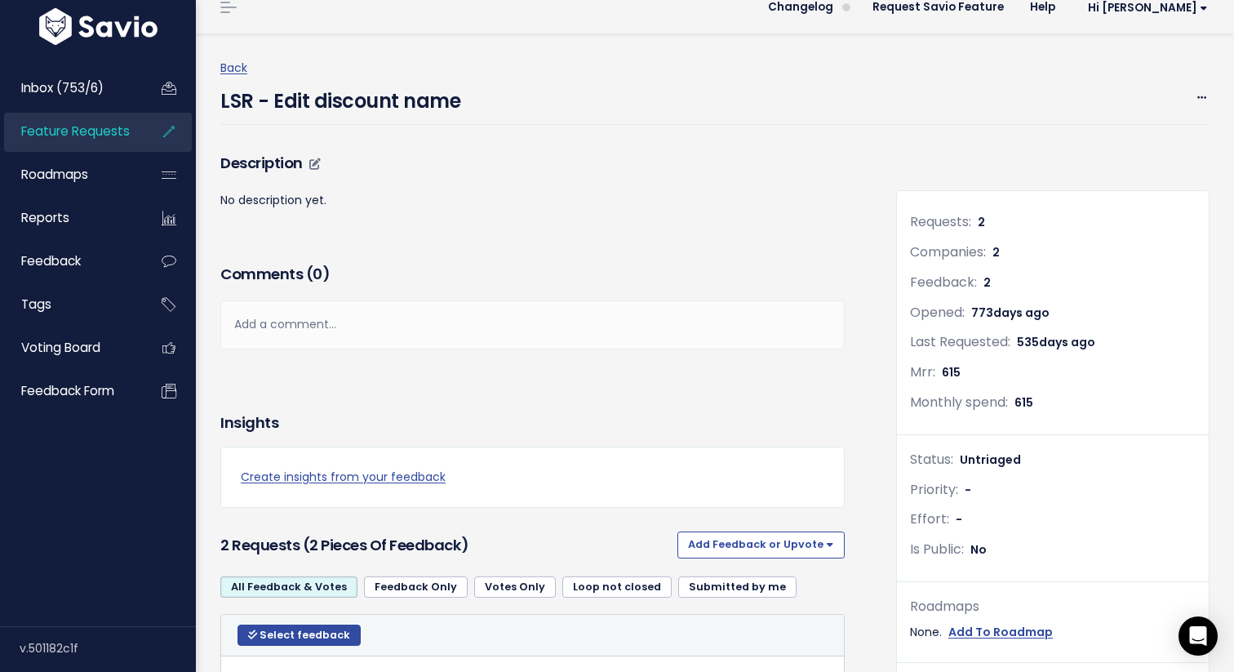
scroll to position [16, 0]
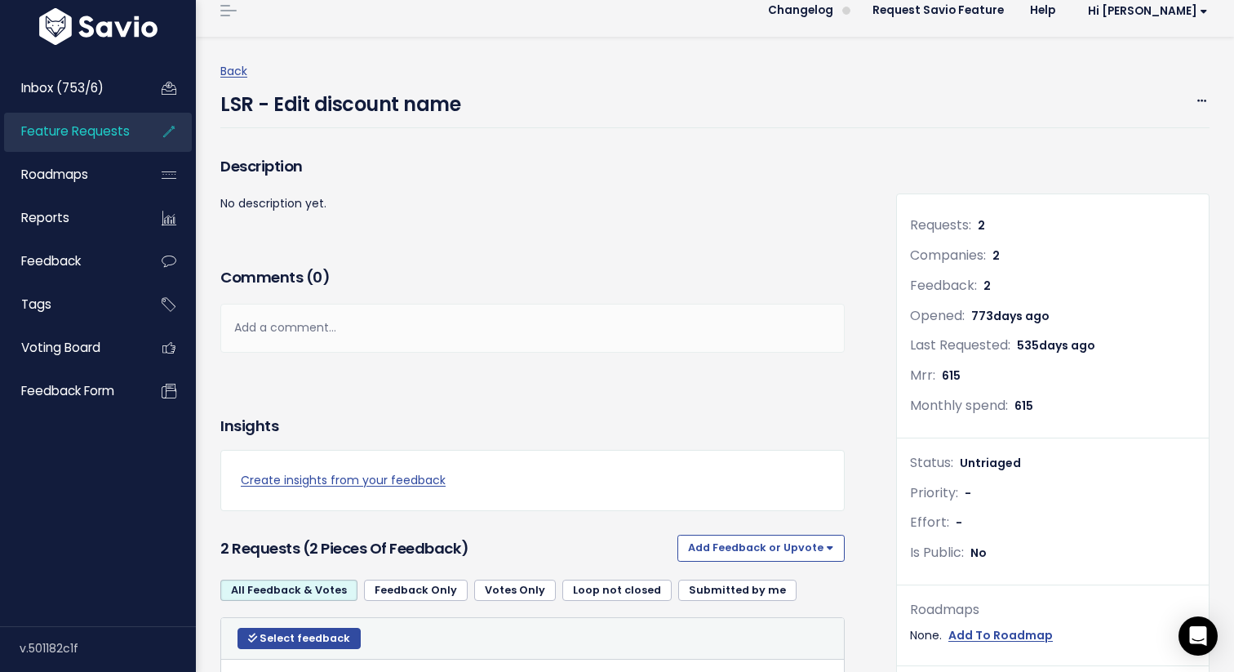
click at [127, 131] on span "Feature Requests" at bounding box center [75, 130] width 109 height 17
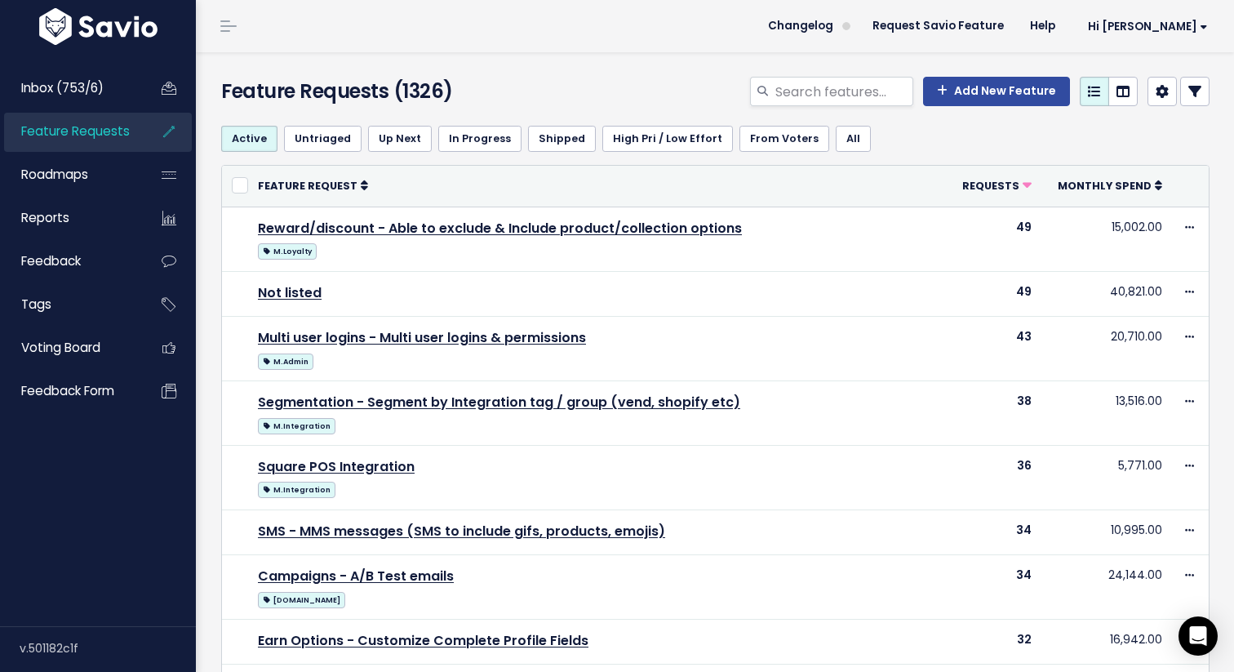
drag, startPoint x: 467, startPoint y: 87, endPoint x: 365, endPoint y: 87, distance: 102.0
click at [365, 87] on h4 "Feature Requests (1326)" at bounding box center [377, 91] width 313 height 29
click at [411, 89] on h4 "Feature Requests (1326)" at bounding box center [377, 91] width 313 height 29
drag, startPoint x: 398, startPoint y: 89, endPoint x: 497, endPoint y: 89, distance: 98.8
click at [498, 89] on h4 "Feature Requests (1326)" at bounding box center [377, 91] width 313 height 29
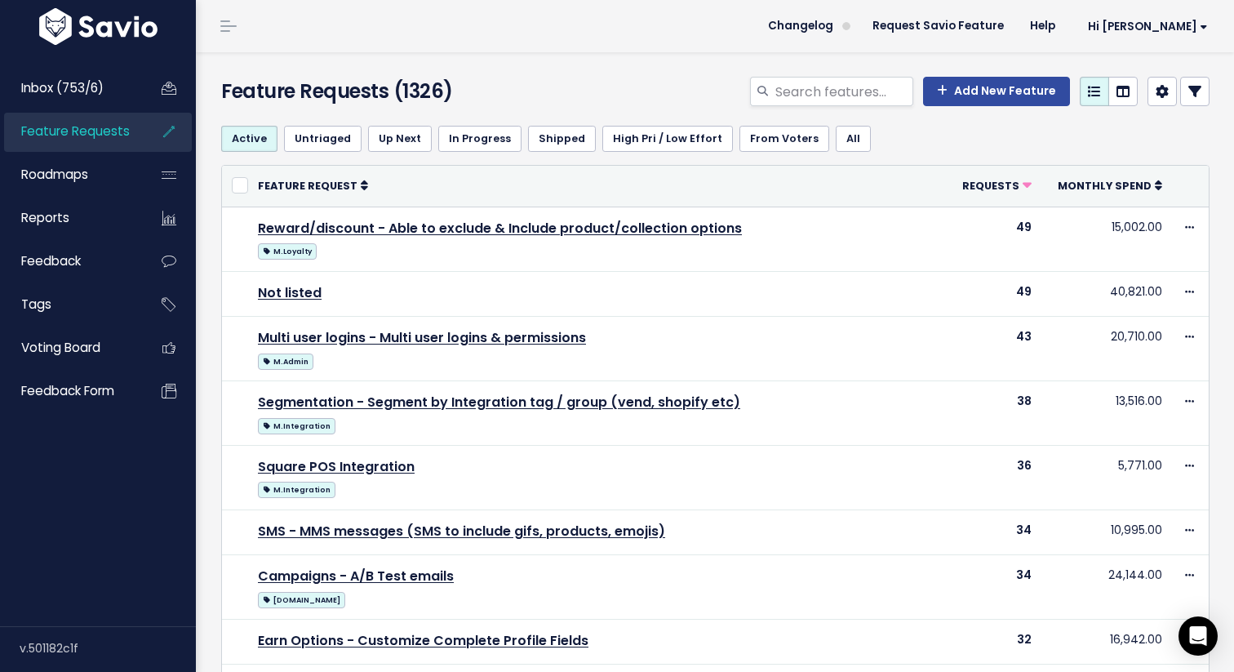
click at [471, 80] on h4 "Feature Requests (1326)" at bounding box center [377, 91] width 313 height 29
click at [1161, 92] on icon at bounding box center [1162, 91] width 13 height 13
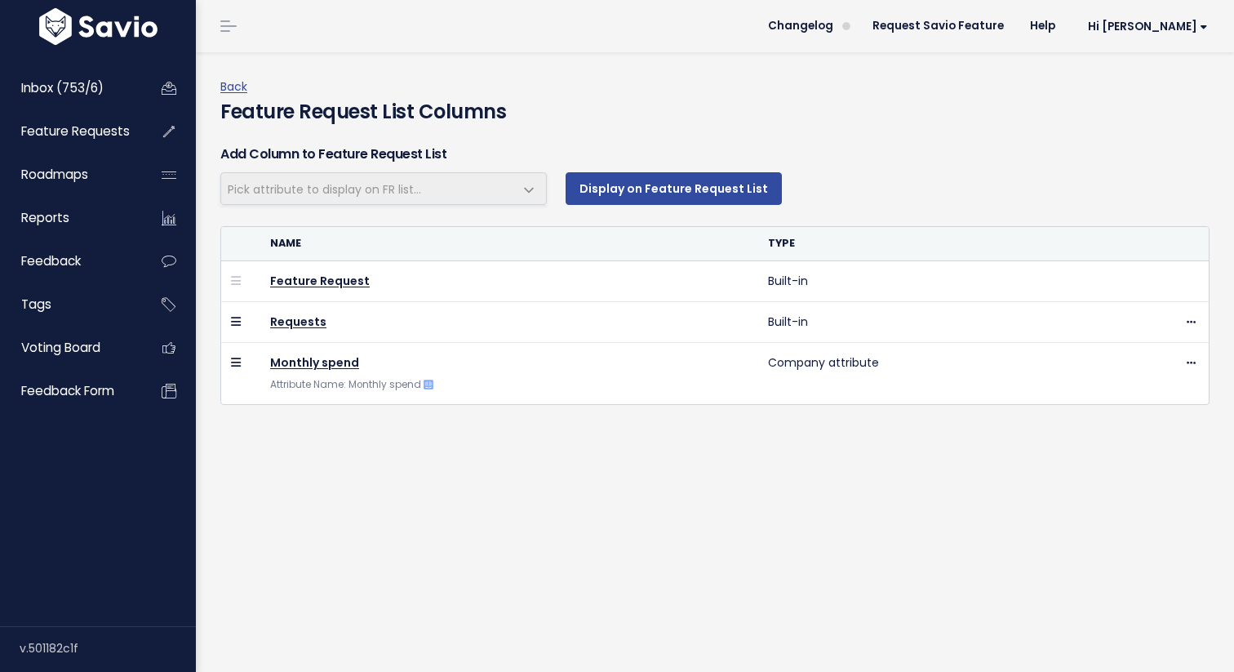
click at [439, 200] on span "Pick attribute to display on FR list..." at bounding box center [367, 188] width 292 height 31
click at [518, 184] on span at bounding box center [529, 190] width 33 height 33
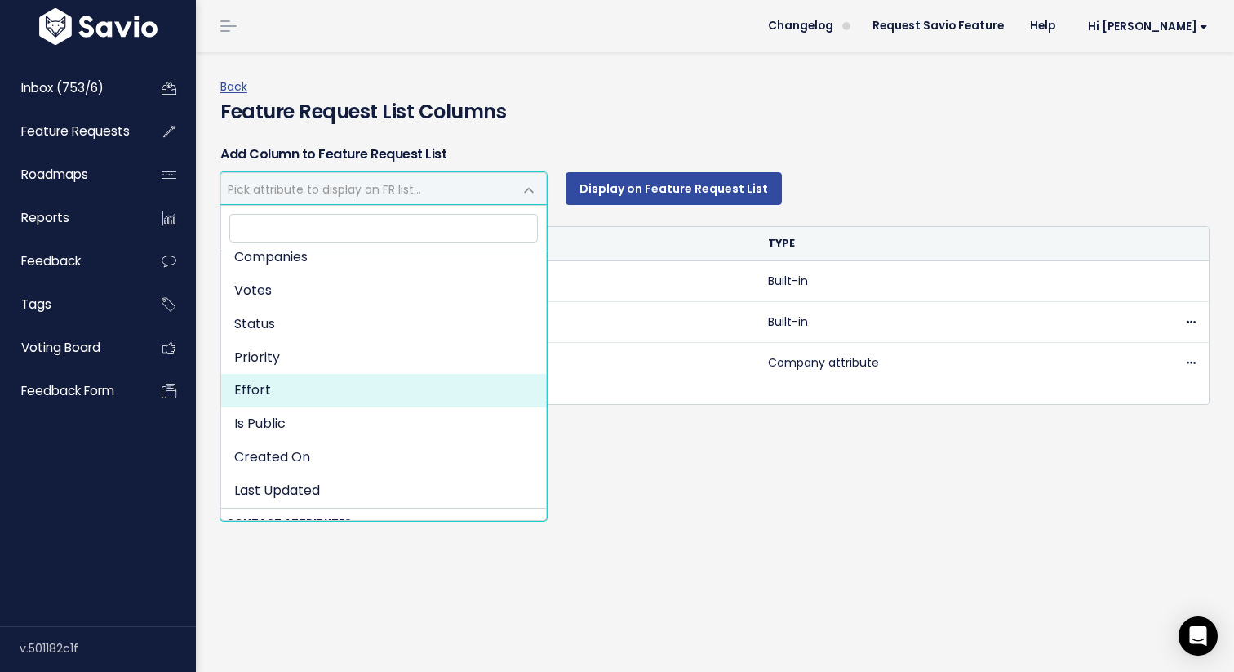
scroll to position [68, 0]
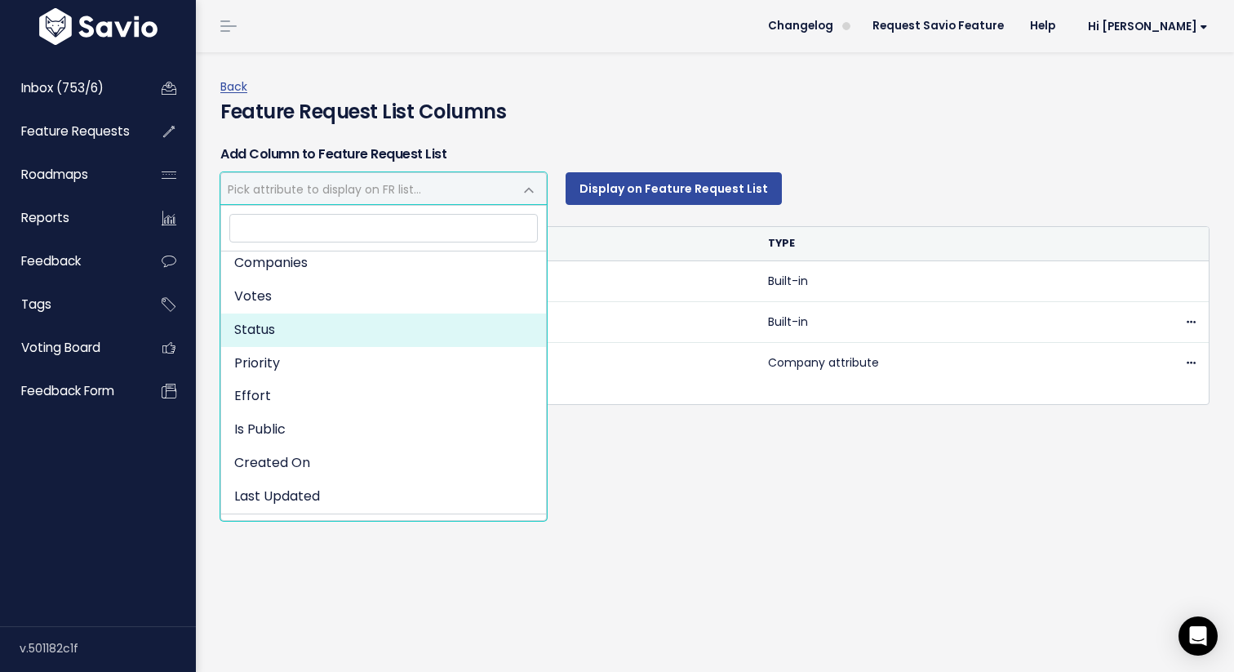
select select "state"
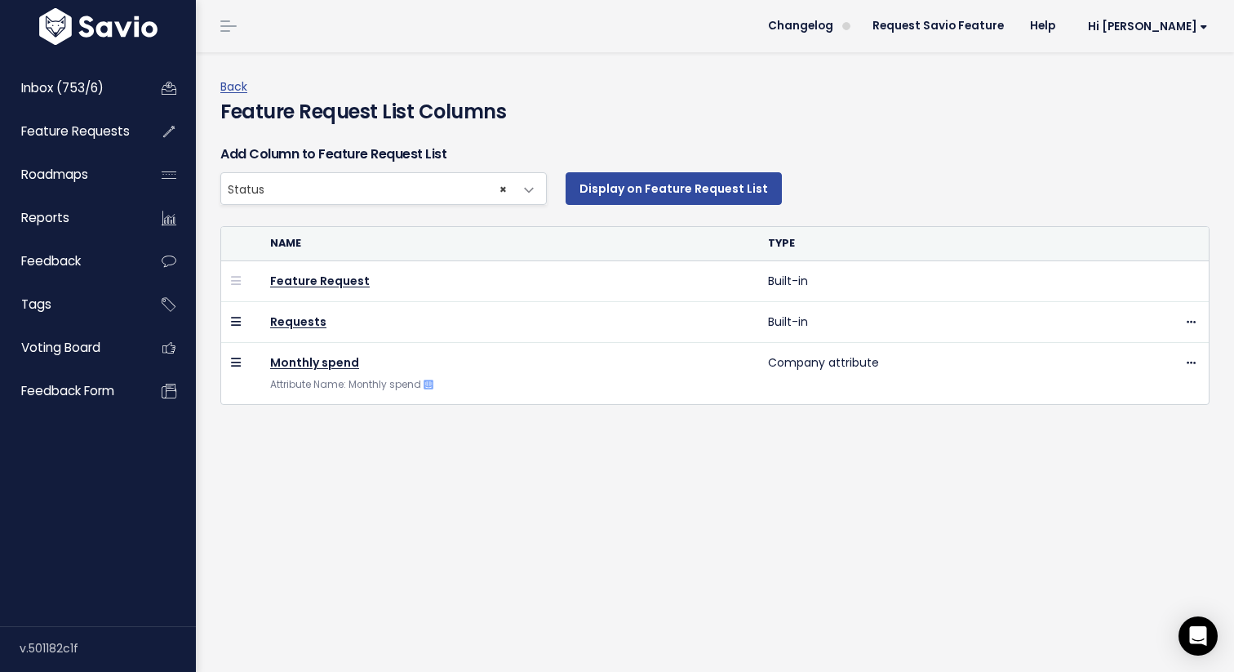
click at [829, 174] on div "Display on Feature Request List" at bounding box center [881, 188] width 656 height 33
click at [433, 192] on span "× Status" at bounding box center [367, 188] width 292 height 31
click at [646, 177] on button "Display on Feature Request List" at bounding box center [674, 188] width 216 height 33
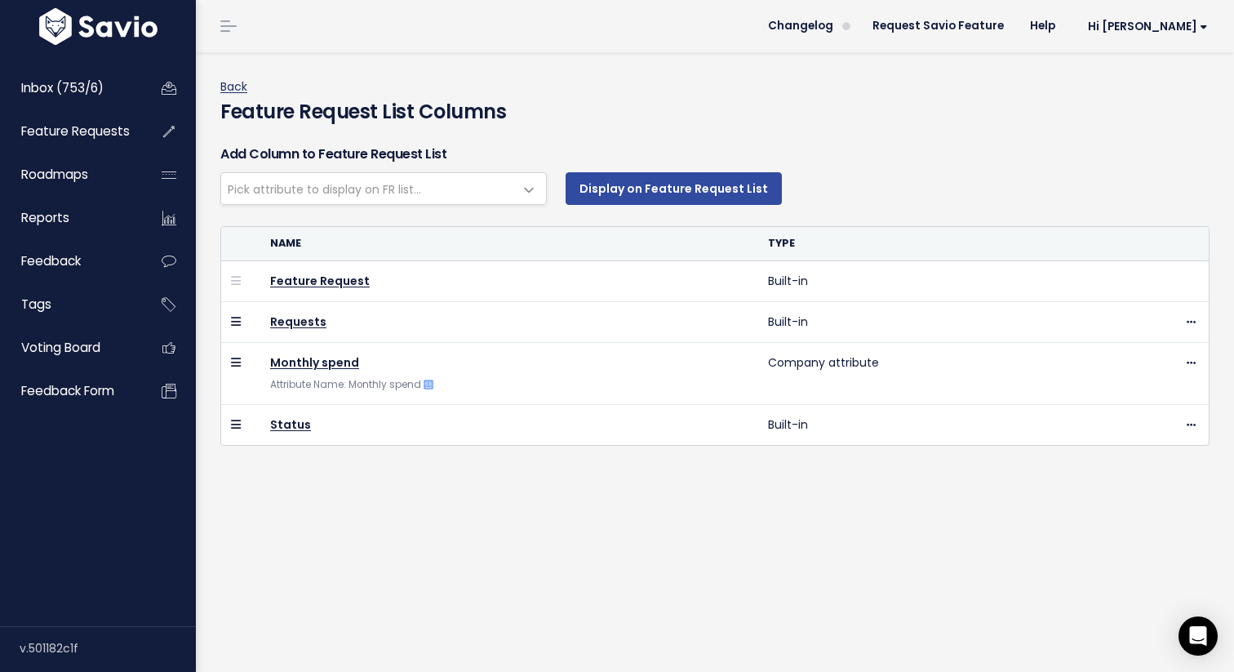
click at [231, 86] on link "Back" at bounding box center [233, 86] width 27 height 16
select select
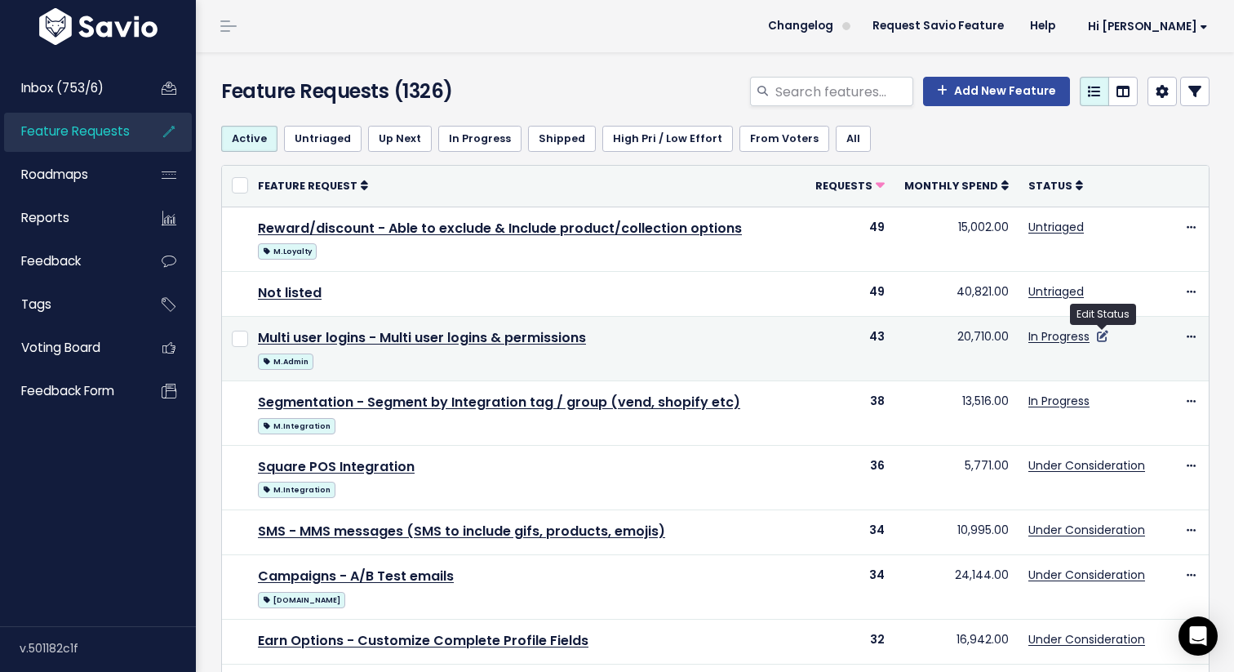
click at [1103, 334] on icon at bounding box center [1102, 336] width 11 height 11
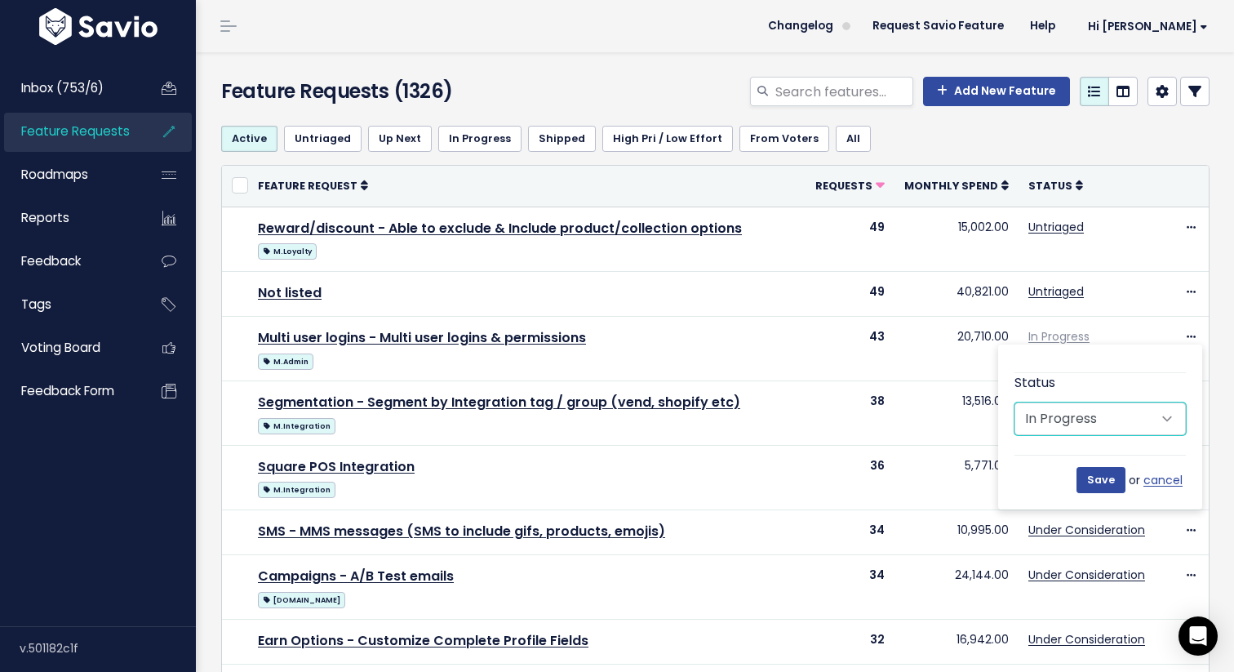
click at [1126, 420] on select "Untriaged Under Consideration Planned In Progress Shipped Closed Won't do" at bounding box center [1100, 418] width 171 height 33
click at [1137, 136] on ul "Active Untriaged Up Next In Progress Shipped High Pri / Low Effort From Voters …" at bounding box center [715, 139] width 989 height 26
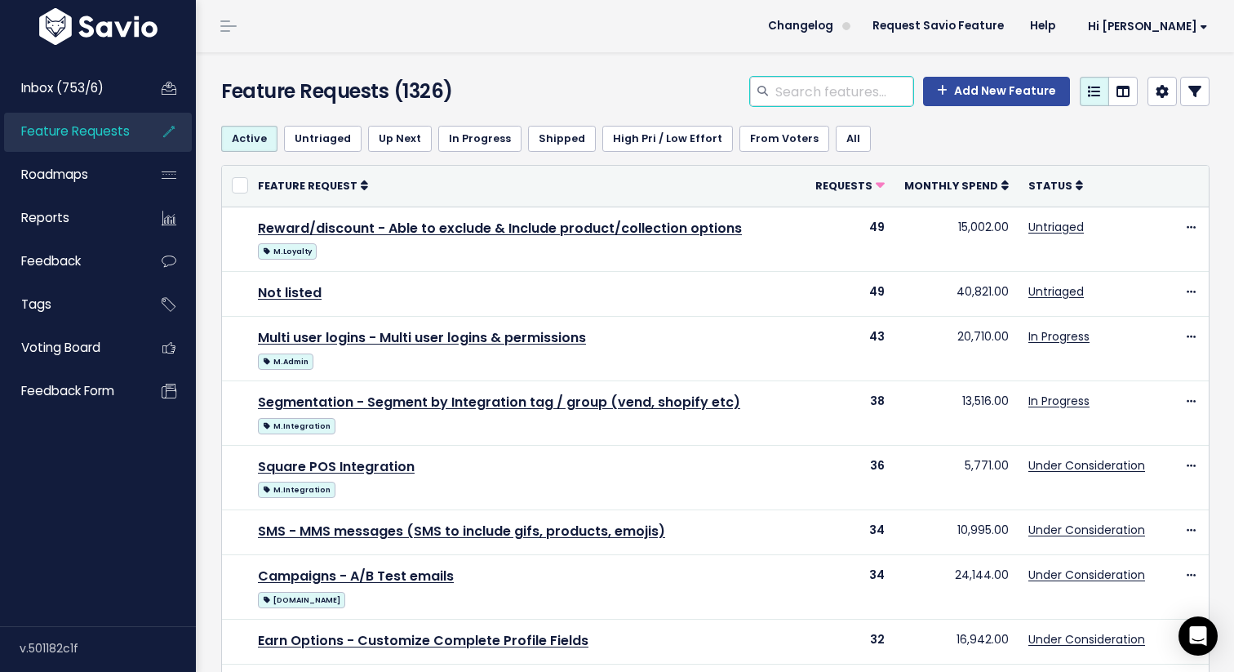
click at [861, 89] on input "search" at bounding box center [844, 91] width 140 height 29
type input "w"
type input "integration"
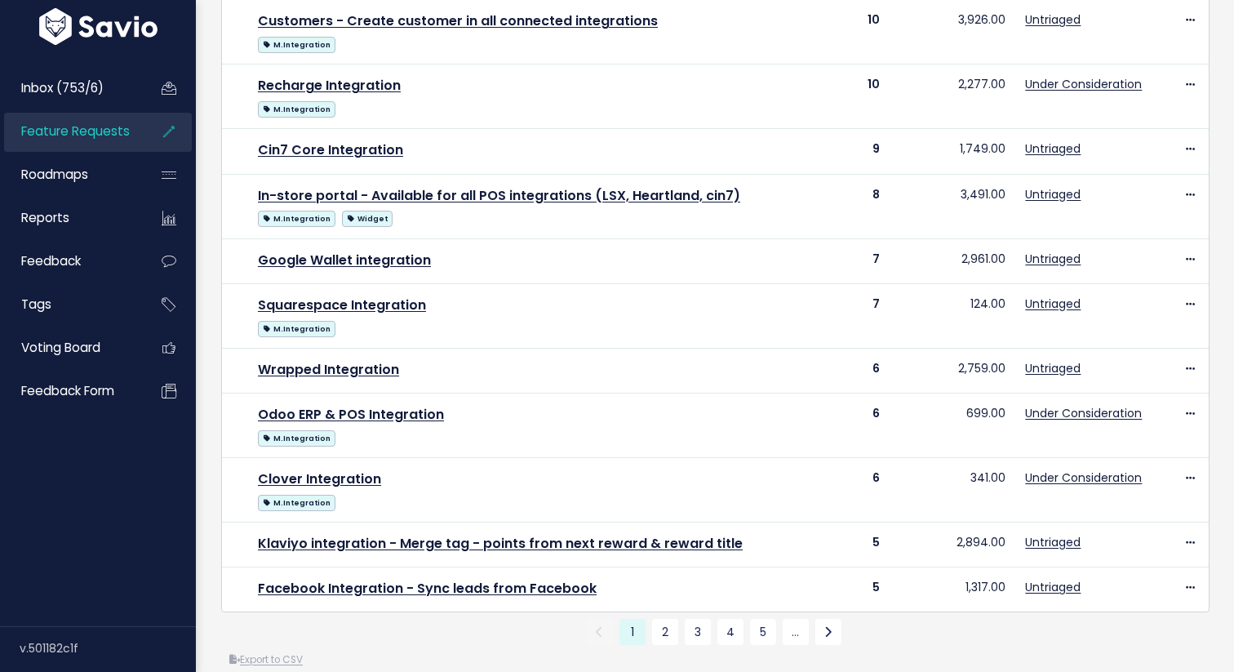
scroll to position [811, 0]
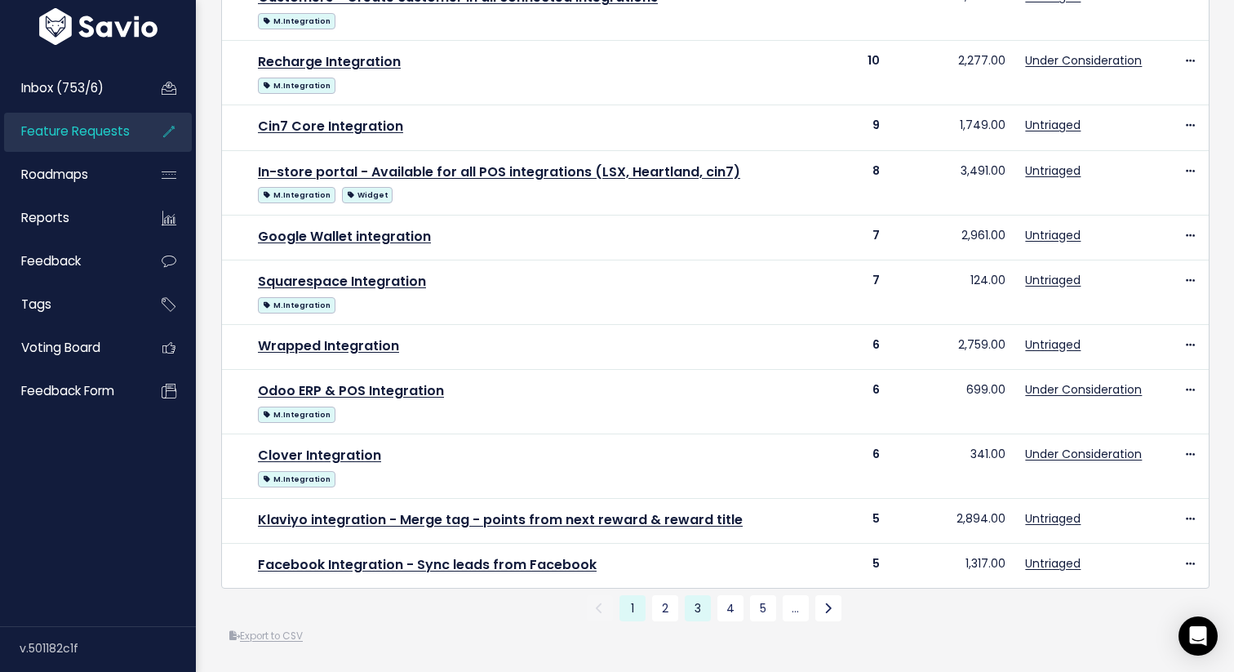
click at [691, 615] on link "3" at bounding box center [698, 608] width 26 height 26
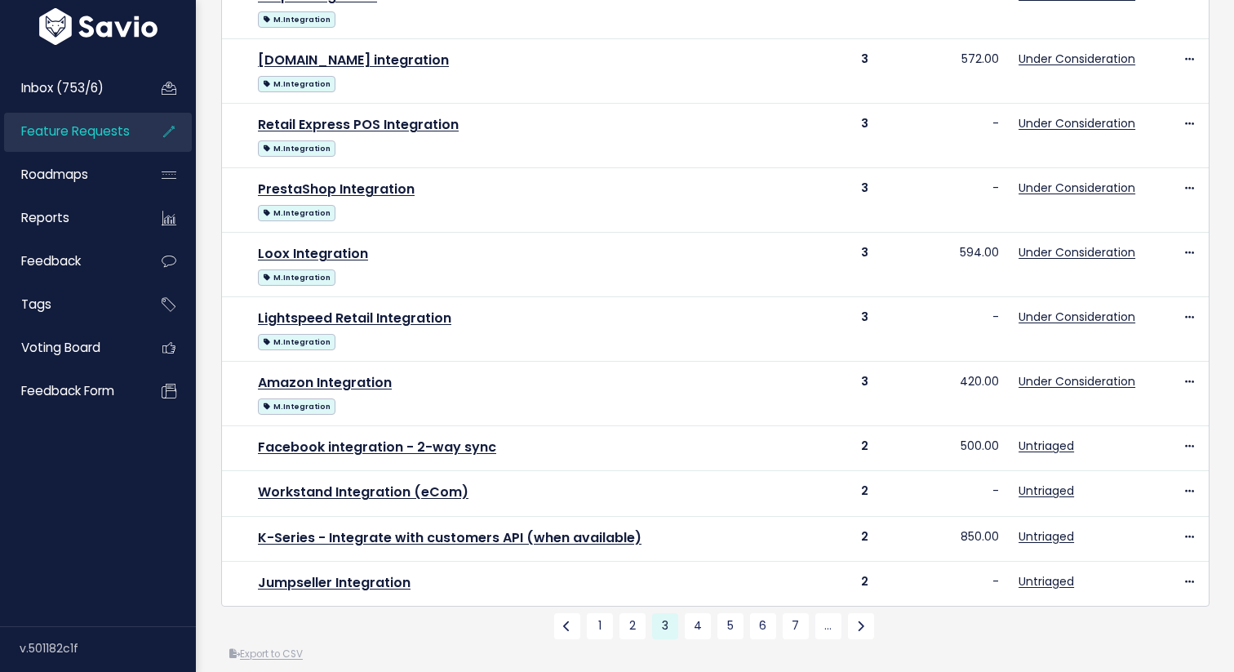
scroll to position [829, 0]
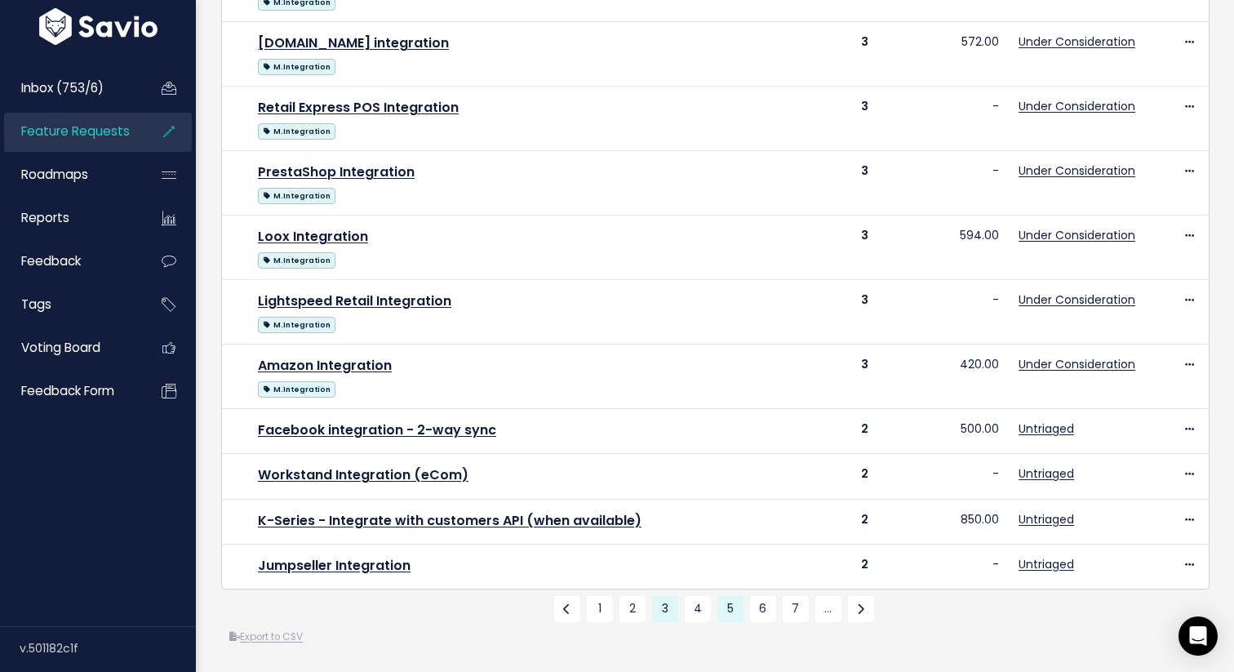
click at [729, 613] on link "5" at bounding box center [731, 609] width 26 height 26
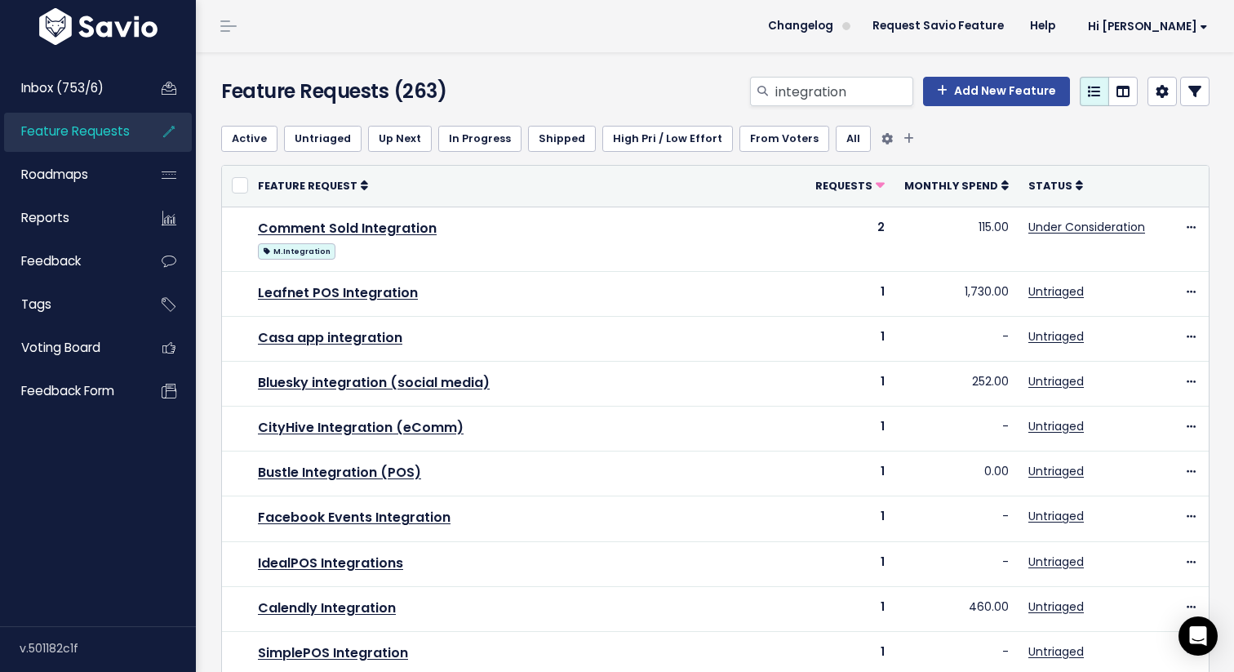
click at [899, 138] on ul "Active Untriaged Up Next In Progress Shipped High Pri / Low Effort From Voters …" at bounding box center [715, 139] width 989 height 26
drag, startPoint x: 880, startPoint y: 103, endPoint x: 701, endPoint y: 103, distance: 178.8
click at [701, 103] on div "integration Add New Feature" at bounding box center [885, 95] width 676 height 36
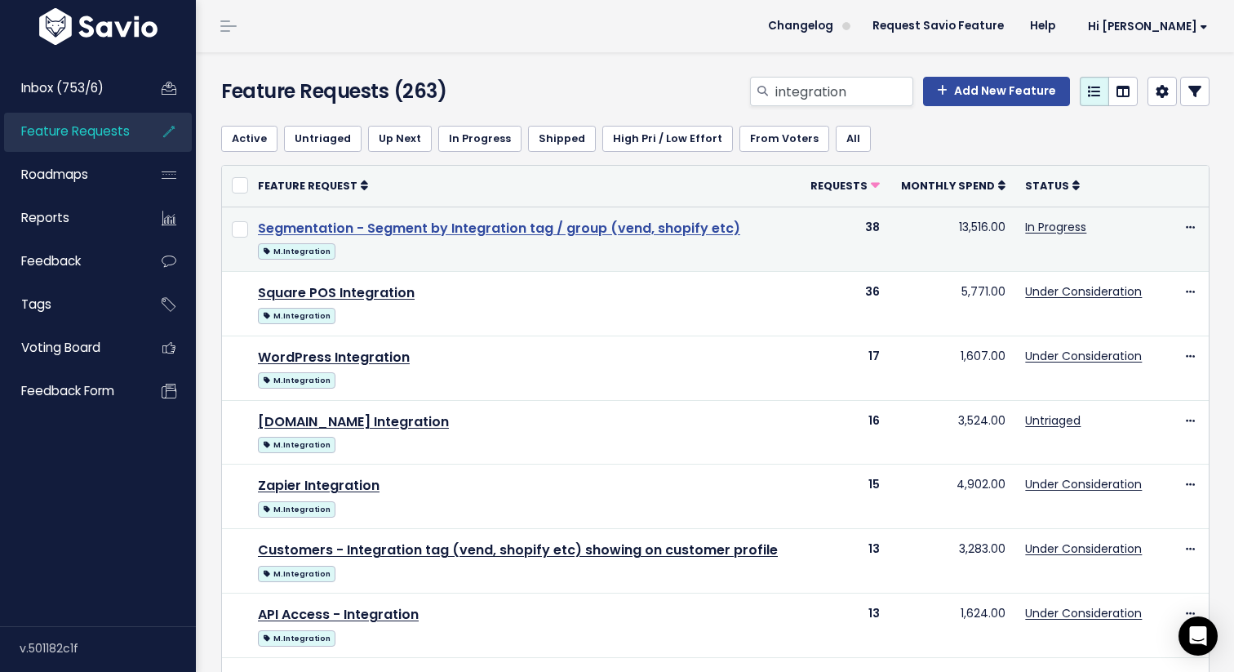
click at [600, 228] on link "Segmentation - Segment by Integration tag / group (vend, shopify etc)" at bounding box center [499, 228] width 482 height 19
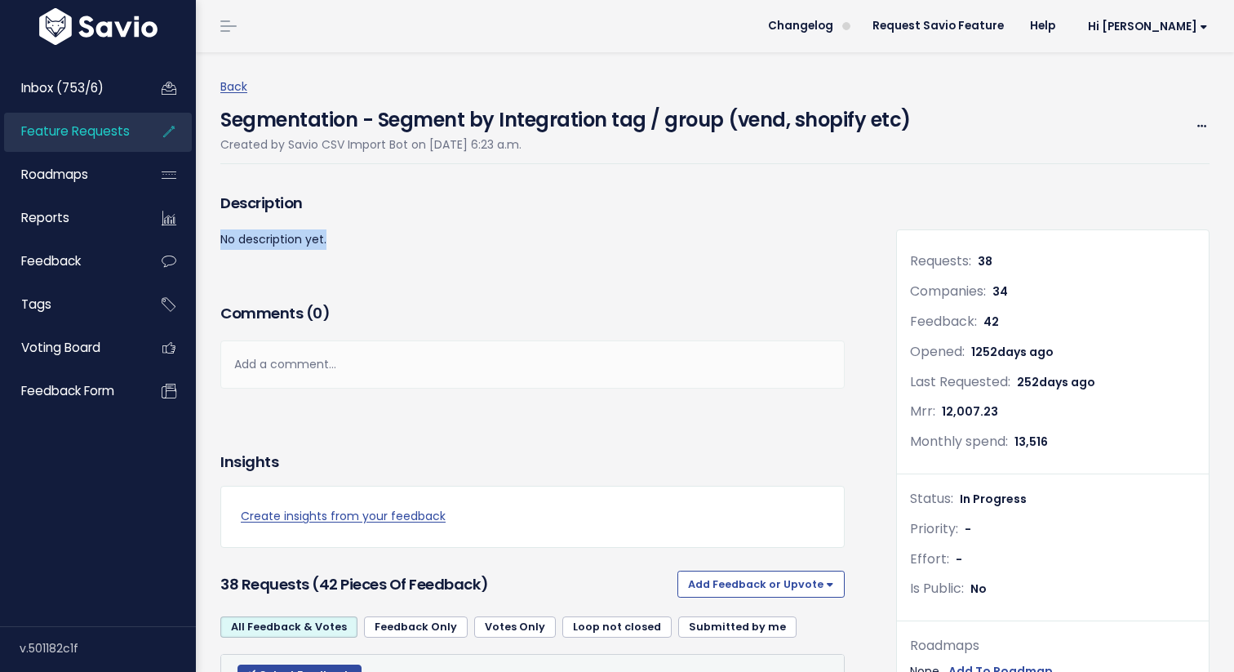
drag, startPoint x: 333, startPoint y: 241, endPoint x: 220, endPoint y: 240, distance: 113.5
click at [220, 240] on div "Description No description yet." at bounding box center [532, 219] width 649 height 61
click at [235, 78] on link "Back" at bounding box center [233, 86] width 27 height 16
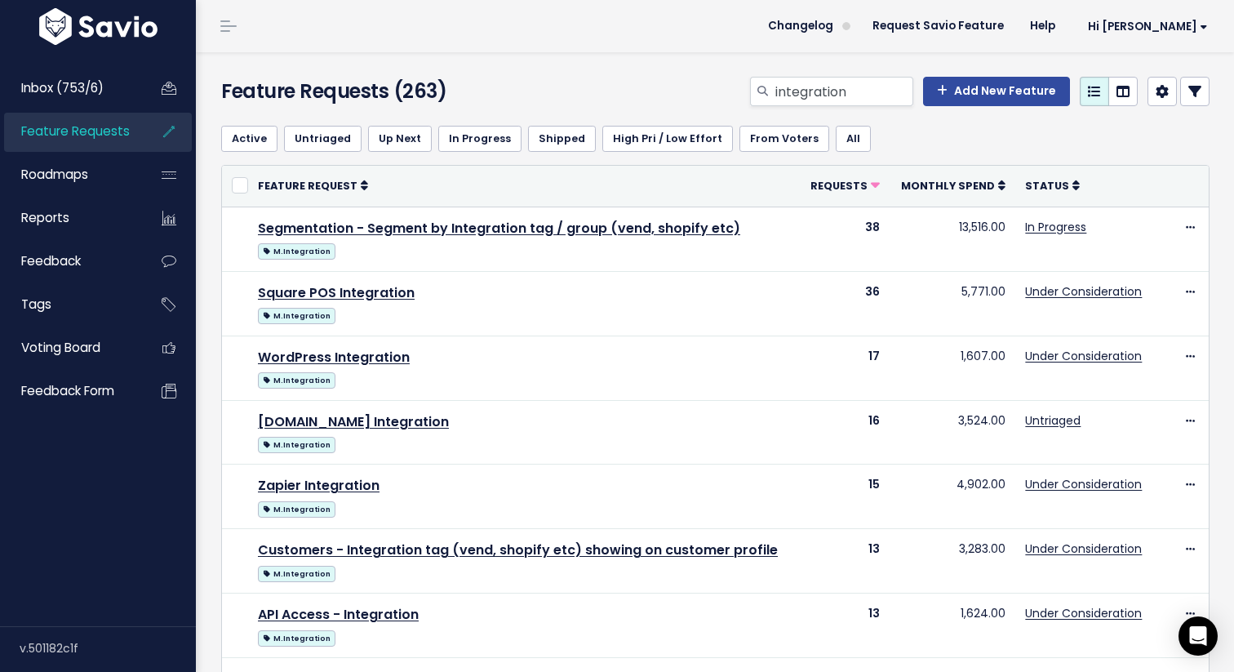
click at [655, 80] on div "integration Add New Feature" at bounding box center [885, 95] width 676 height 36
click at [122, 86] on link "Inbox (753/6)" at bounding box center [69, 88] width 131 height 38
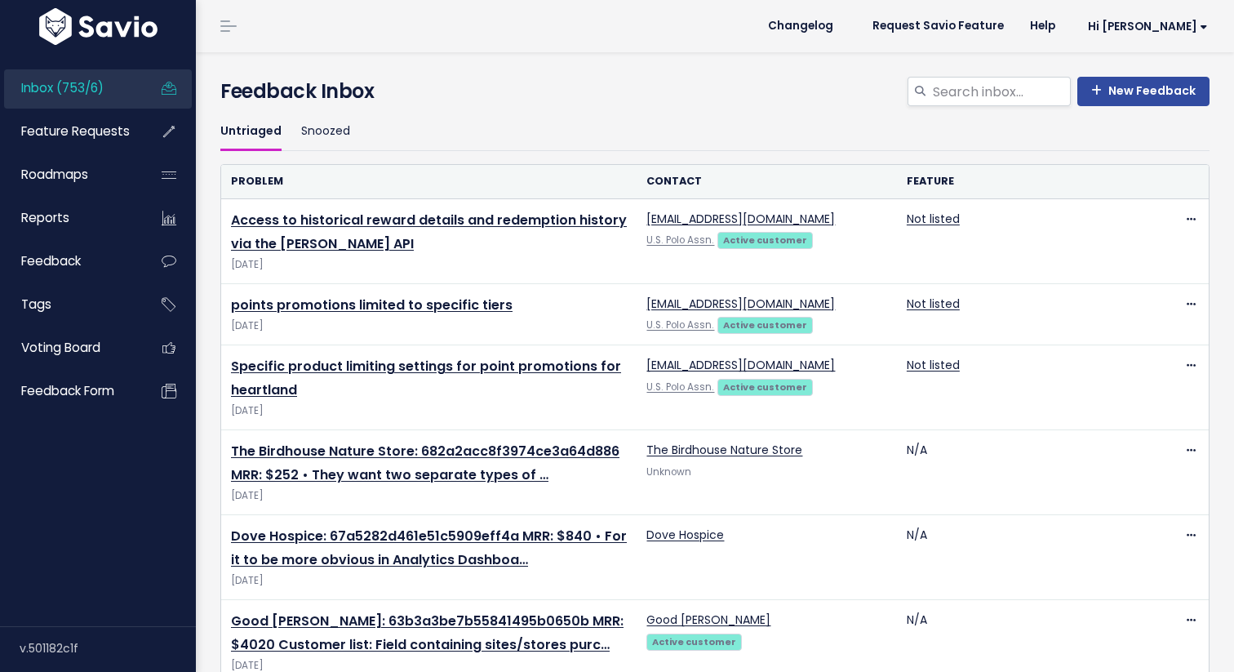
click at [520, 109] on div "New Feedback Feedback Inbox" at bounding box center [715, 95] width 1014 height 36
click at [979, 81] on input "search" at bounding box center [1001, 91] width 140 height 29
click at [778, 135] on ul "Untriaged Snoozed" at bounding box center [714, 132] width 989 height 38
click at [972, 97] on input "search" at bounding box center [1001, 91] width 140 height 29
click at [82, 144] on link "Feature Requests" at bounding box center [69, 132] width 131 height 38
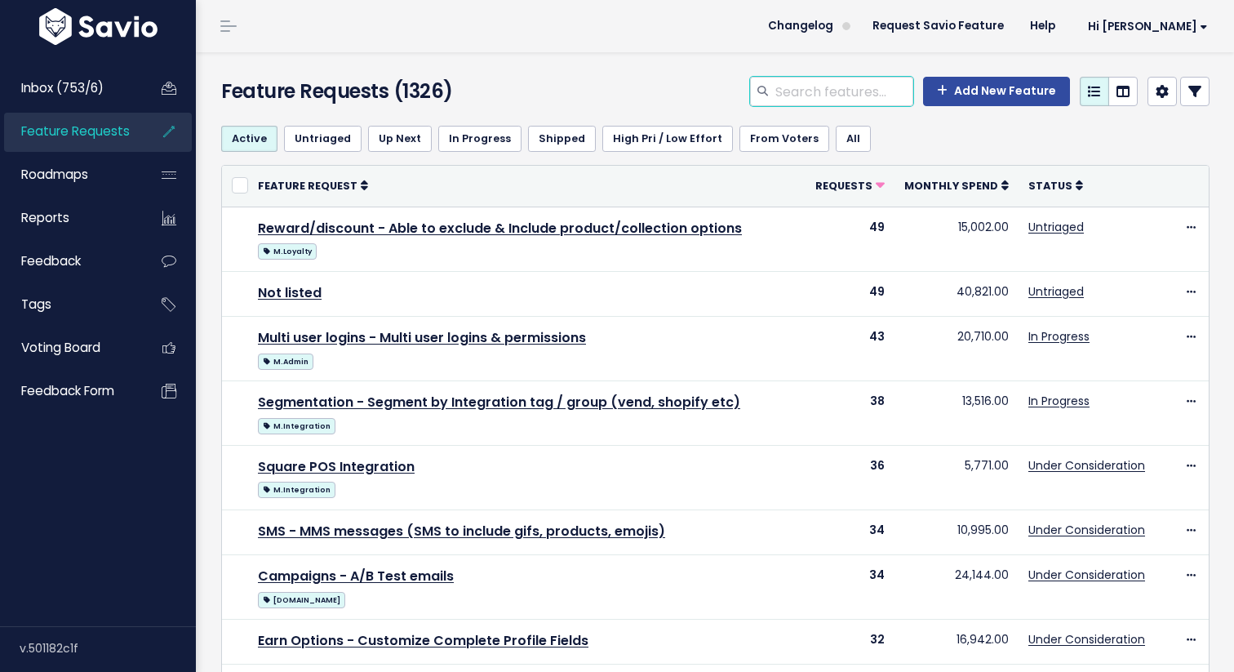
click at [792, 100] on input "search" at bounding box center [844, 91] width 140 height 29
type input "Ads"
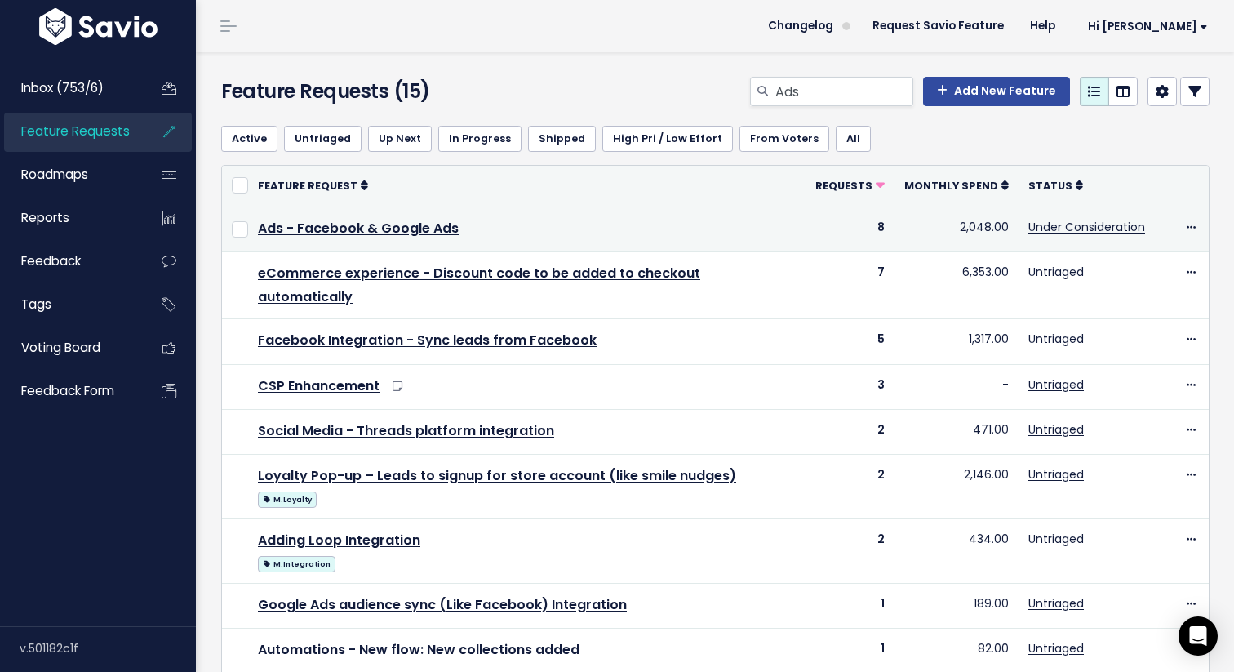
drag, startPoint x: 862, startPoint y: 222, endPoint x: 1002, endPoint y: 237, distance: 140.4
click at [1002, 237] on tr "Ads - Facebook & Google Ads 8 2,048.00 Under Consideration Edit Upvote Add to R…" at bounding box center [715, 229] width 987 height 45
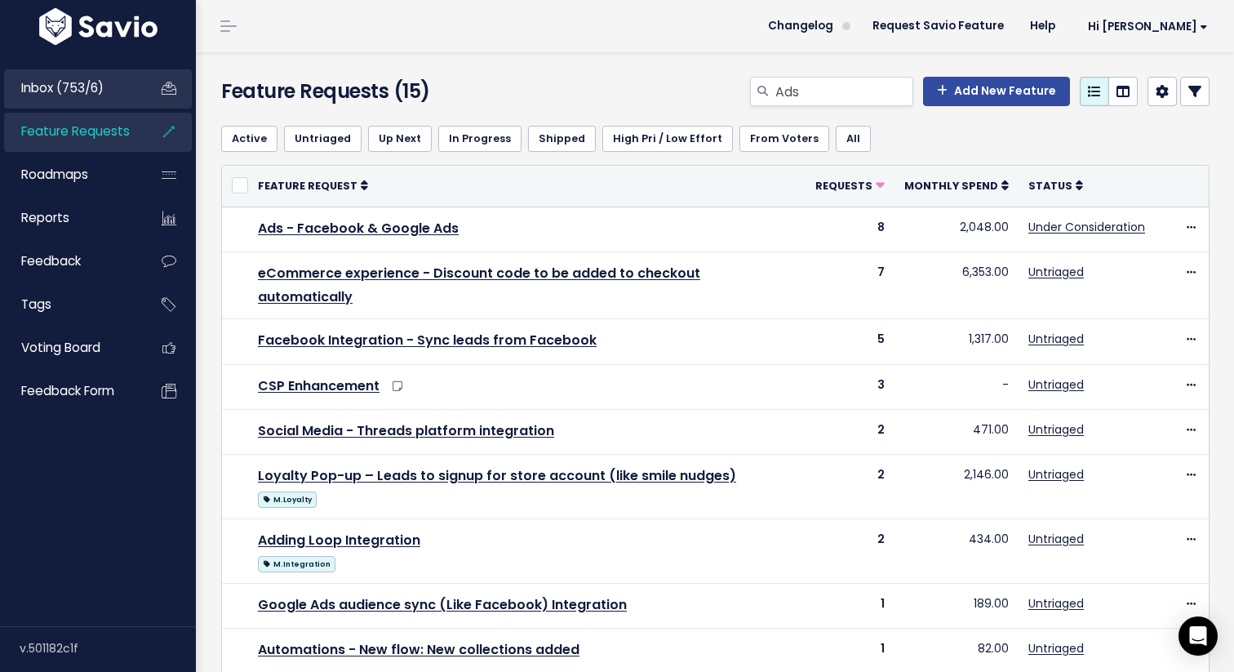
click at [117, 84] on link "Inbox (753/6)" at bounding box center [69, 88] width 131 height 38
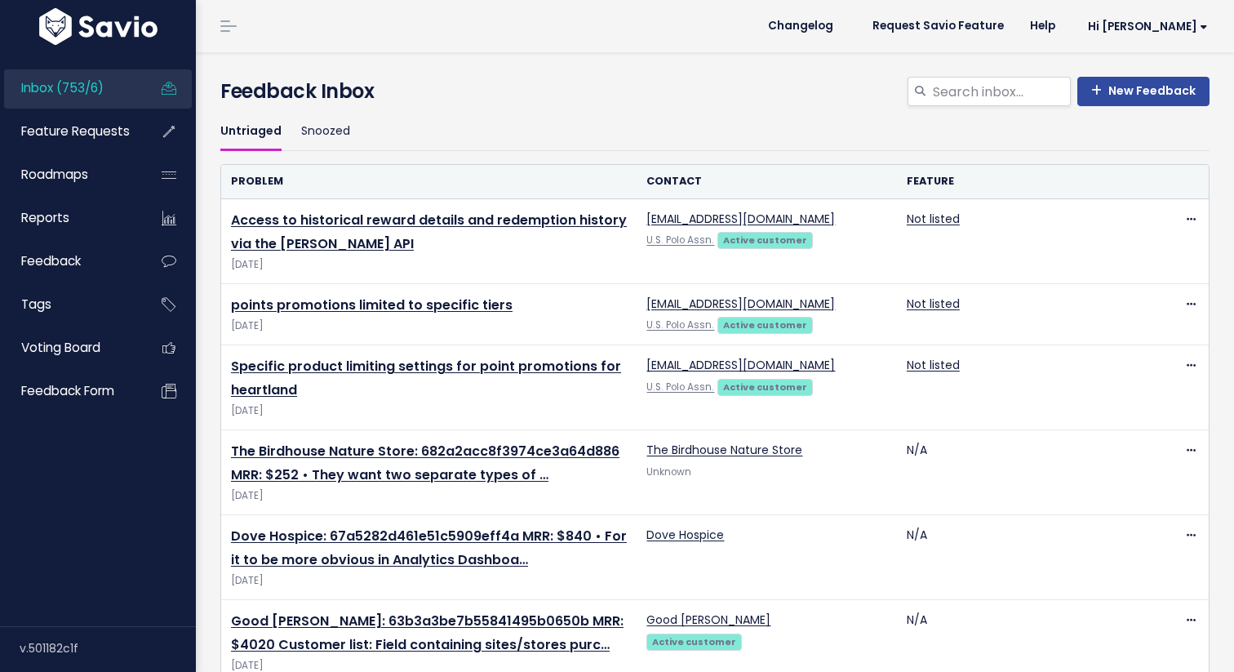
click at [451, 109] on div "New Feedback Feedback Inbox" at bounding box center [715, 95] width 1014 height 36
click at [126, 83] on link "Inbox (753/6)" at bounding box center [69, 88] width 131 height 38
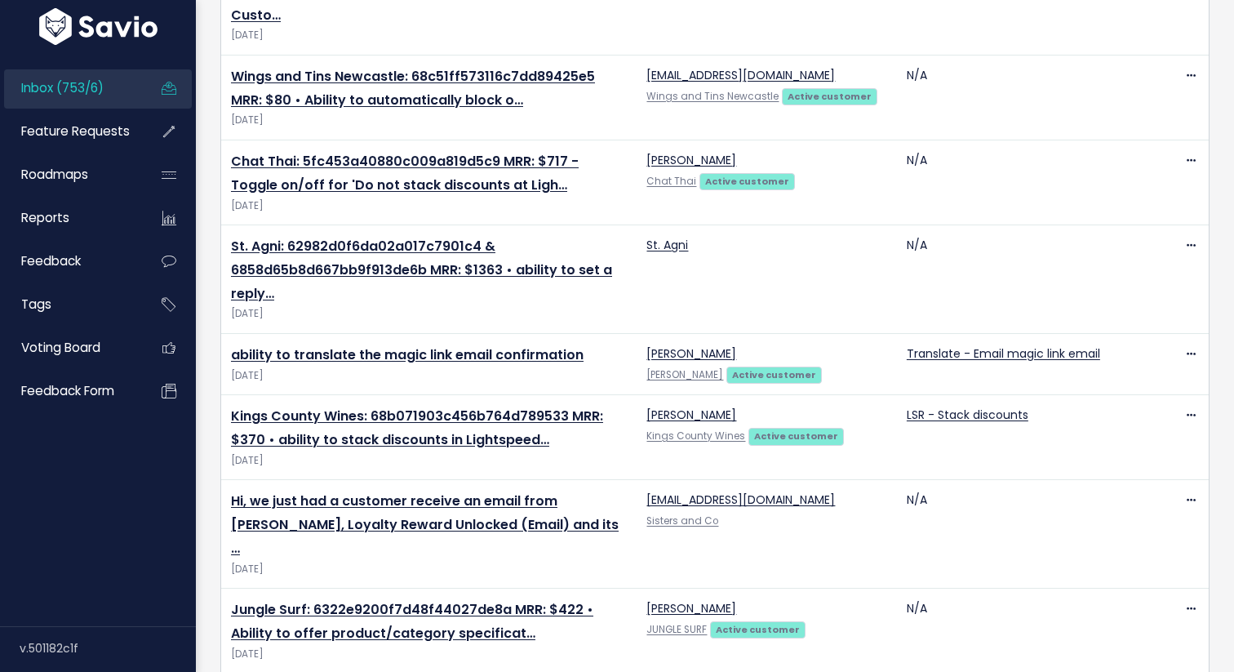
scroll to position [2438, 0]
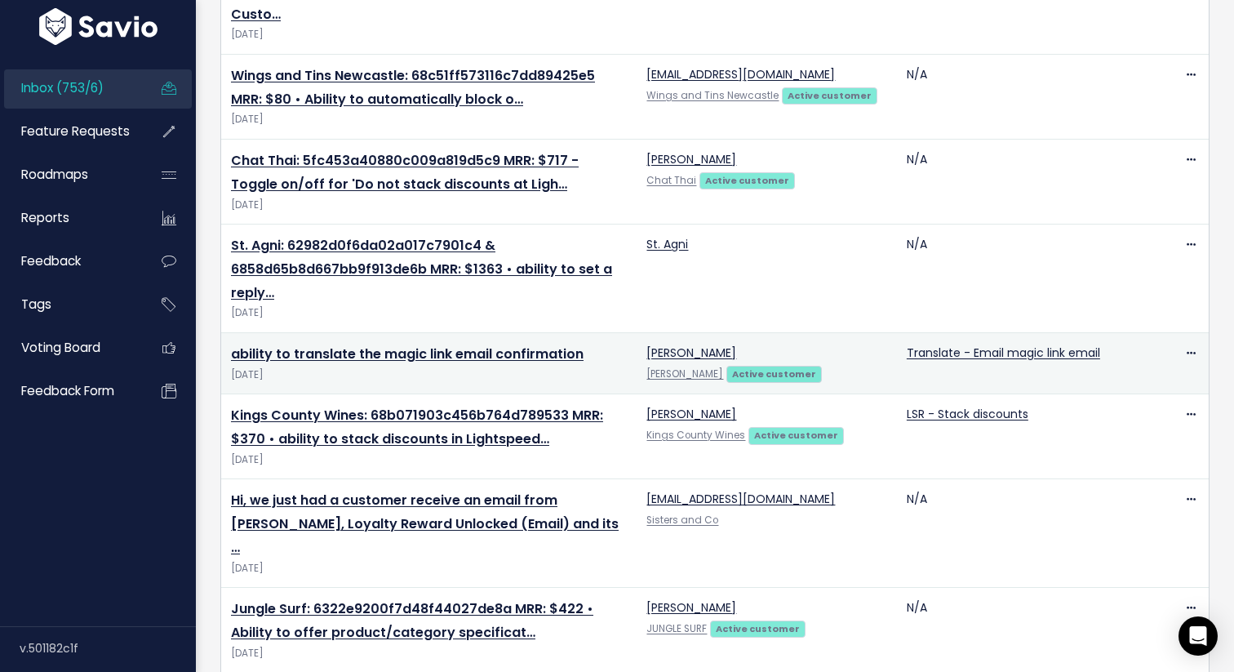
drag, startPoint x: 300, startPoint y: 308, endPoint x: 224, endPoint y: 308, distance: 75.9
click at [224, 332] on td "ability to translate the magic link email confirmation Sep 29 2025" at bounding box center [429, 362] width 416 height 61
click at [330, 345] on link "ability to translate the magic link email confirmation" at bounding box center [407, 354] width 353 height 19
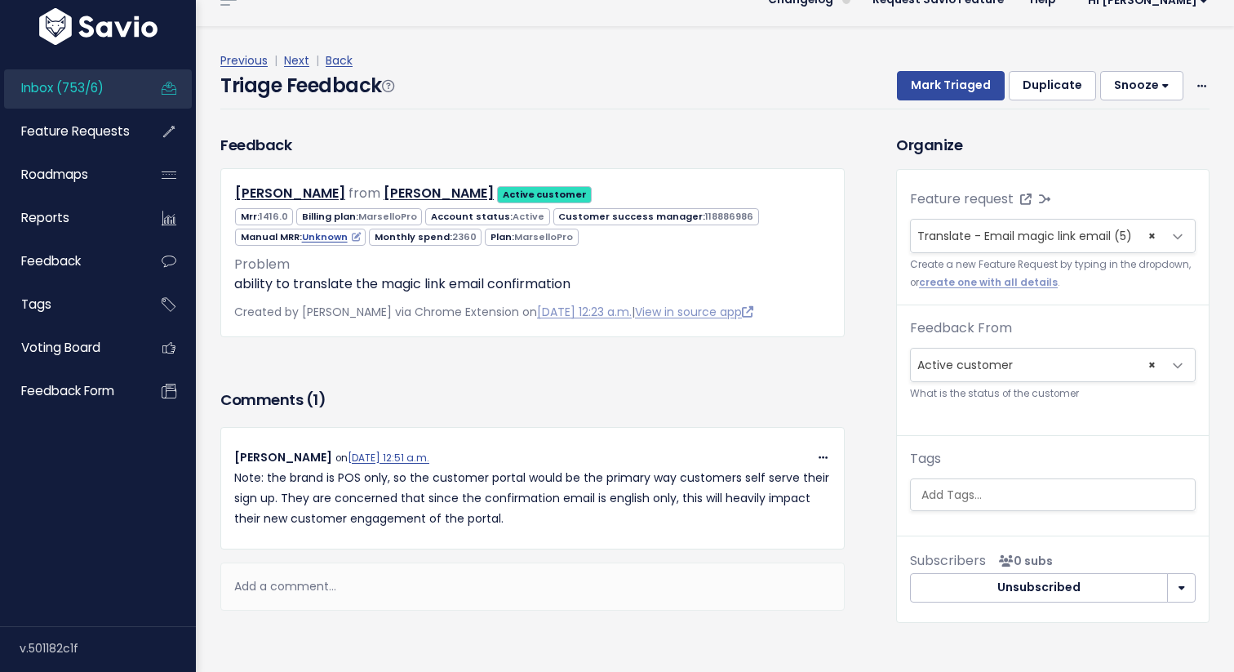
scroll to position [25, 0]
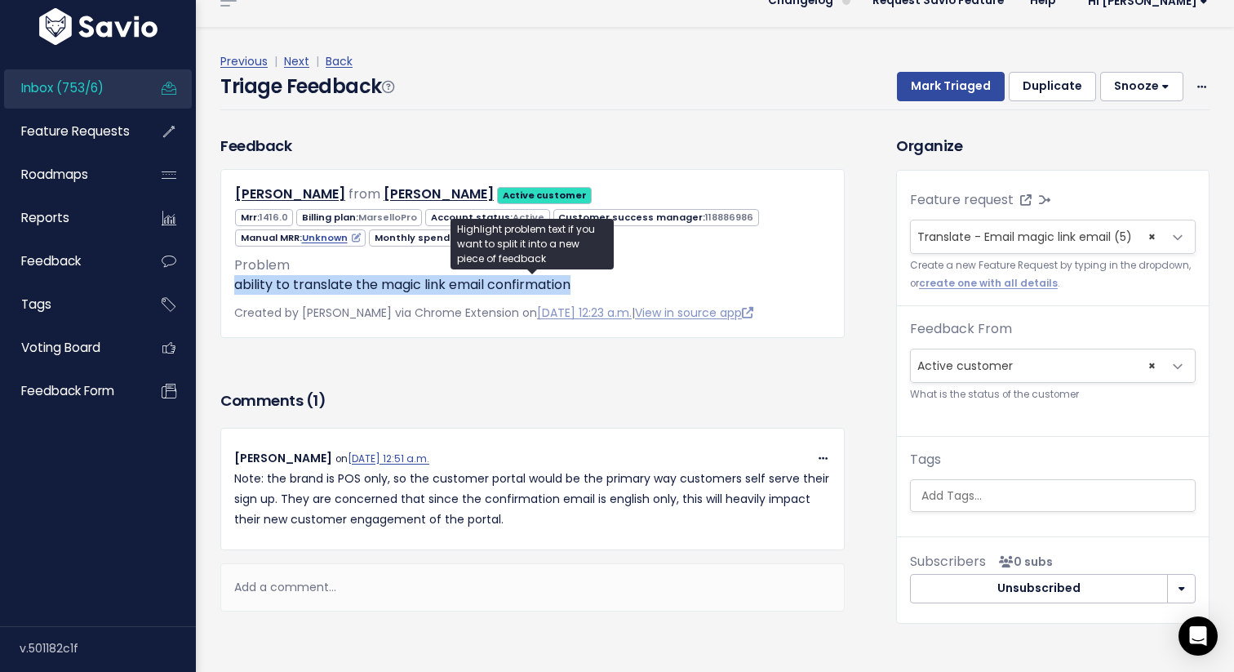
drag, startPoint x: 601, startPoint y: 290, endPoint x: 233, endPoint y: 280, distance: 367.5
click at [233, 280] on div "[PERSON_NAME] from [PERSON_NAME] Active customer" at bounding box center [532, 253] width 625 height 168
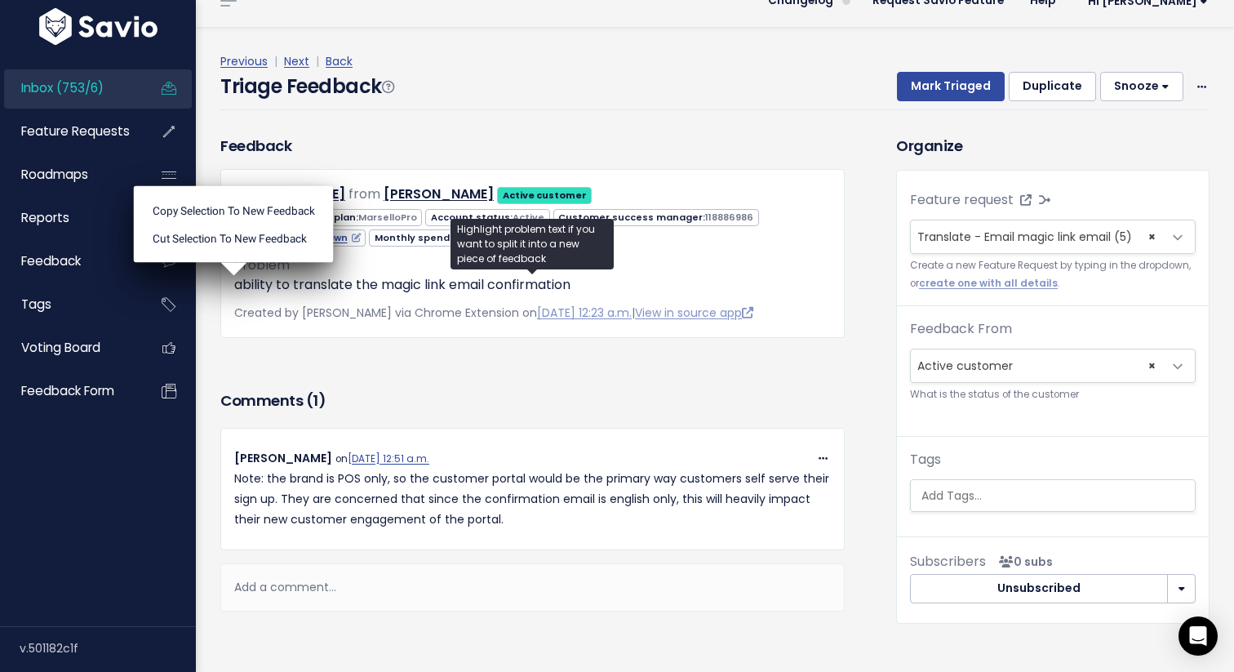
click at [405, 398] on h3 "Comments ( 1 )" at bounding box center [532, 400] width 625 height 23
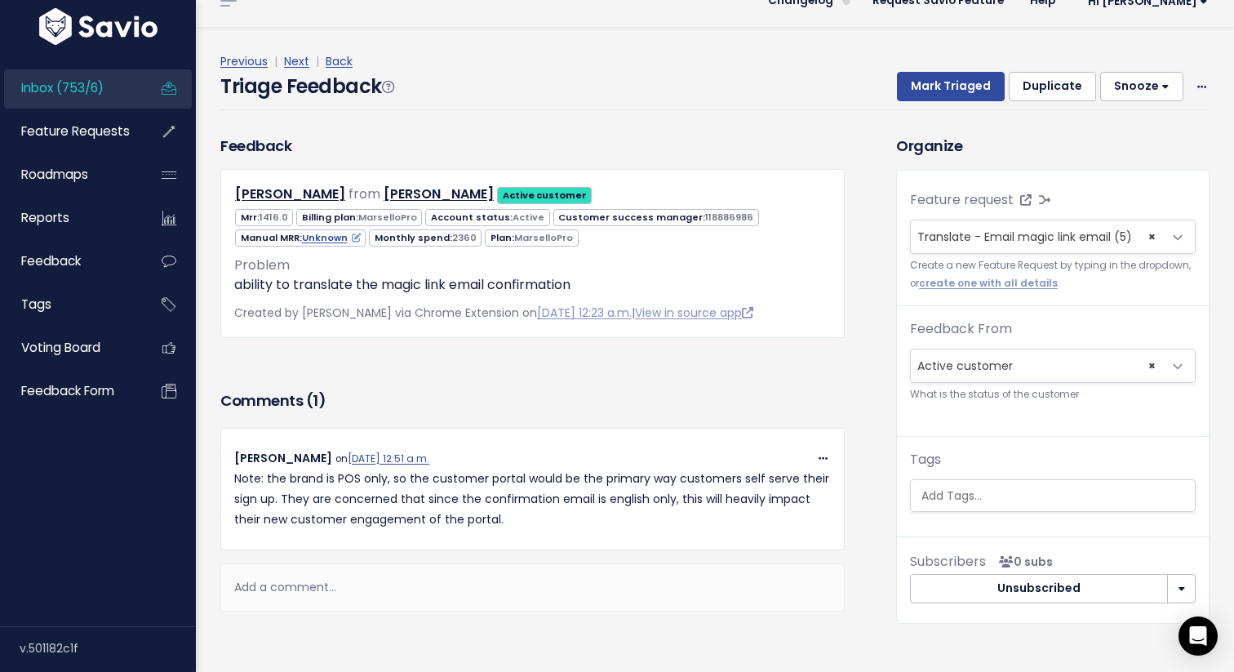
click at [130, 90] on link "Inbox (753/6)" at bounding box center [69, 88] width 131 height 38
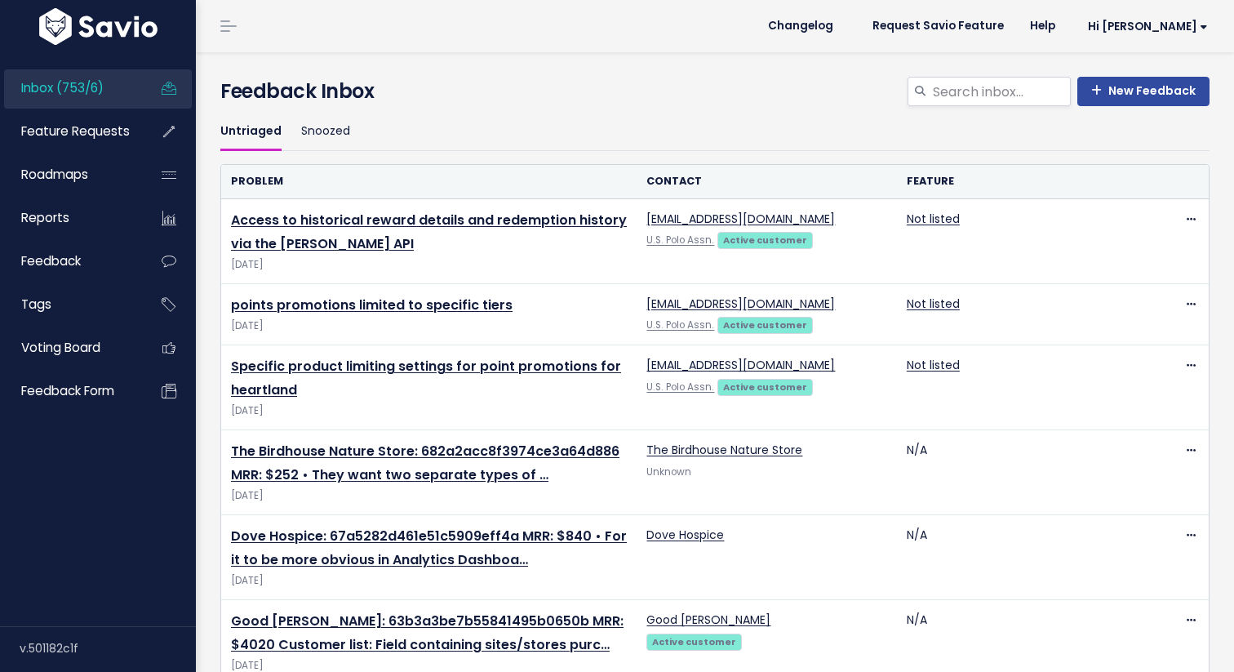
click at [425, 147] on ul "Untriaged Snoozed" at bounding box center [714, 132] width 989 height 38
click at [507, 125] on ul "Untriaged Snoozed" at bounding box center [714, 132] width 989 height 38
click at [508, 124] on ul "Untriaged Snoozed" at bounding box center [714, 132] width 989 height 38
